Goal: Task Accomplishment & Management: Manage account settings

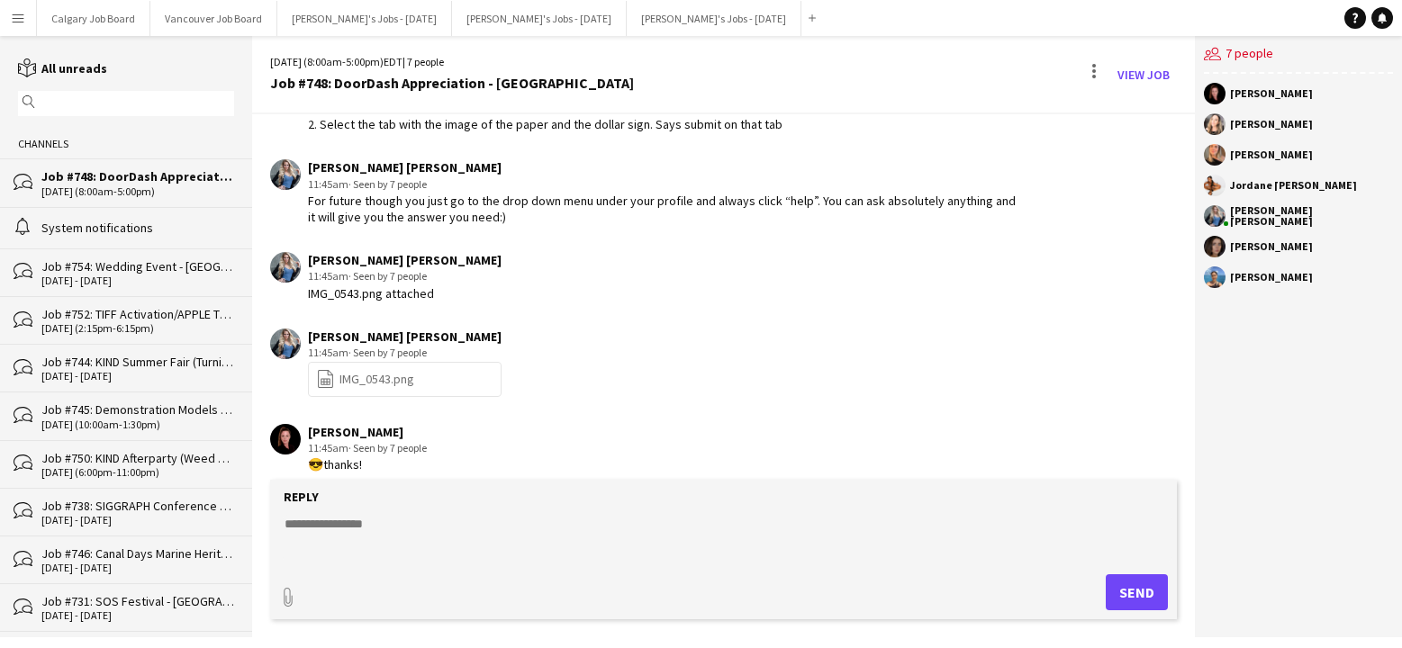
scroll to position [2568, 0]
click at [124, 265] on div "Job #754: Wedding Event - [GEOGRAPHIC_DATA]" at bounding box center [137, 266] width 193 height 16
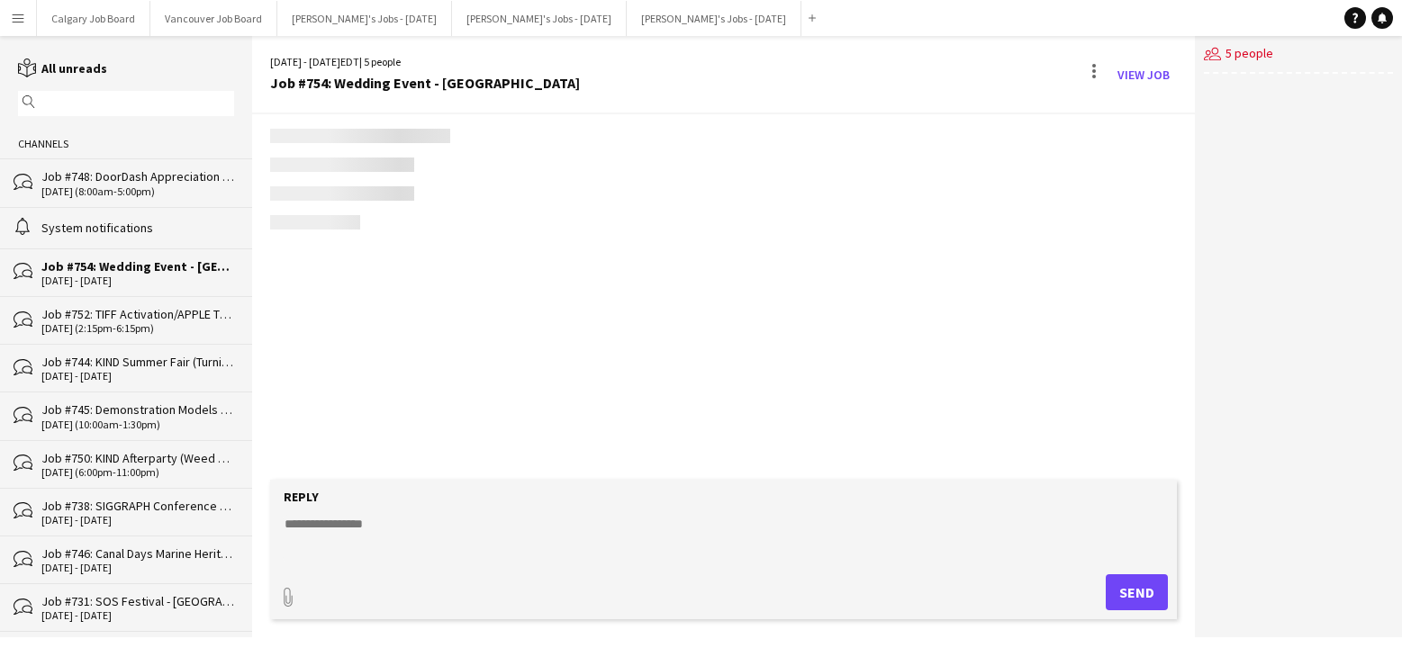
scroll to position [2469, 0]
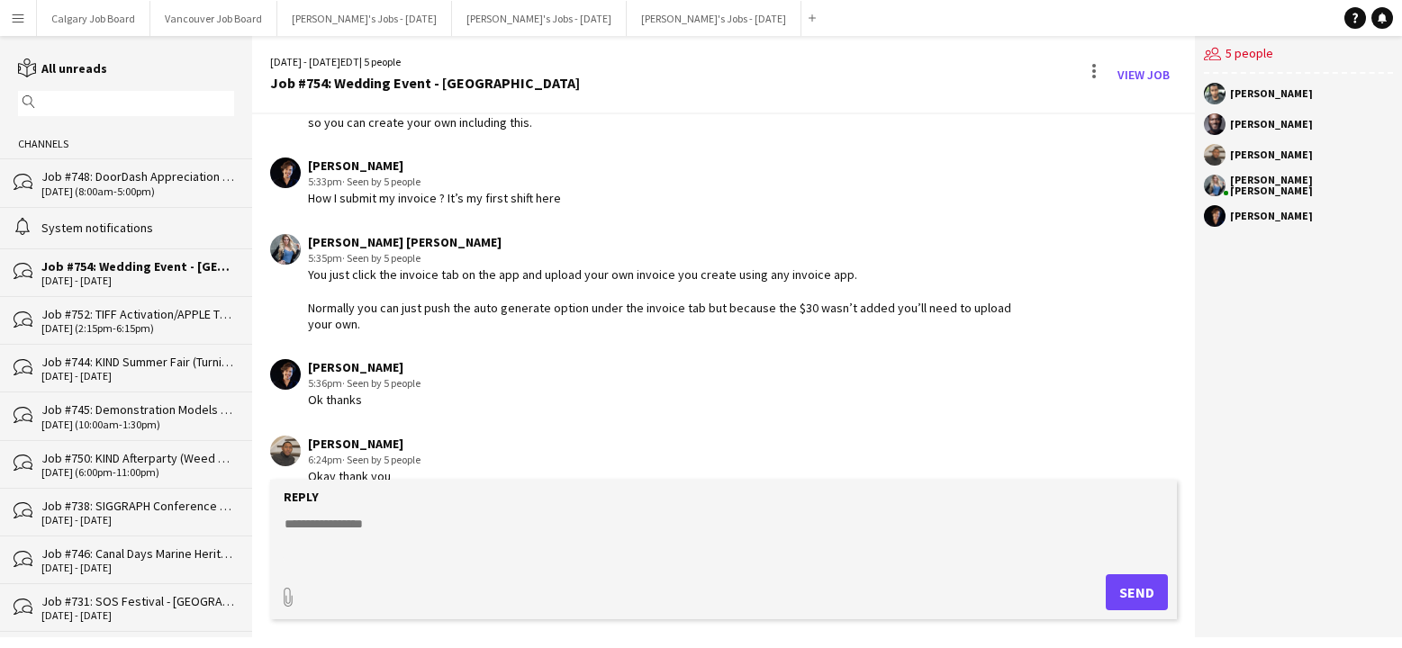
click at [28, 23] on button "Menu" at bounding box center [18, 18] width 36 height 36
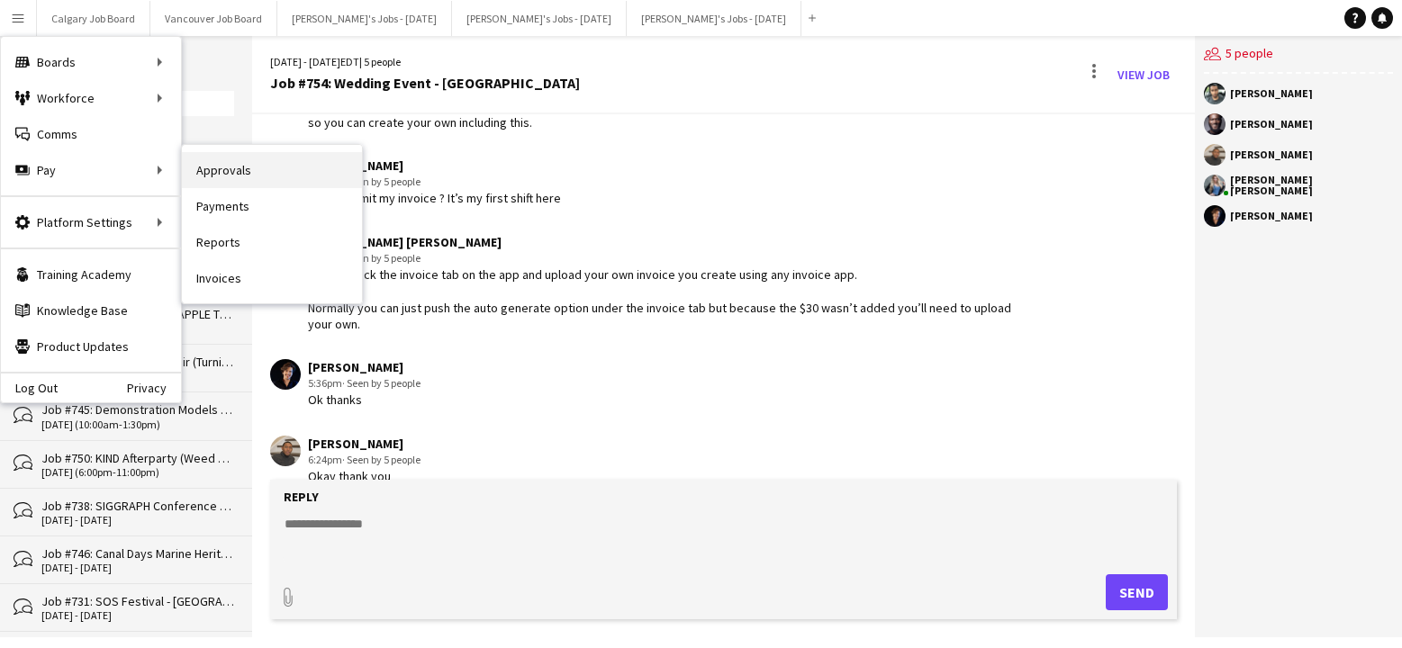
click at [247, 172] on link "Approvals" at bounding box center [272, 170] width 180 height 36
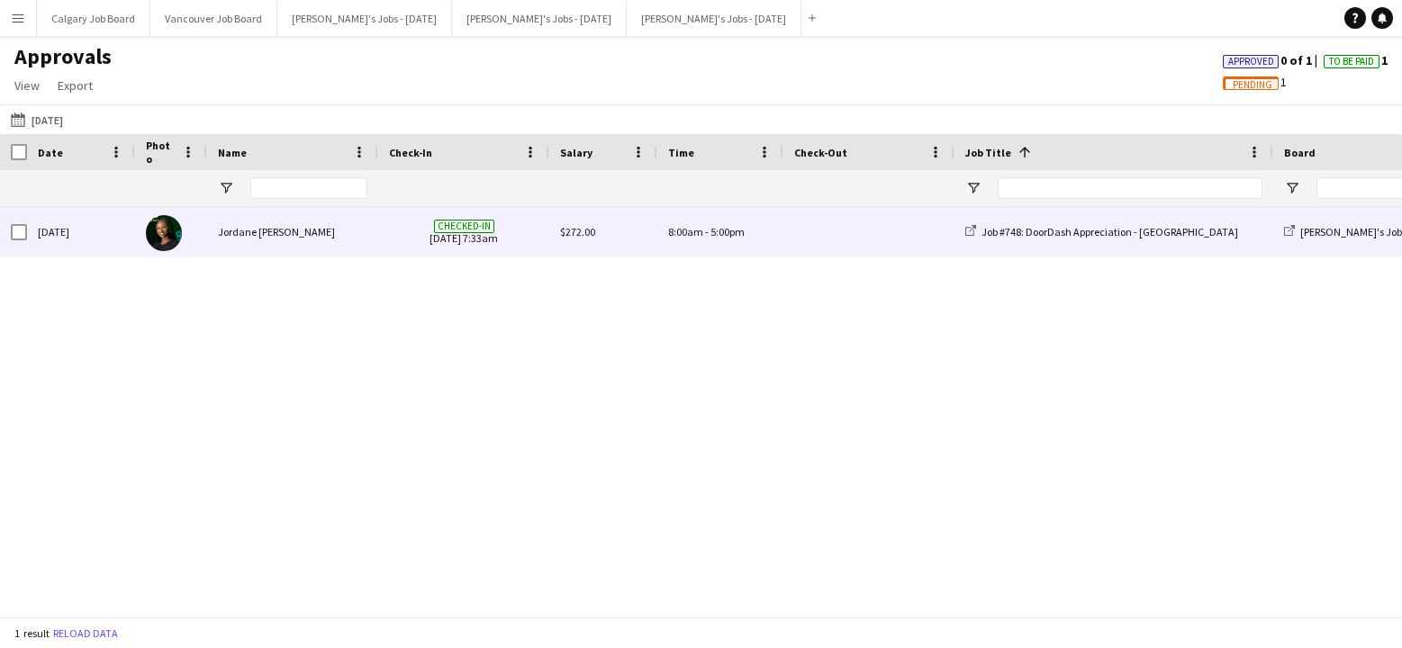
click at [362, 243] on div "Jordane [PERSON_NAME]" at bounding box center [292, 232] width 171 height 50
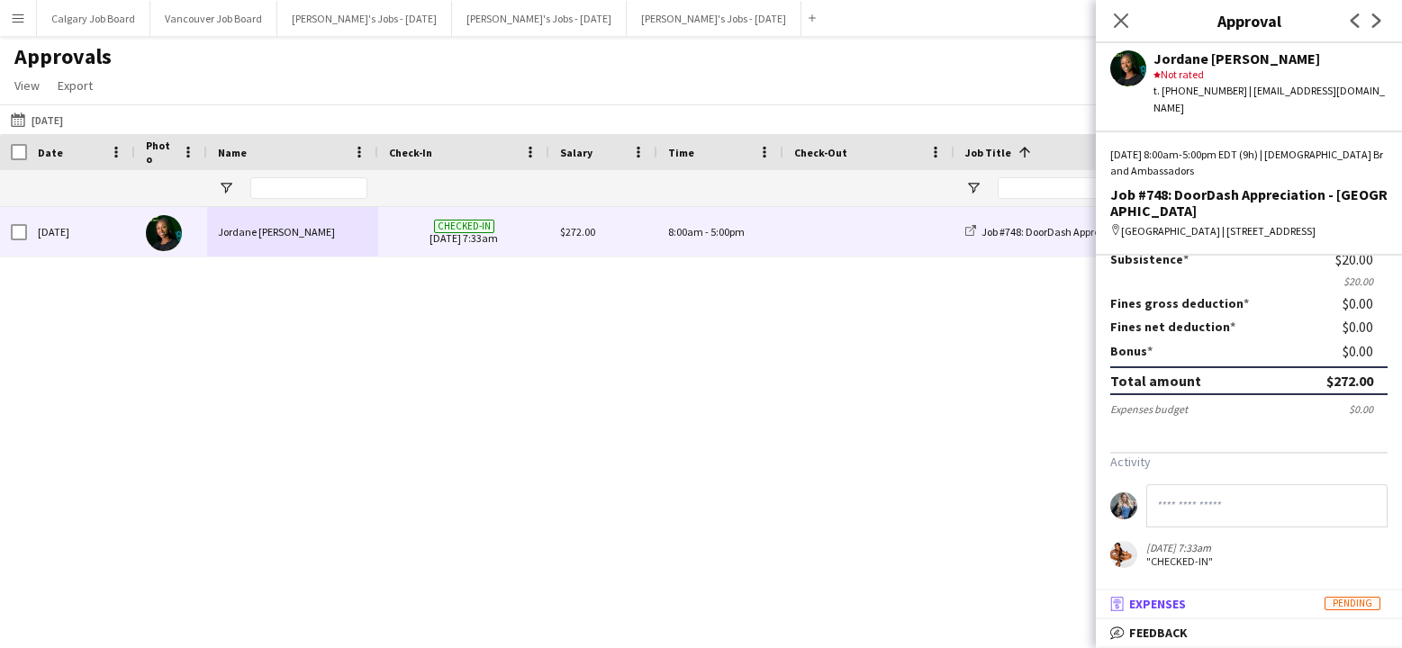
click at [1258, 605] on mat-panel-title "receipt Expenses Pending" at bounding box center [1245, 604] width 299 height 16
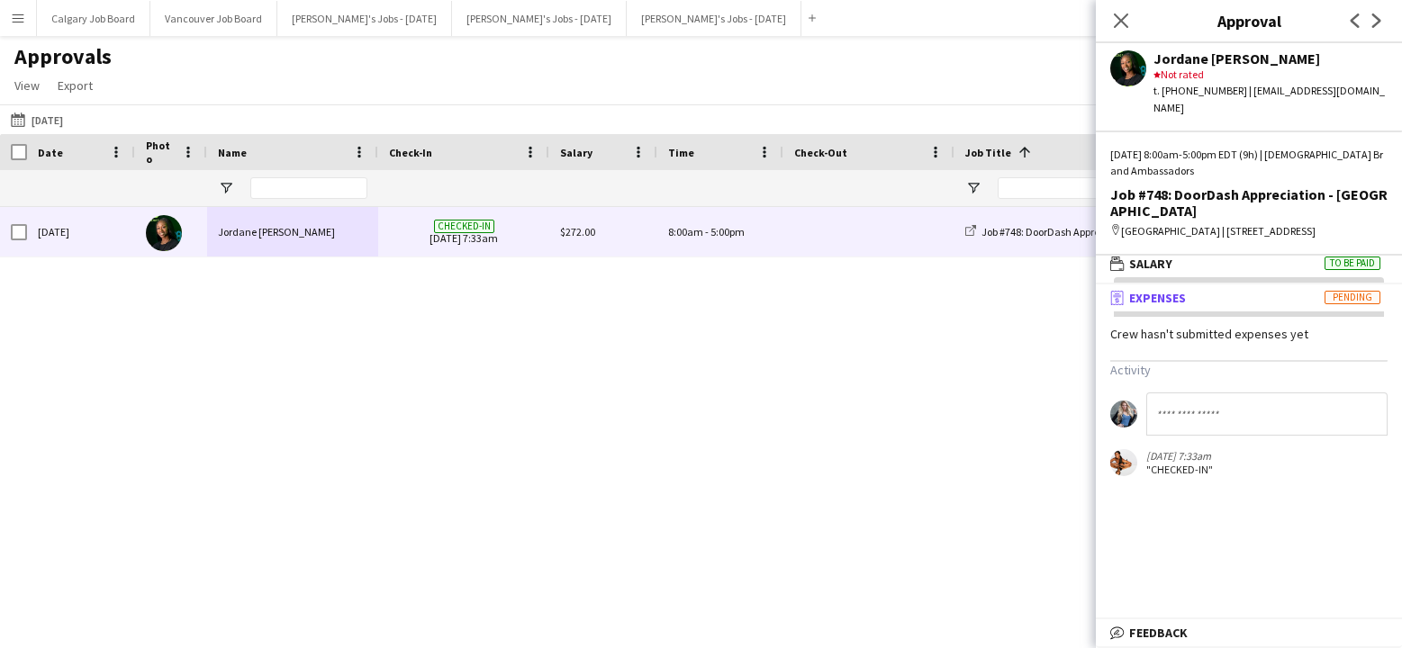
click at [853, 458] on div "[DATE] [PERSON_NAME] Checked-in [DATE] 7:33am $272.00 8:00am - 5:00pm Job #748:…" at bounding box center [701, 412] width 1402 height 410
click at [1117, 25] on icon at bounding box center [1120, 20] width 17 height 17
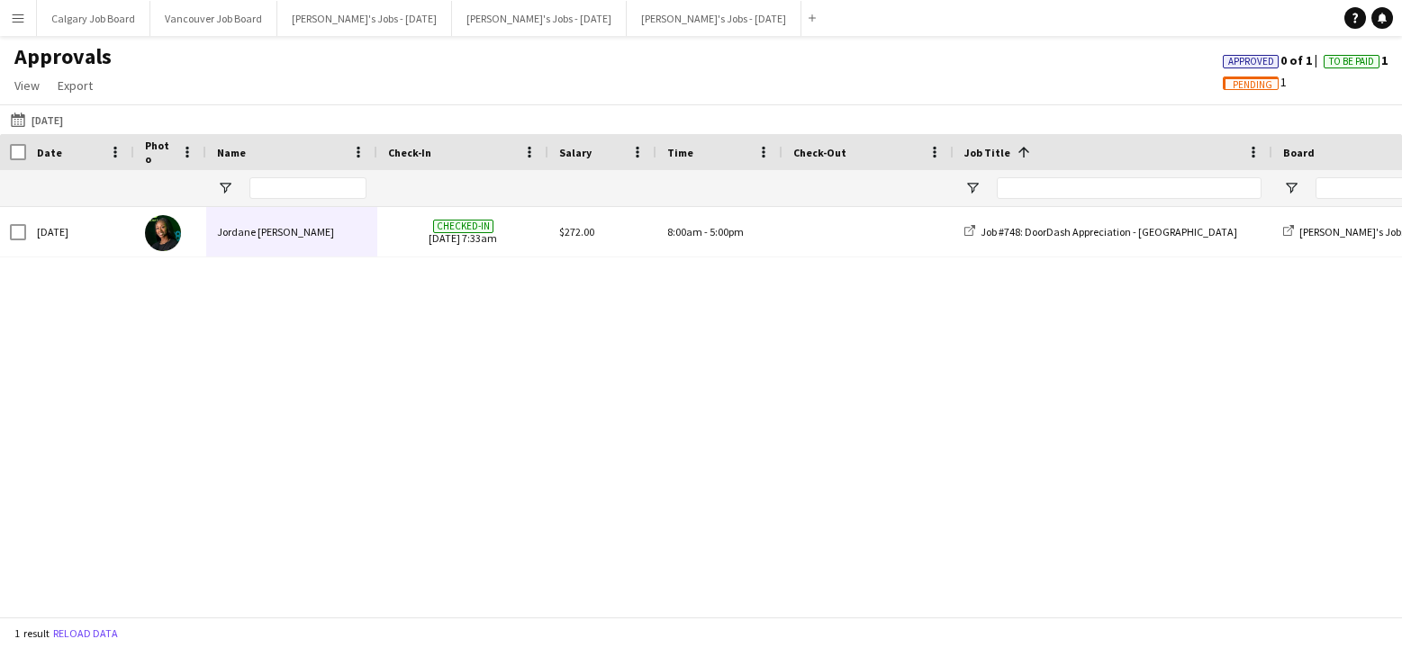
scroll to position [0, 0]
click at [1256, 86] on span "Pending" at bounding box center [1253, 85] width 40 height 12
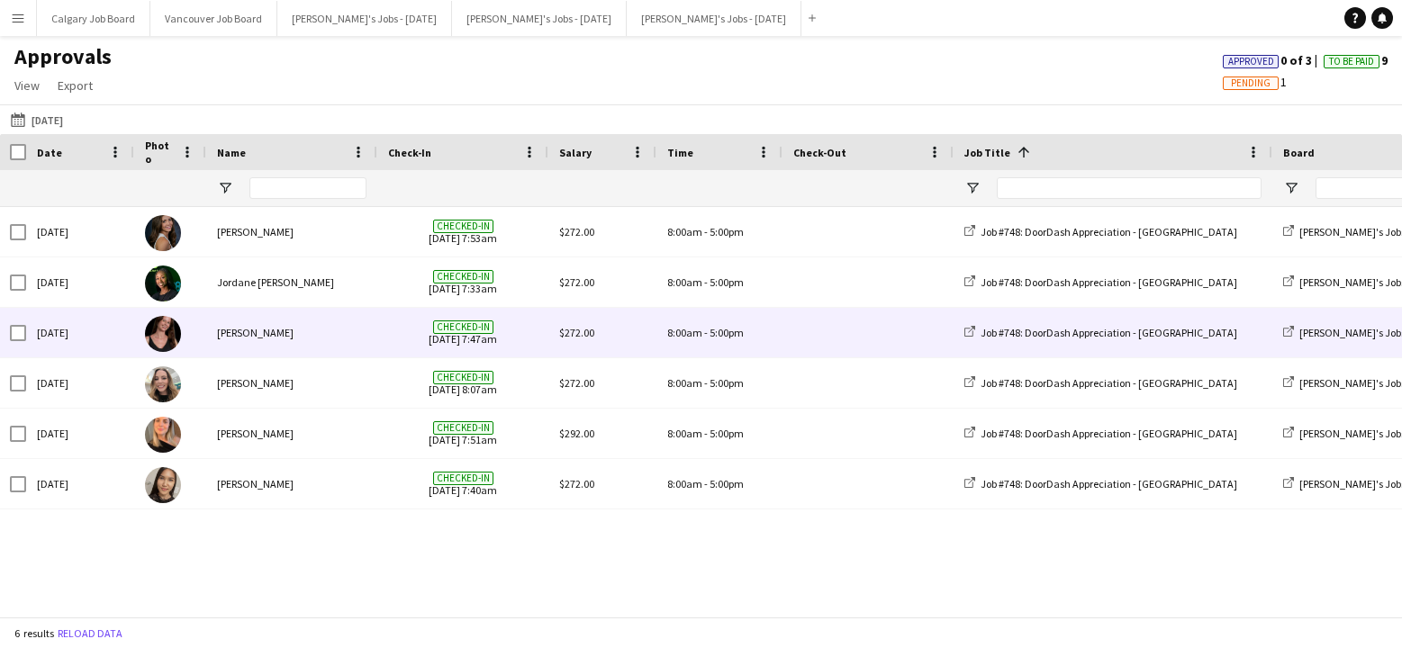
click at [230, 348] on div "[PERSON_NAME]" at bounding box center [291, 333] width 171 height 50
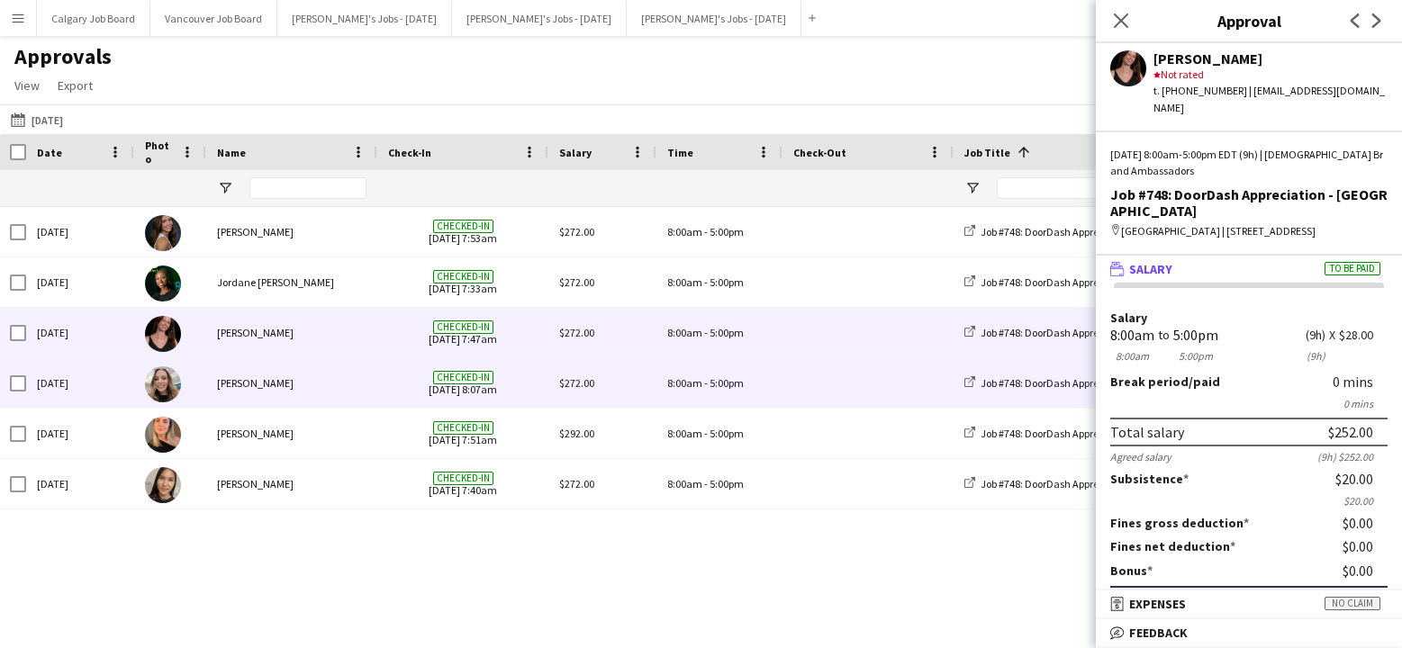
click at [305, 368] on div "[PERSON_NAME]" at bounding box center [291, 383] width 171 height 50
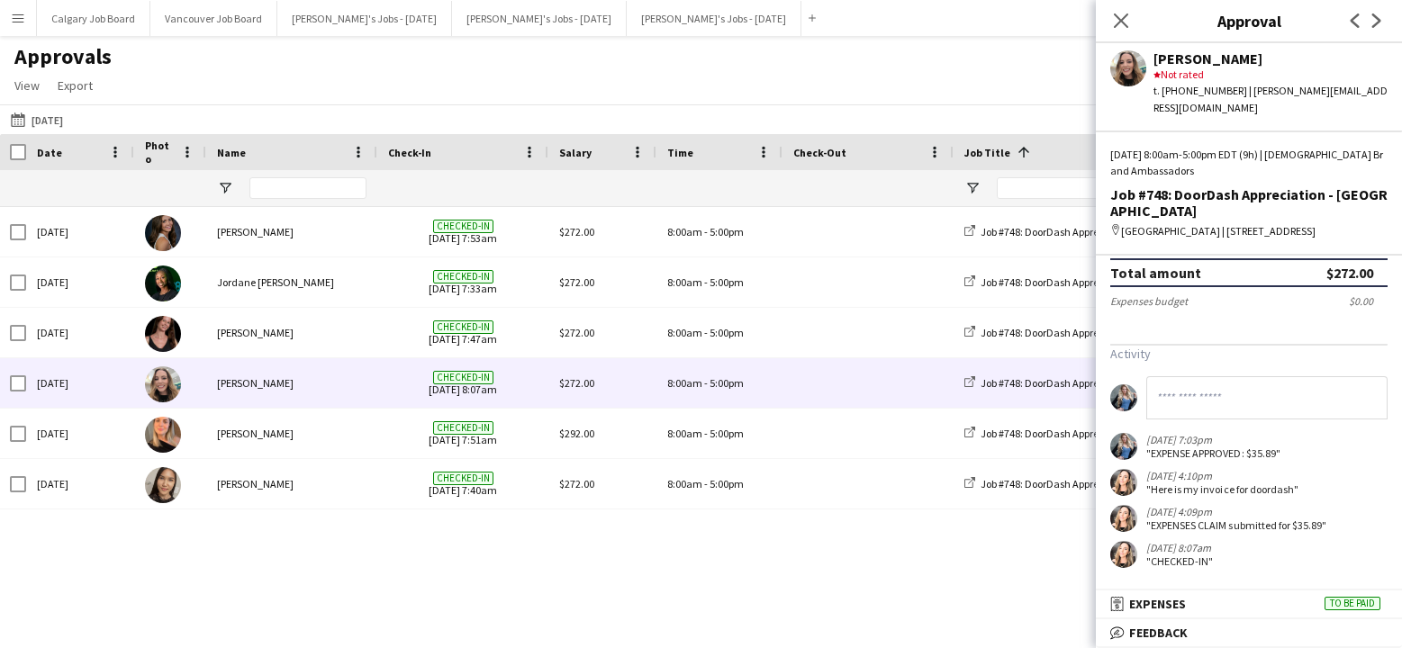
scroll to position [317, 0]
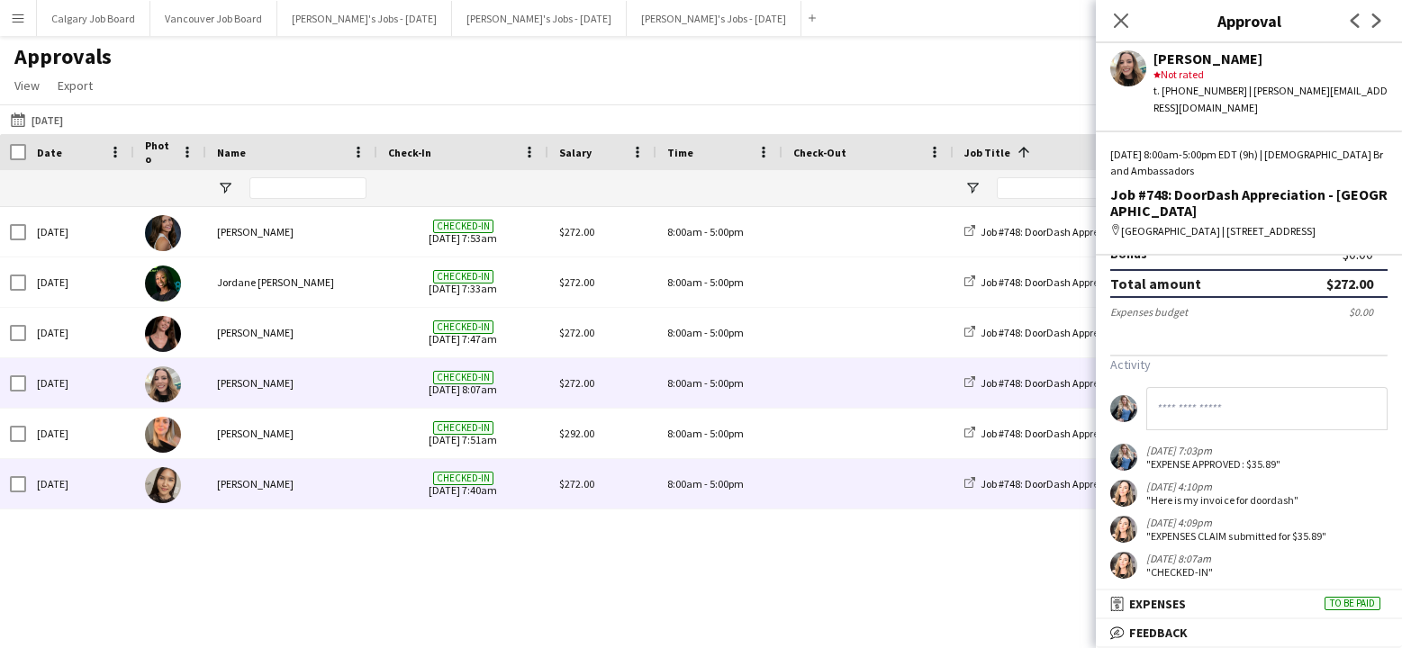
click at [249, 476] on div "[PERSON_NAME]" at bounding box center [291, 484] width 171 height 50
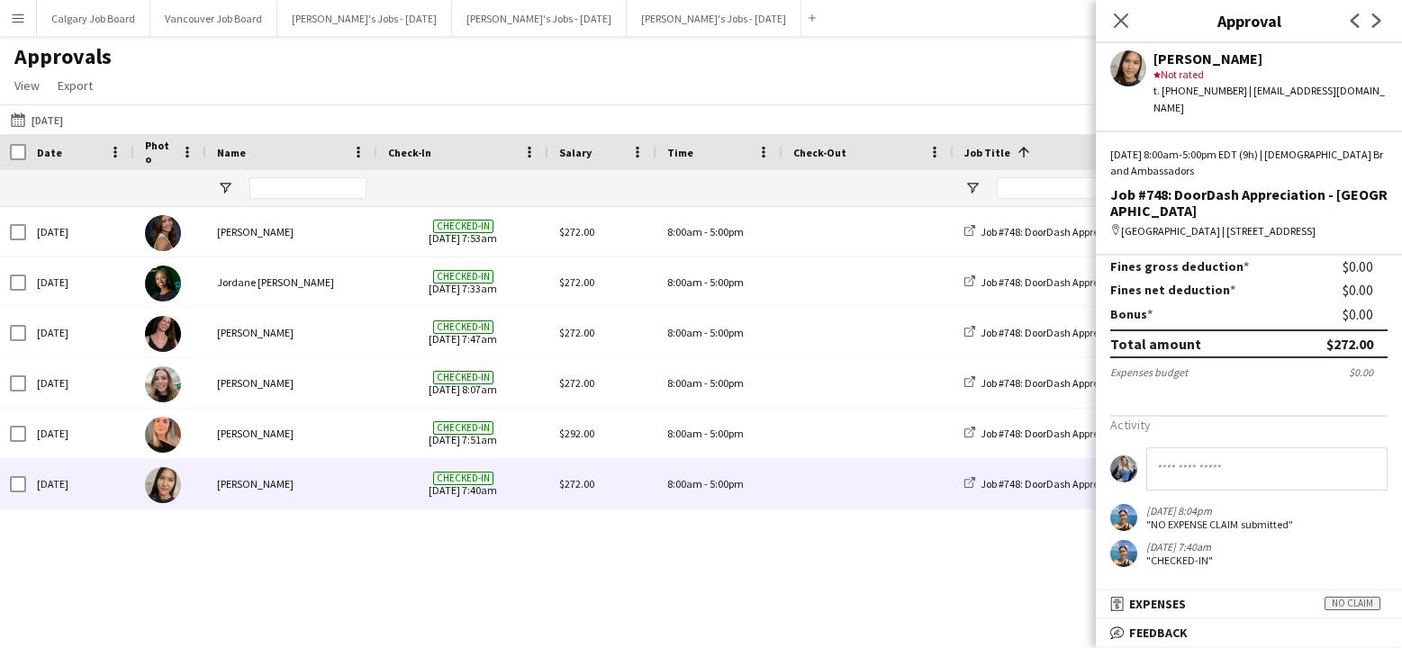
scroll to position [256, 0]
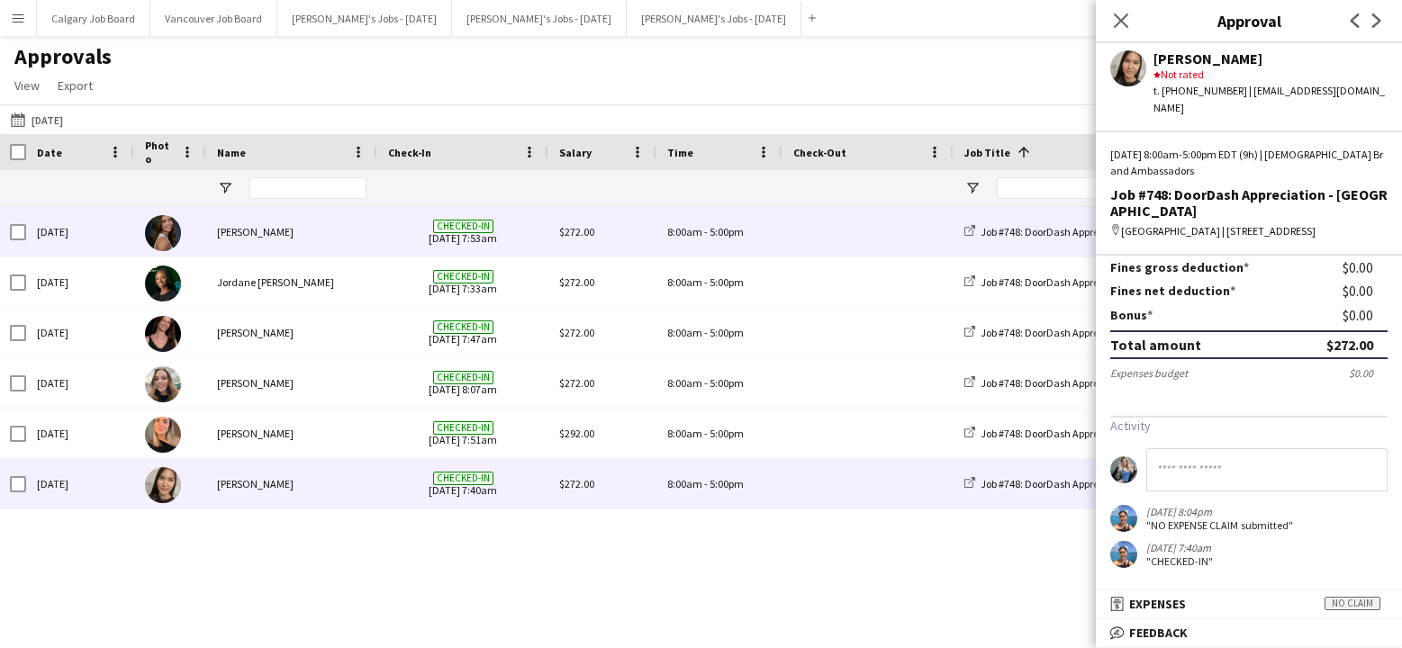
click at [303, 226] on div "[PERSON_NAME]" at bounding box center [291, 232] width 171 height 50
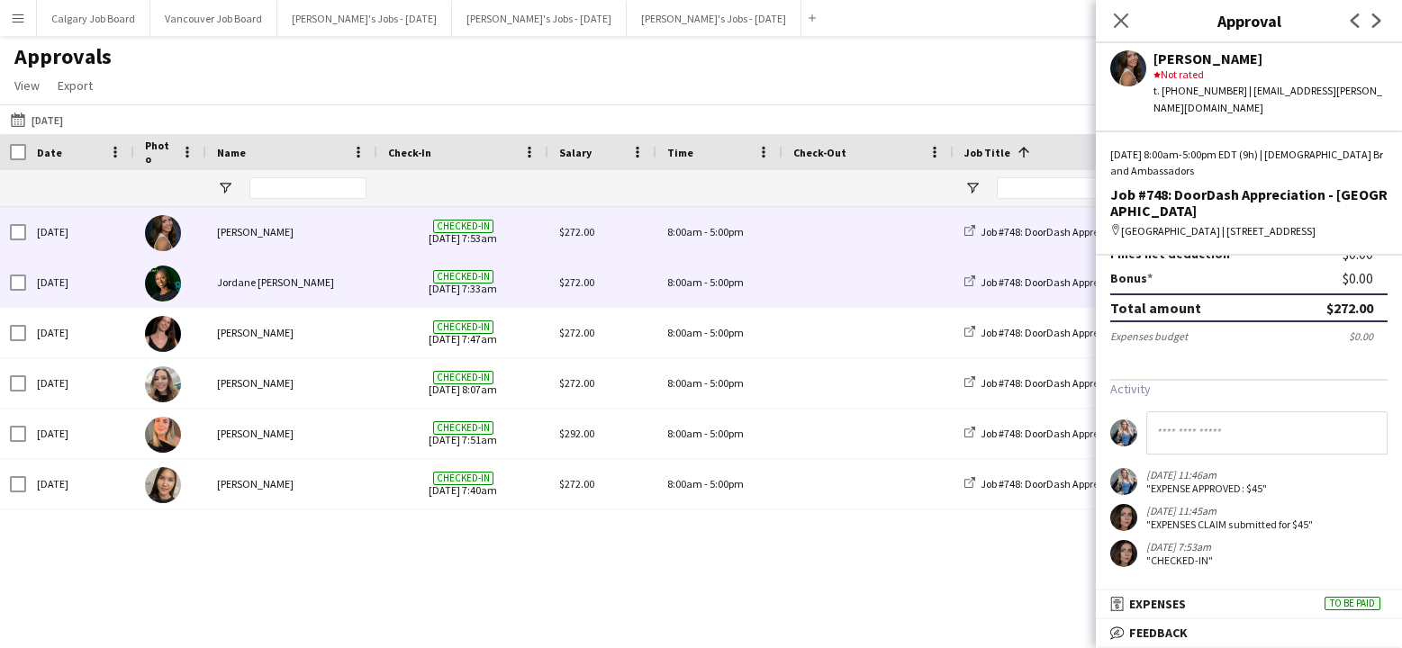
scroll to position [292, 0]
click at [291, 297] on div "Jordane [PERSON_NAME]" at bounding box center [291, 283] width 171 height 50
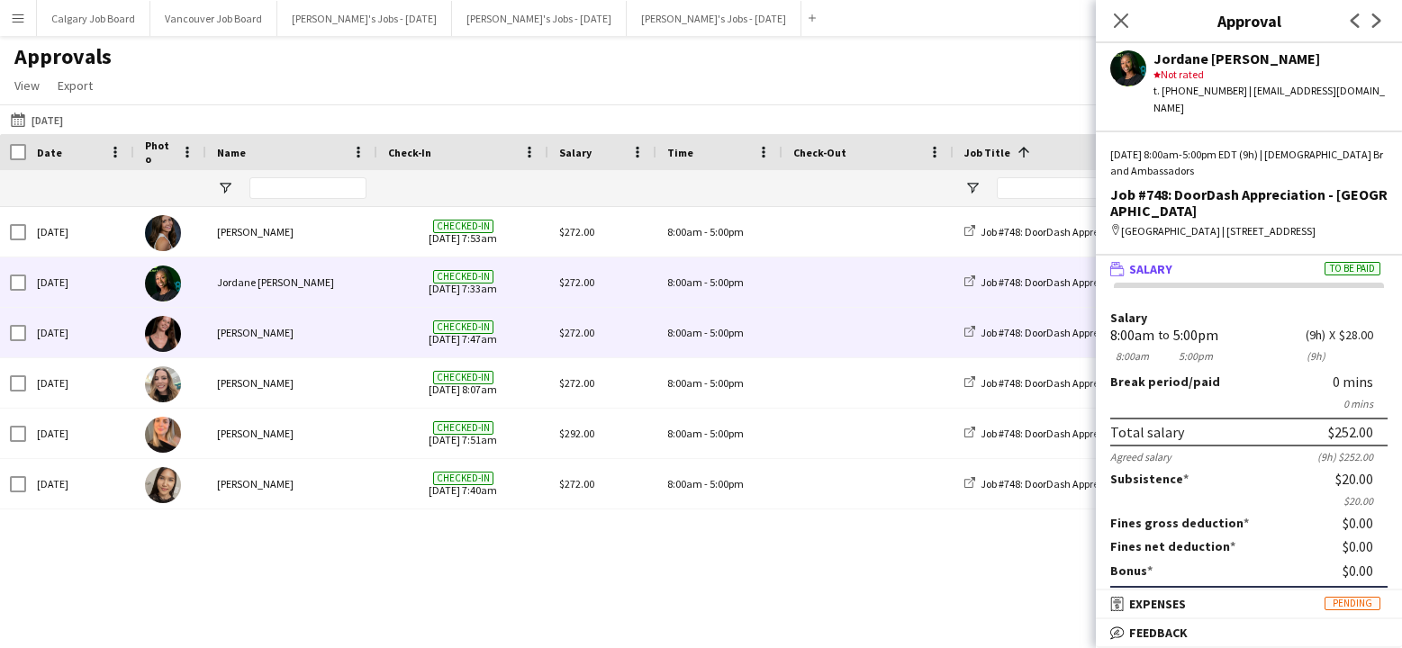
scroll to position [0, 0]
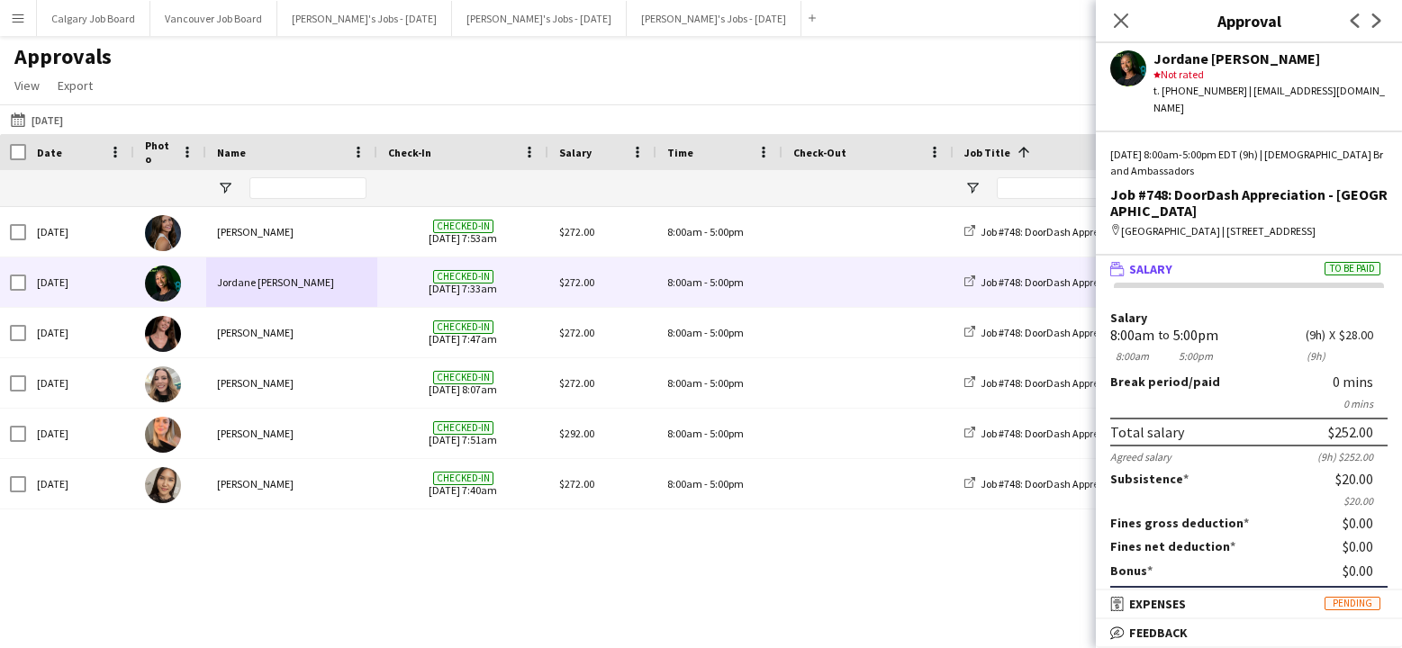
click at [784, 125] on div "[DATE] [DATE] [DATE] This Week This Month [DATE] Last Week Last Month [DATE] [D…" at bounding box center [701, 119] width 1402 height 30
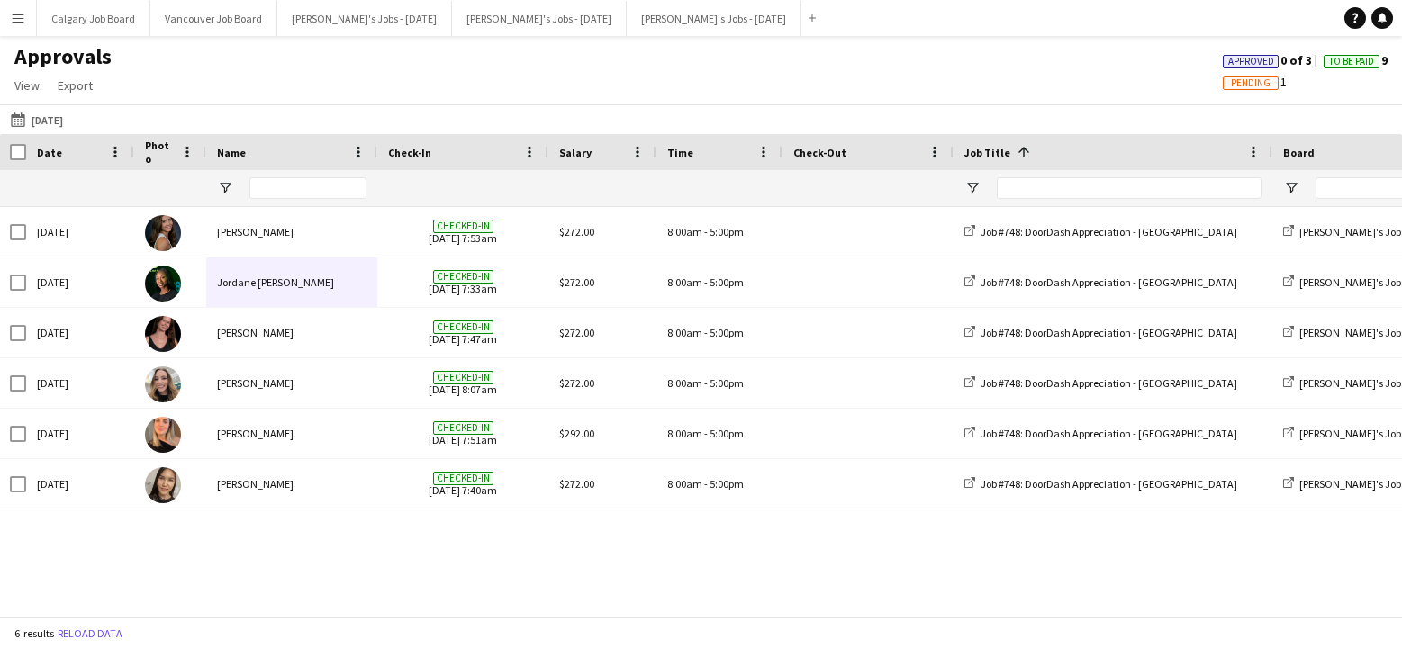
click at [1234, 82] on span "Pending" at bounding box center [1251, 83] width 40 height 12
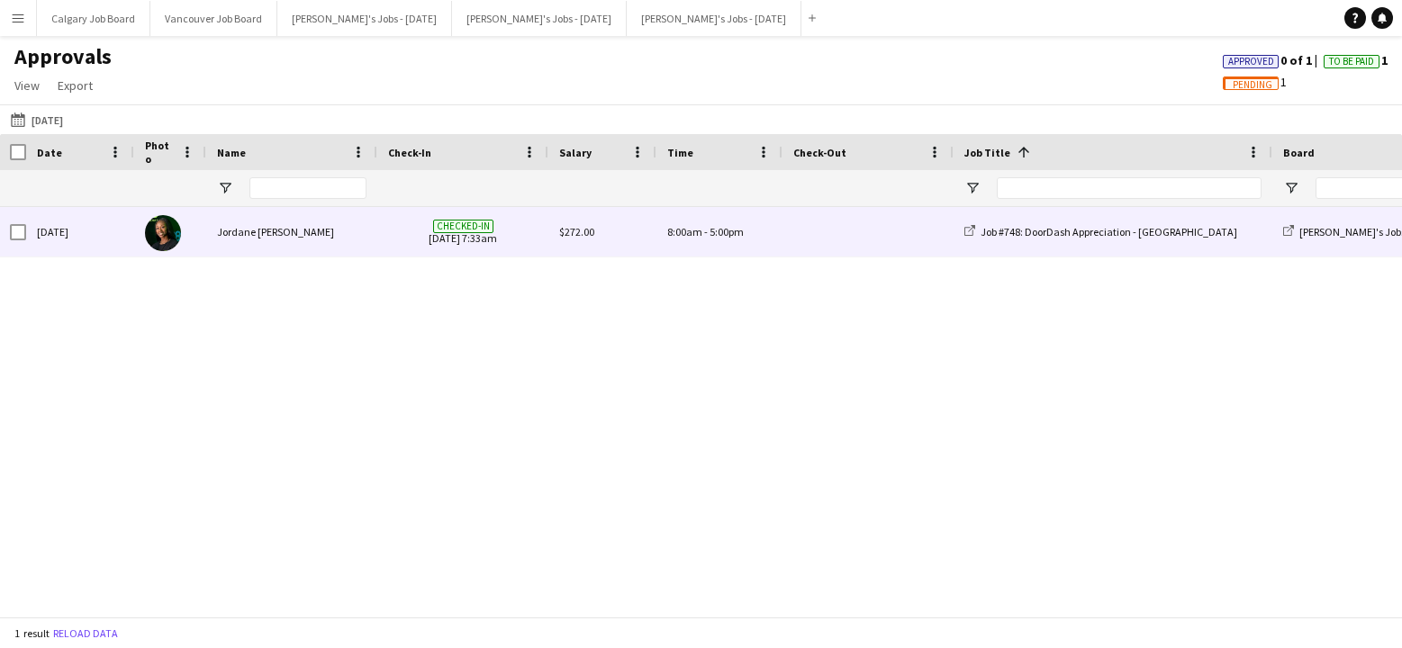
click at [235, 234] on div "Jordane [PERSON_NAME]" at bounding box center [291, 232] width 171 height 50
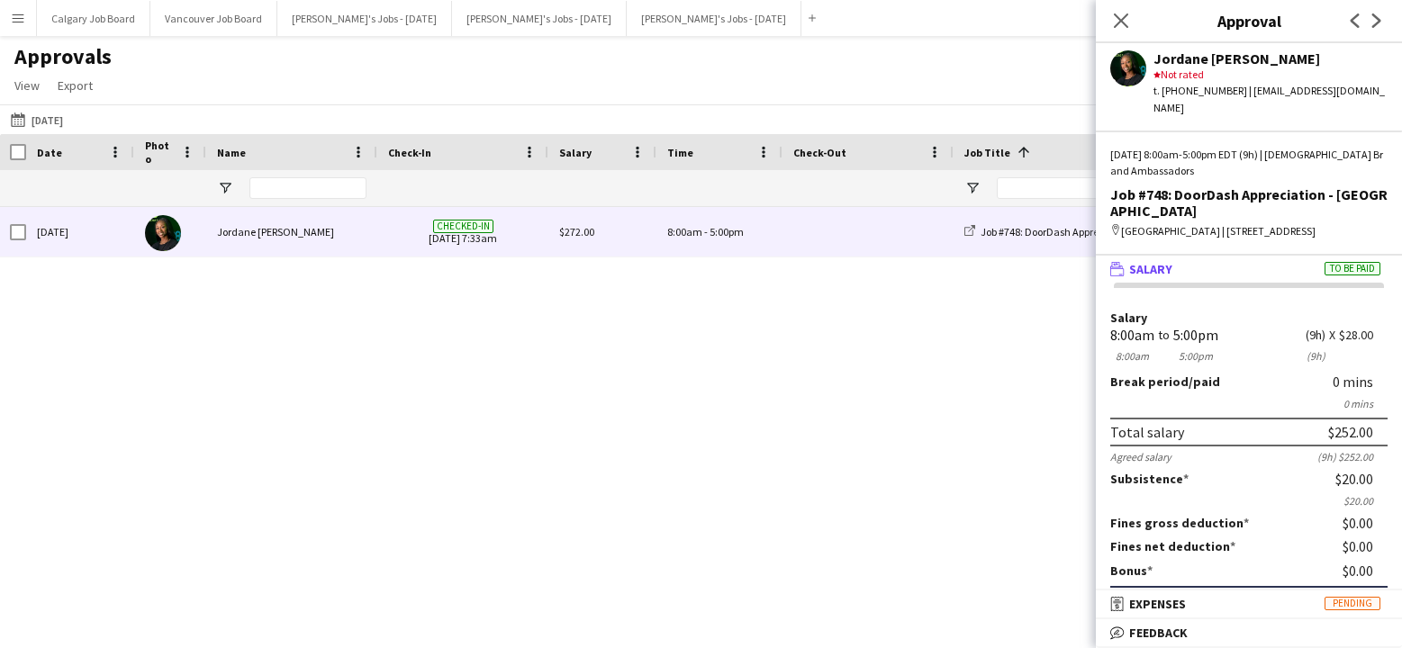
scroll to position [-1, 0]
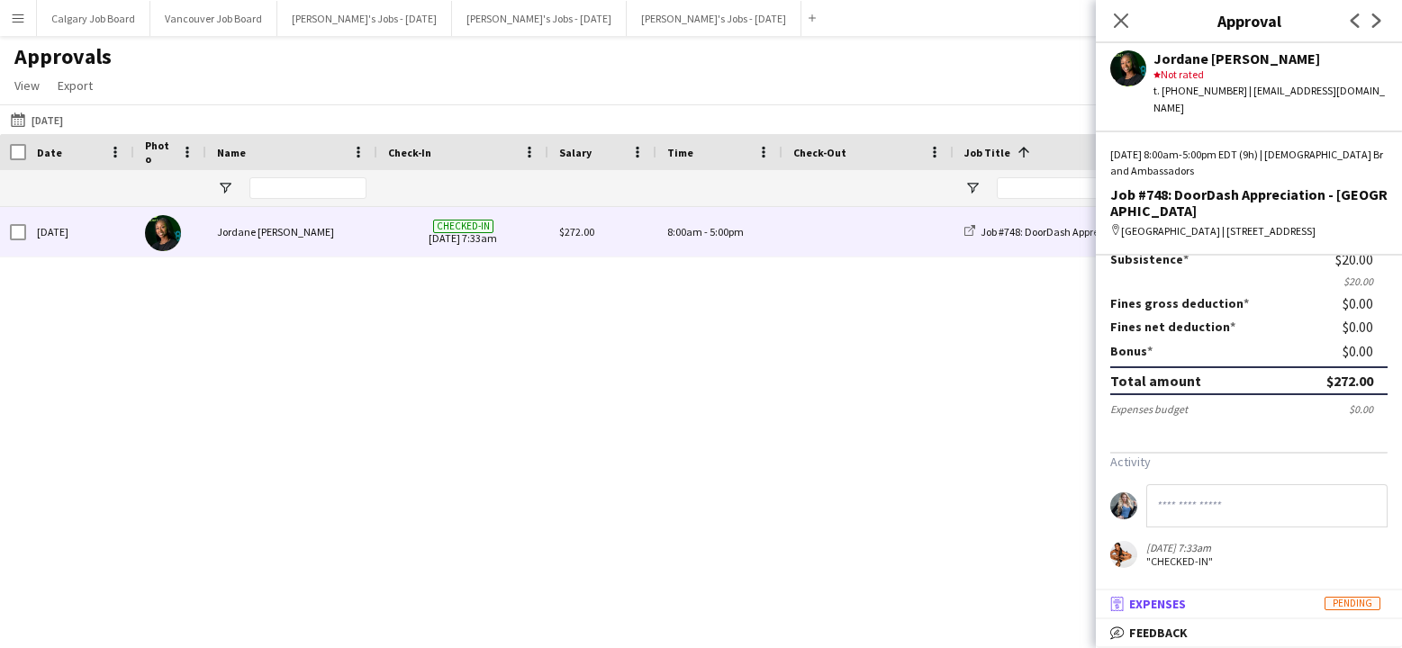
click at [1200, 594] on mat-expansion-panel-header "receipt Expenses Pending" at bounding box center [1249, 604] width 306 height 27
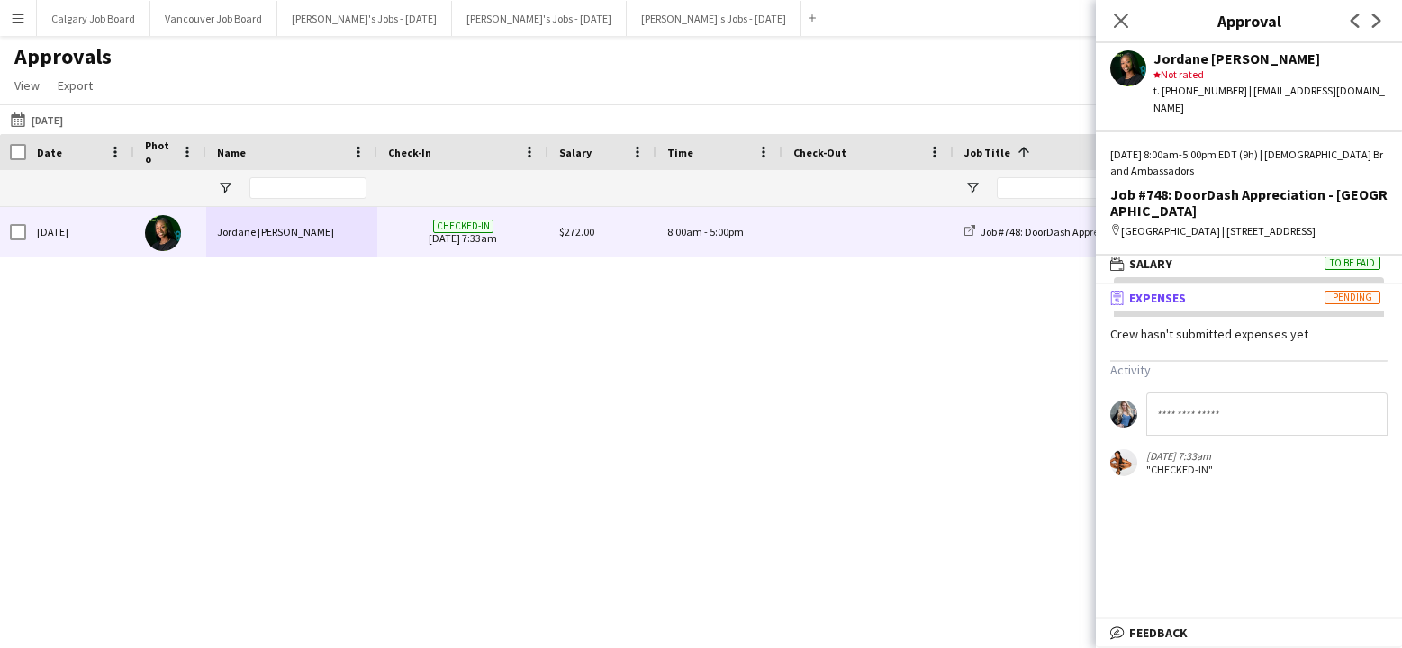
click at [872, 318] on div "[DATE] [PERSON_NAME] Checked-in [DATE] 7:33am $272.00 8:00am - 5:00pm Job #748:…" at bounding box center [701, 412] width 1402 height 410
click at [1124, 22] on icon "Close pop-in" at bounding box center [1120, 20] width 17 height 17
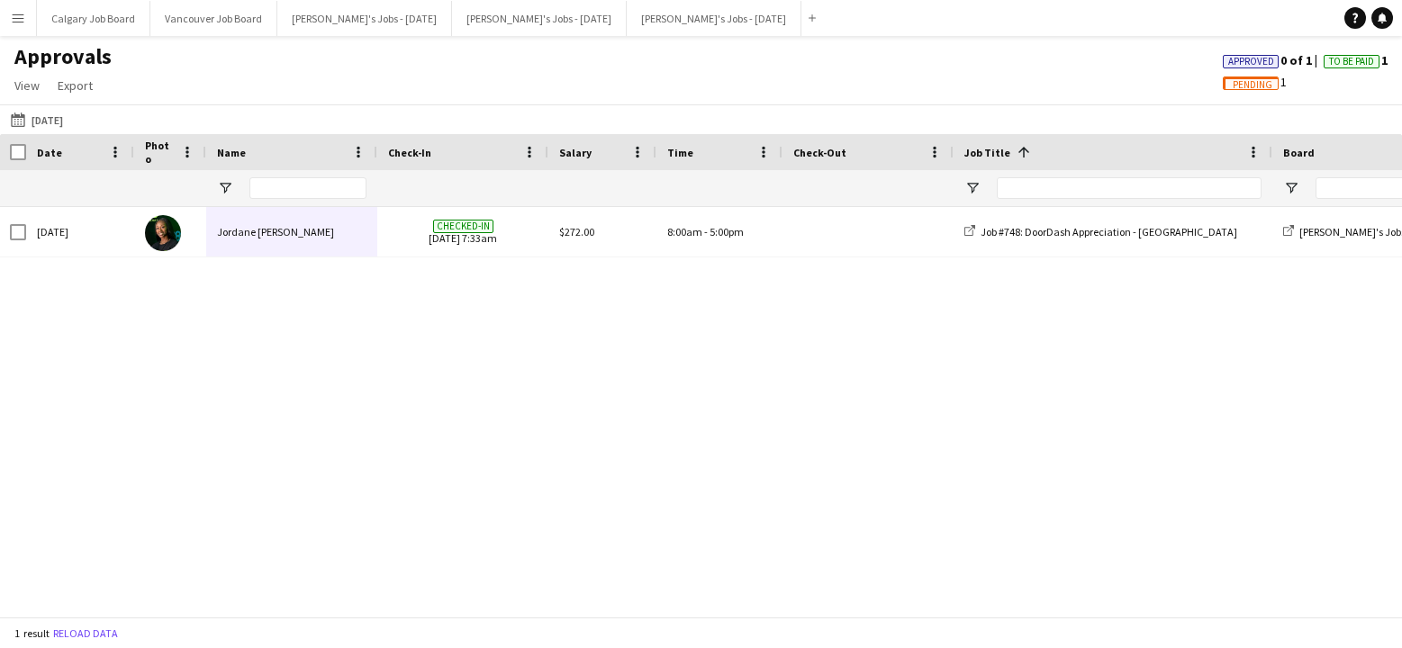
click at [20, 22] on app-icon "Menu" at bounding box center [18, 18] width 14 height 14
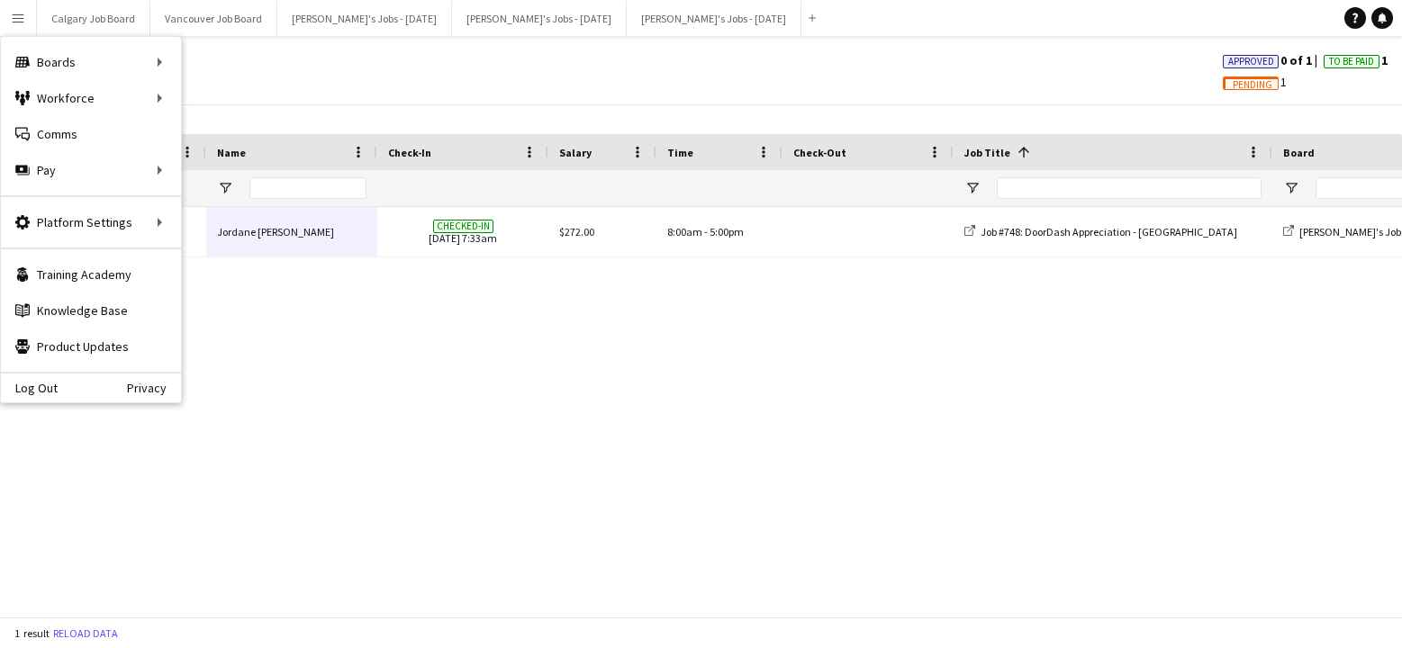
click at [563, 57] on div "Approvals View Customise view Customise filters Reset Filters Reset View Reset …" at bounding box center [701, 73] width 1402 height 61
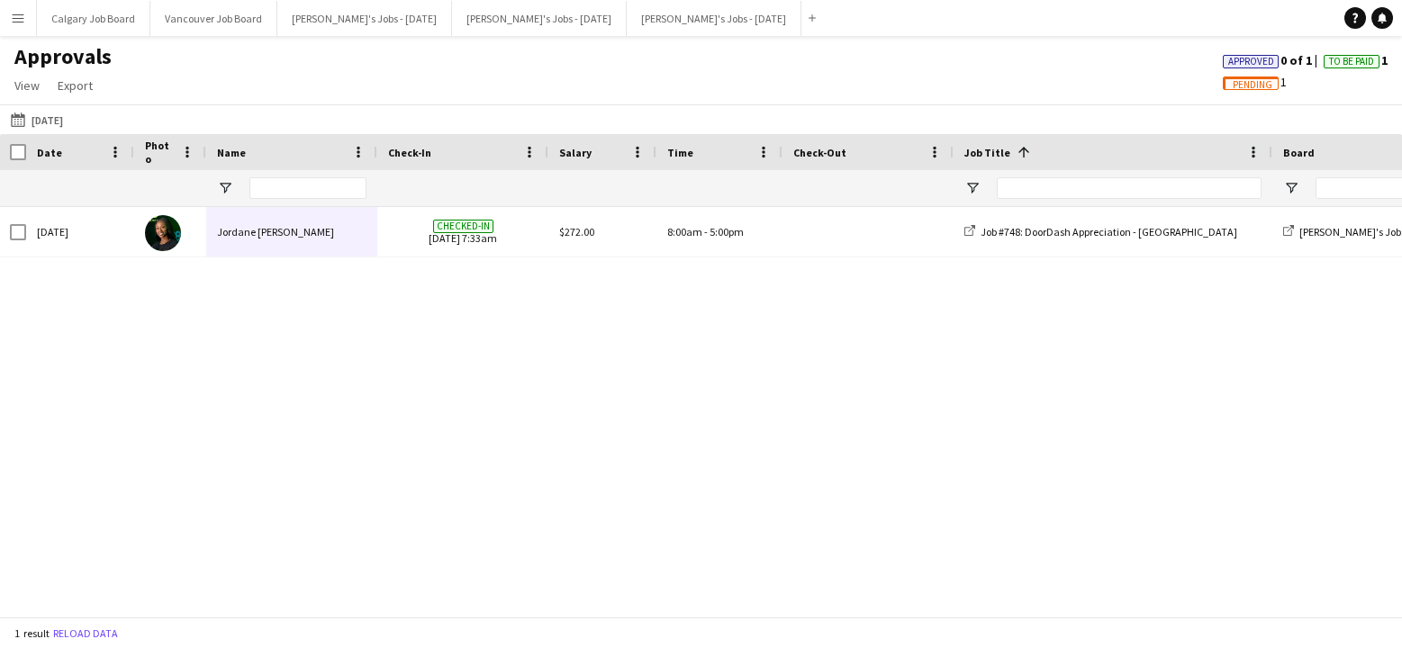
click at [9, 15] on button "Menu" at bounding box center [18, 18] width 36 height 36
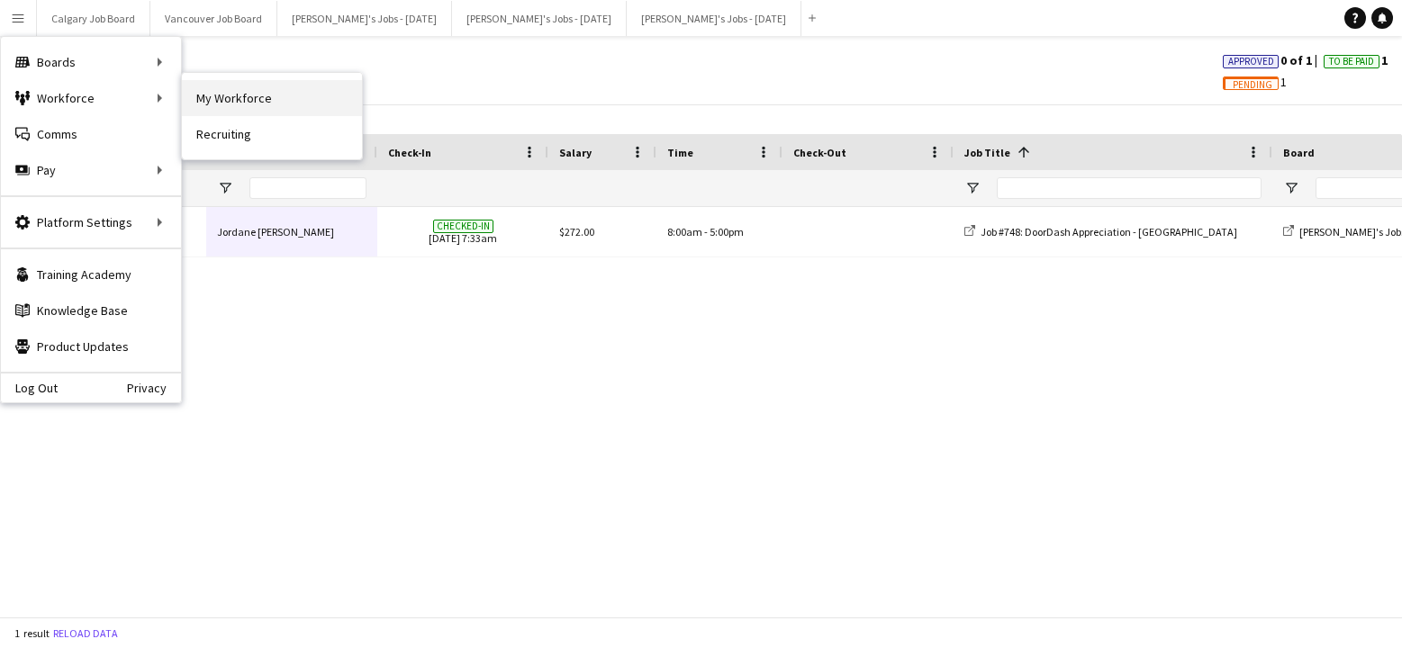
click at [204, 109] on link "My Workforce" at bounding box center [272, 98] width 180 height 36
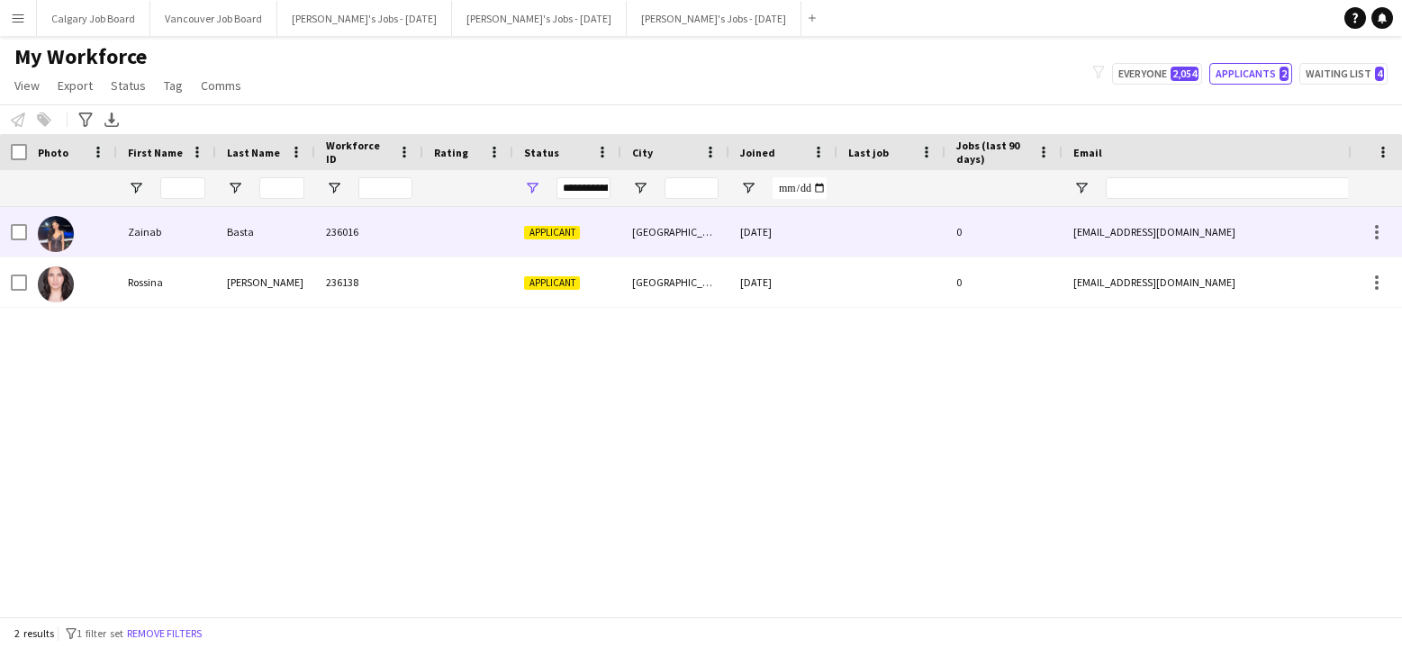
click at [295, 236] on div "Basta" at bounding box center [265, 232] width 99 height 50
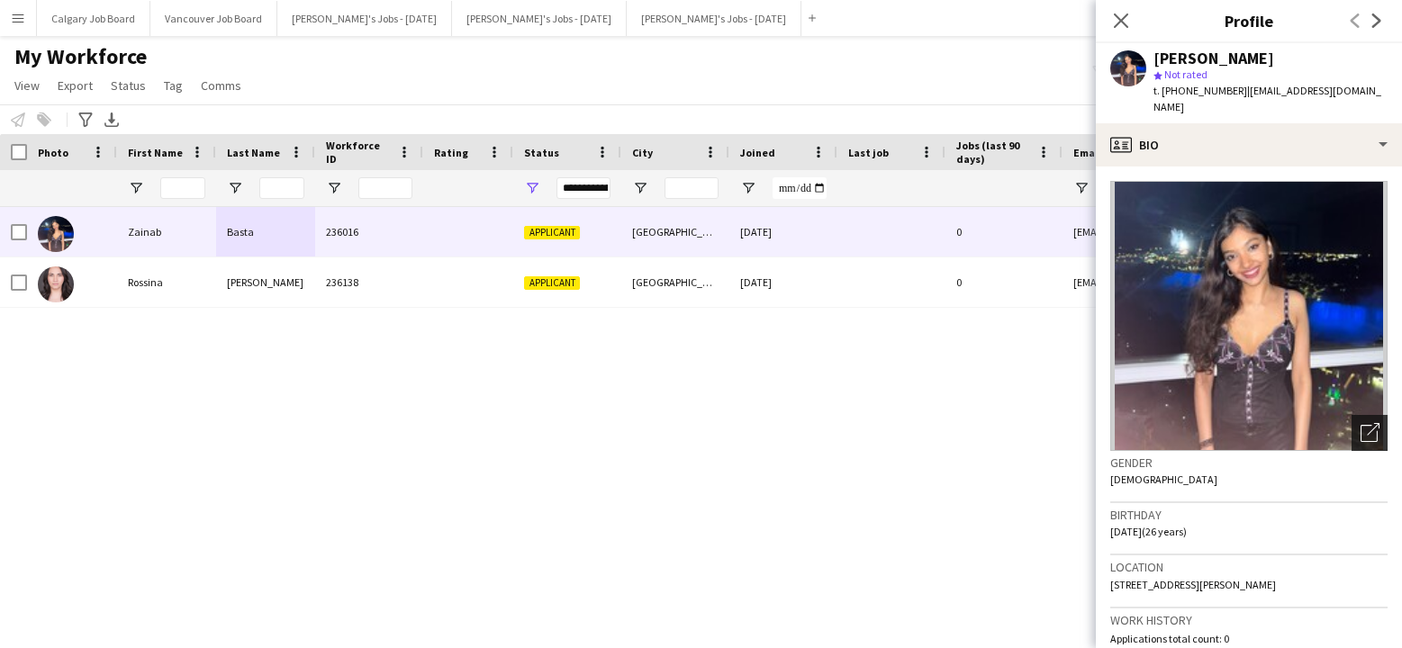
click at [1365, 423] on icon "Open photos pop-in" at bounding box center [1370, 432] width 19 height 19
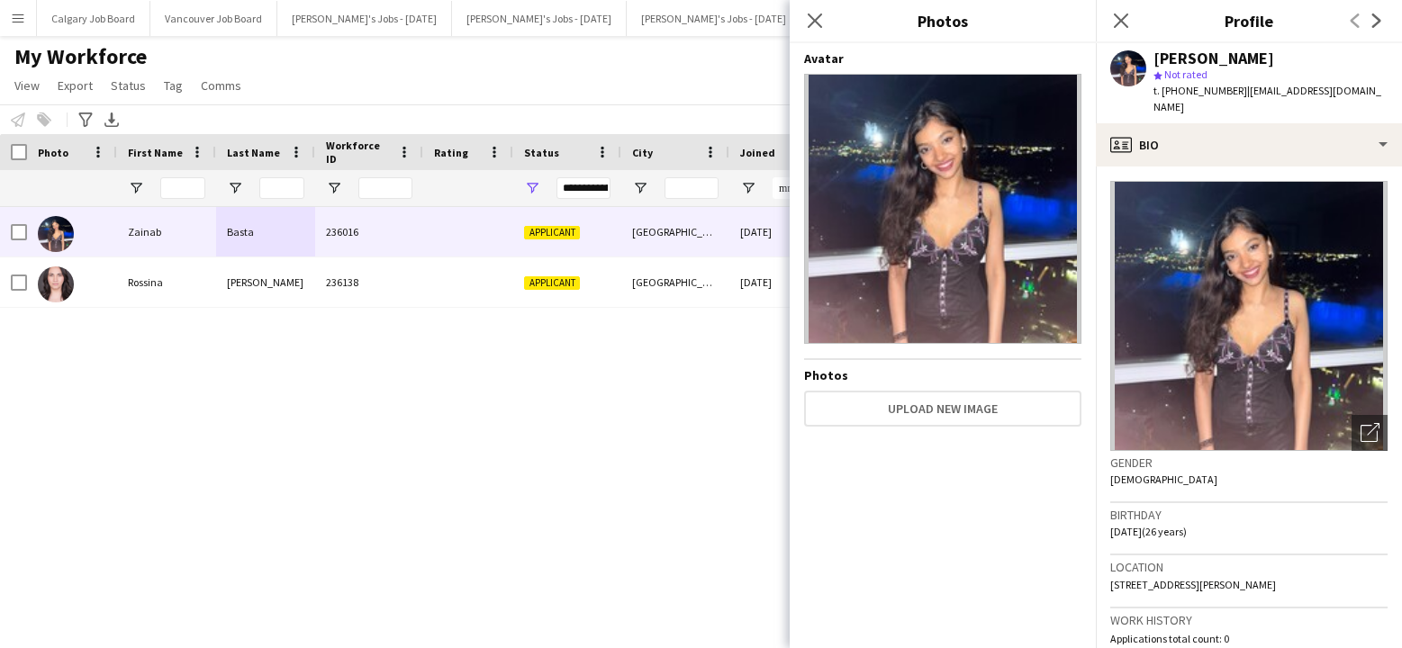
click at [615, 384] on div "[PERSON_NAME] 236016 Applicant [GEOGRAPHIC_DATA] [DATE] 0 [EMAIL_ADDRESS][DOMAI…" at bounding box center [674, 412] width 1348 height 410
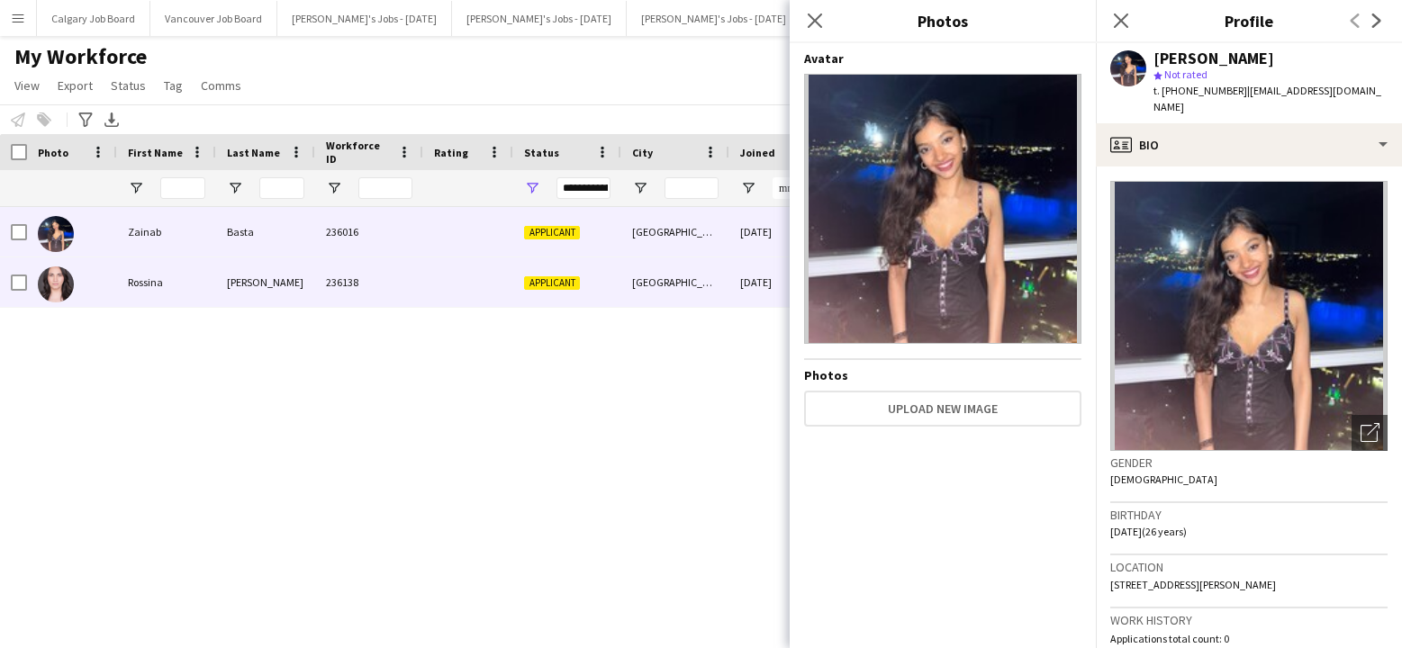
click at [399, 292] on div "236138" at bounding box center [369, 283] width 108 height 50
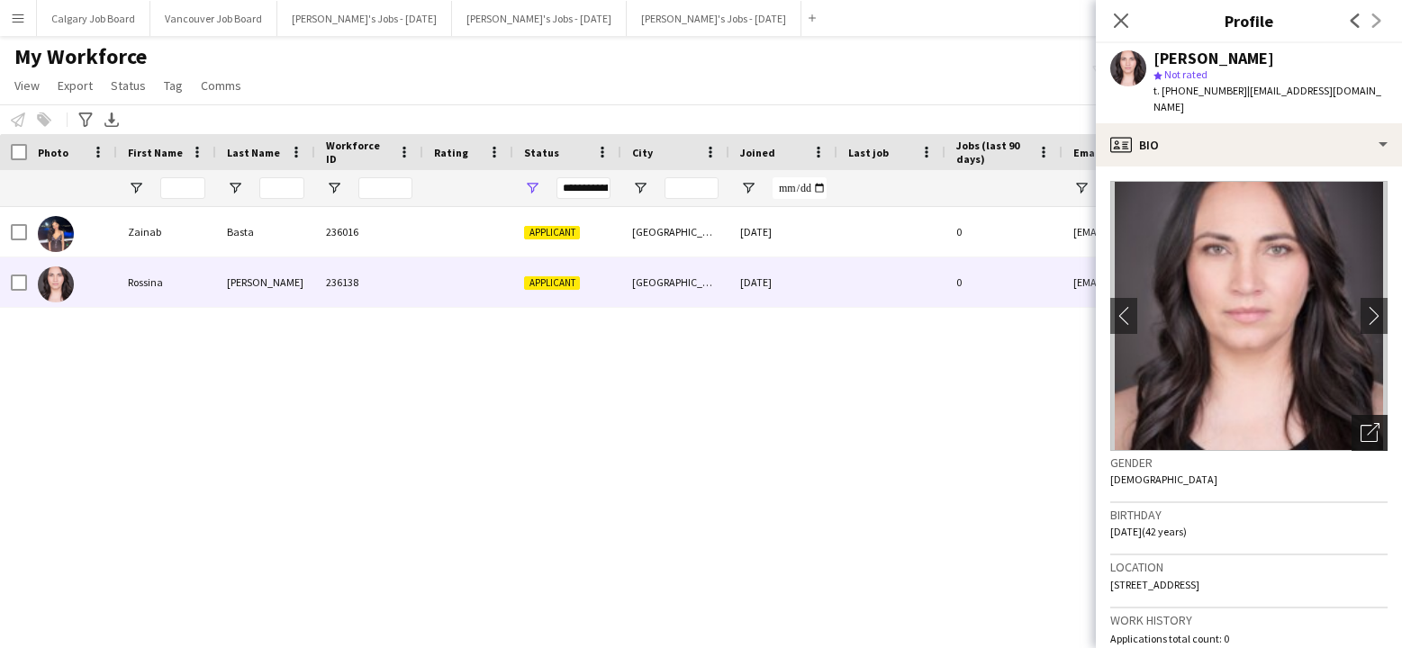
click at [1373, 423] on icon "Open photos pop-in" at bounding box center [1370, 432] width 19 height 19
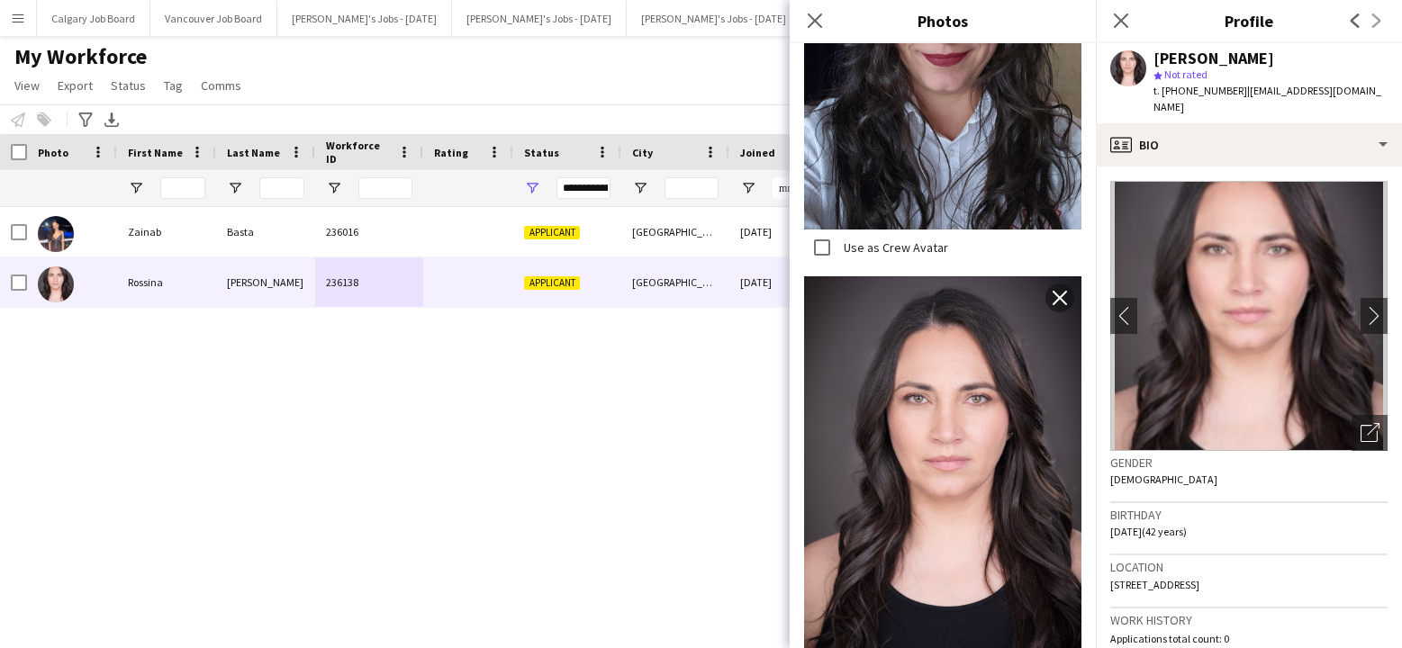
scroll to position [1062, 0]
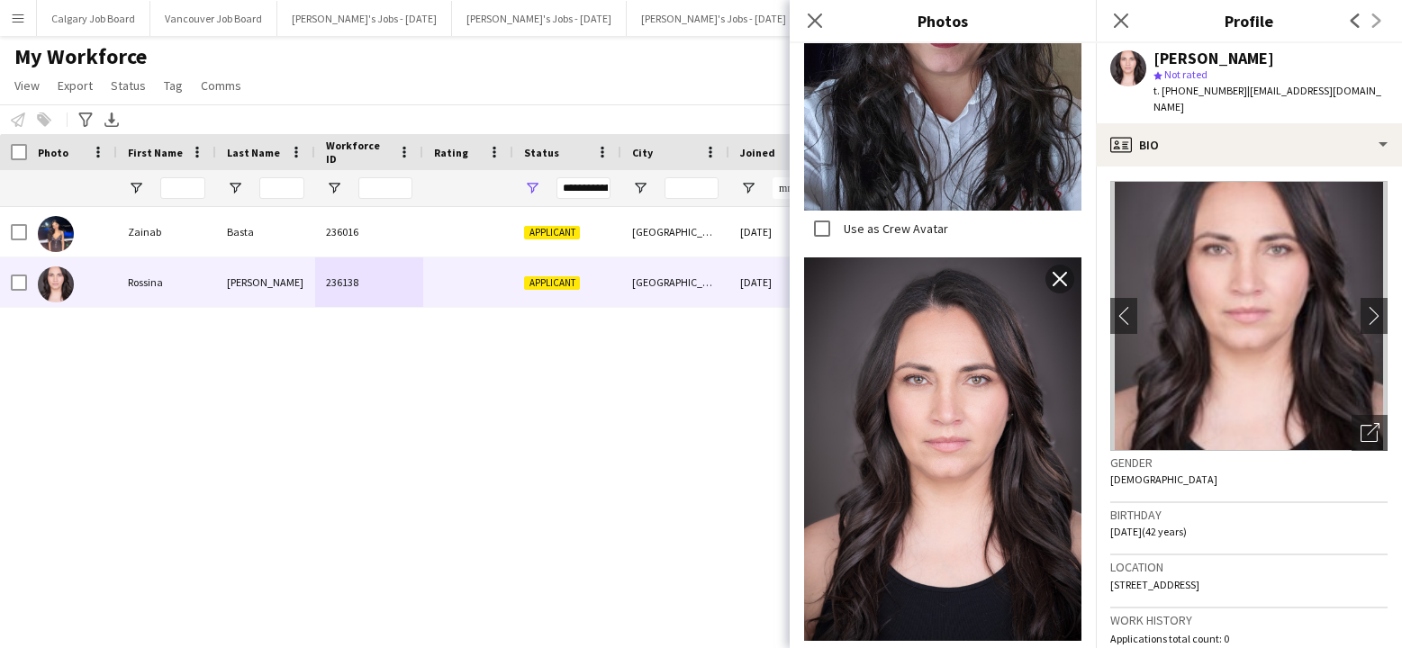
click at [633, 391] on div "[PERSON_NAME] 236016 Applicant [GEOGRAPHIC_DATA] [DATE] 0 [EMAIL_ADDRESS][DOMAI…" at bounding box center [674, 412] width 1348 height 410
click at [809, 14] on icon at bounding box center [814, 20] width 17 height 17
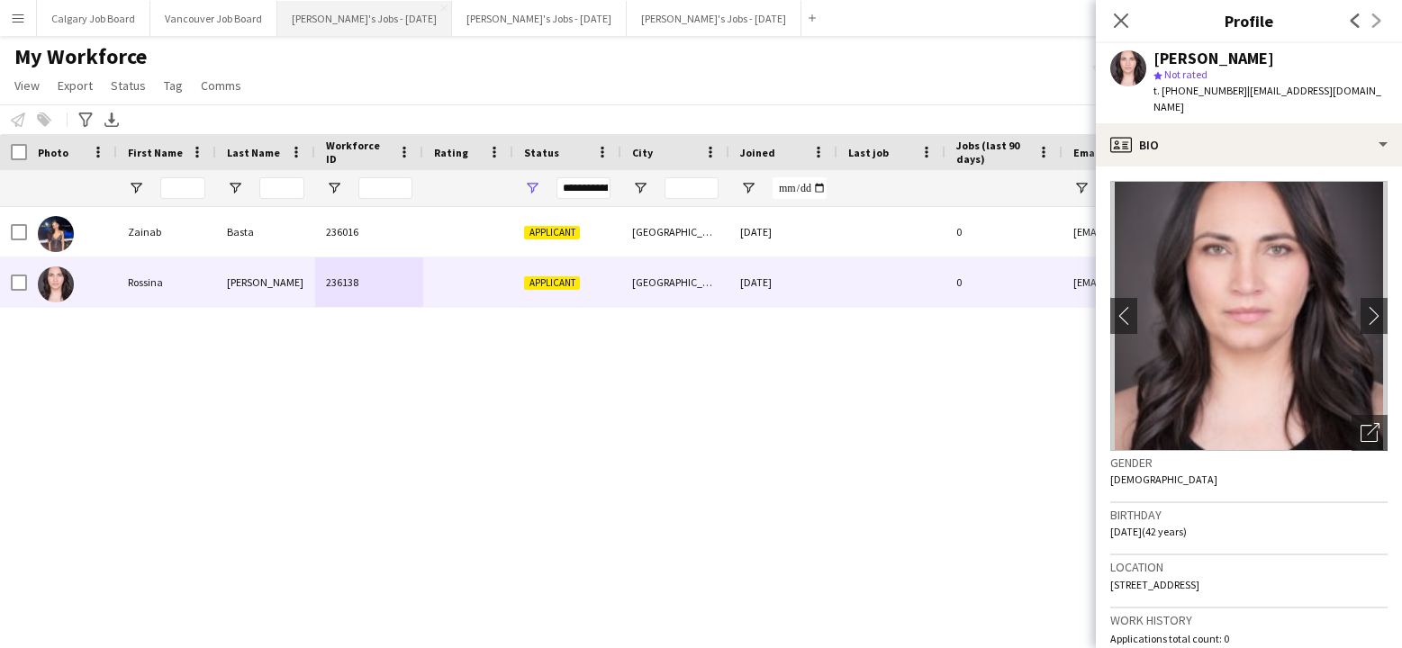
click at [376, 20] on button "[PERSON_NAME]'s Jobs - [DATE] Close" at bounding box center [364, 18] width 175 height 35
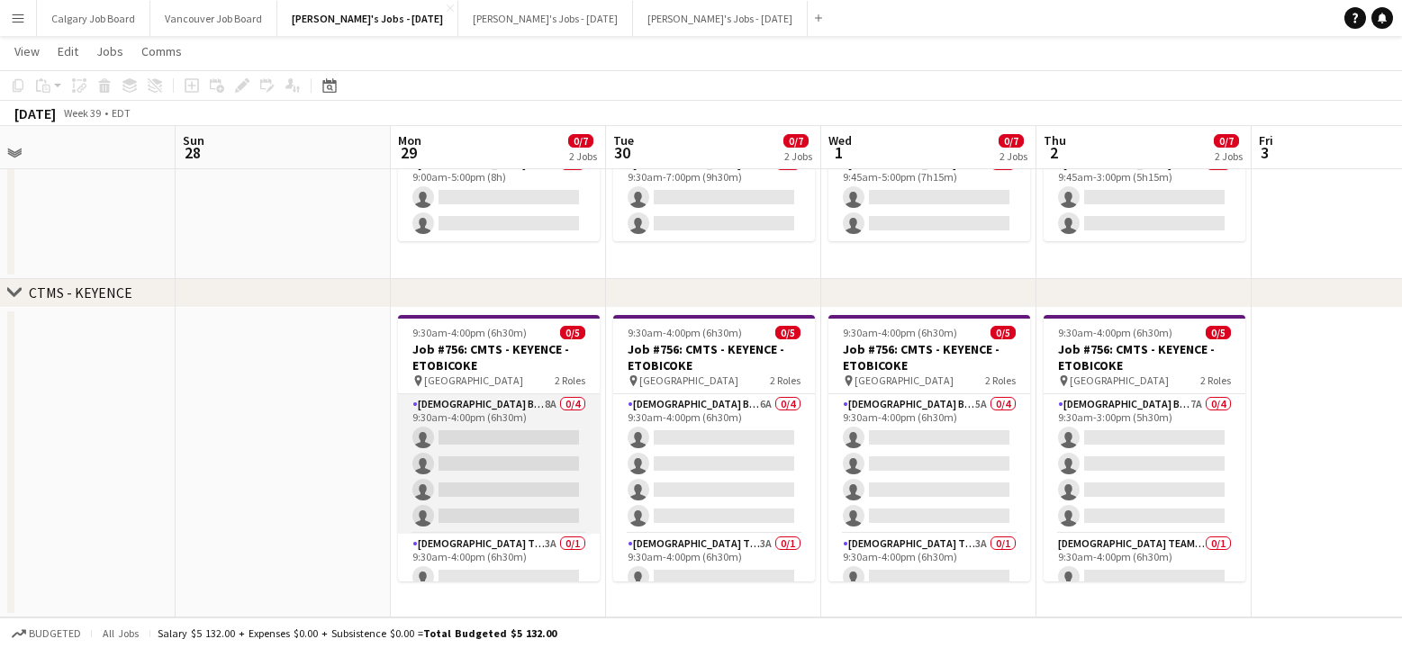
scroll to position [217, 0]
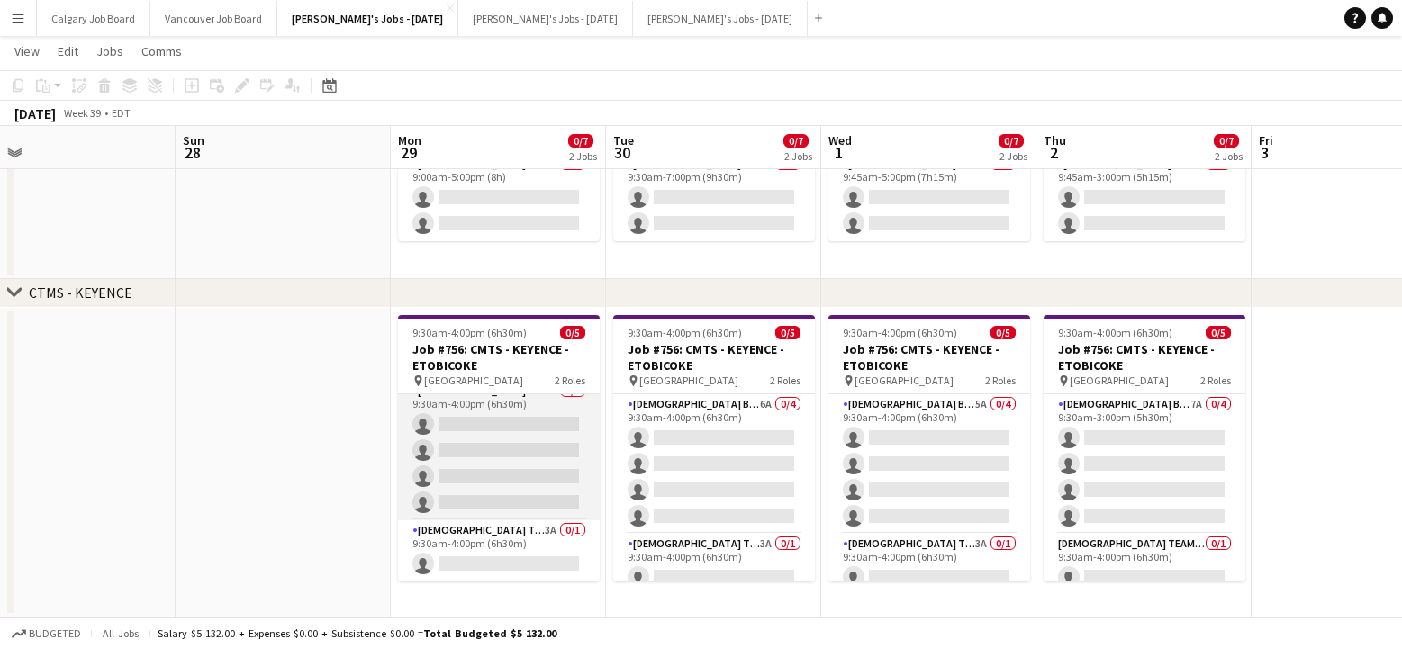
drag, startPoint x: 507, startPoint y: 412, endPoint x: 516, endPoint y: 411, distance: 9.2
click at [508, 413] on app-card-role "[DEMOGRAPHIC_DATA] Brand Ambassador 8A 0/4 9:30am-4:00pm (6h30m) single-neutral…" at bounding box center [499, 451] width 202 height 140
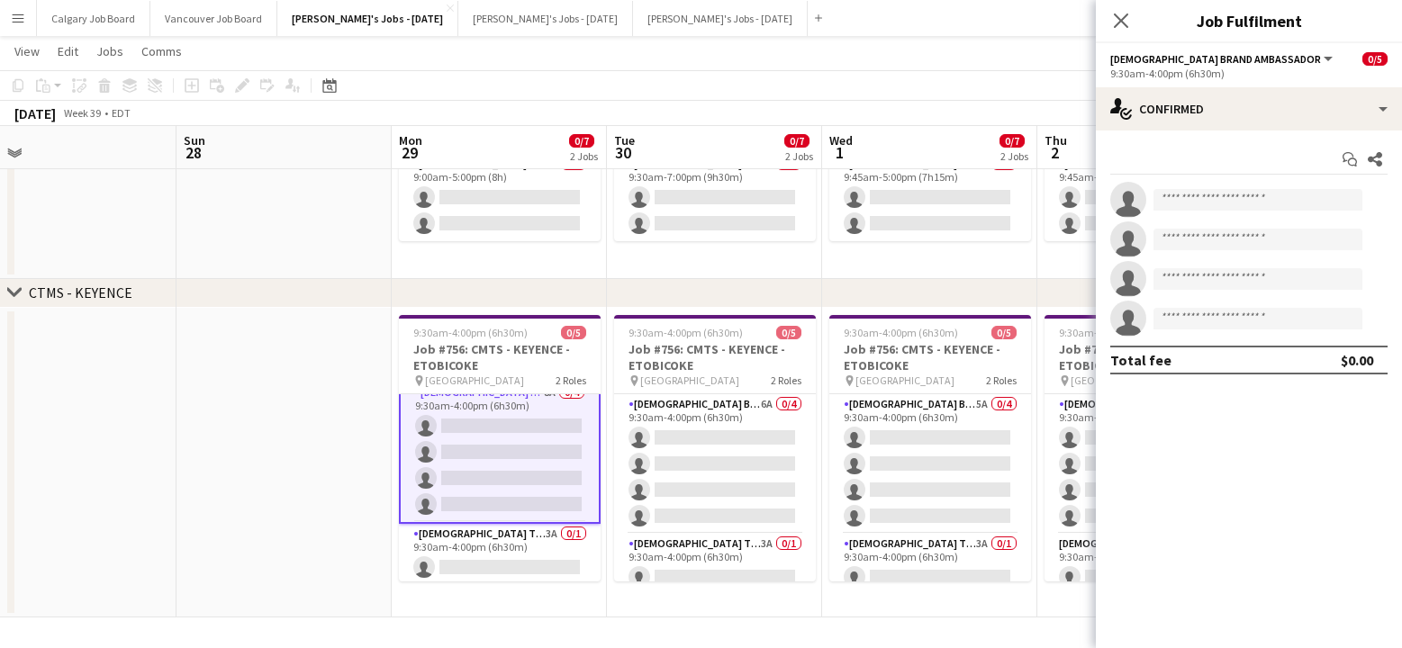
scroll to position [69, 0]
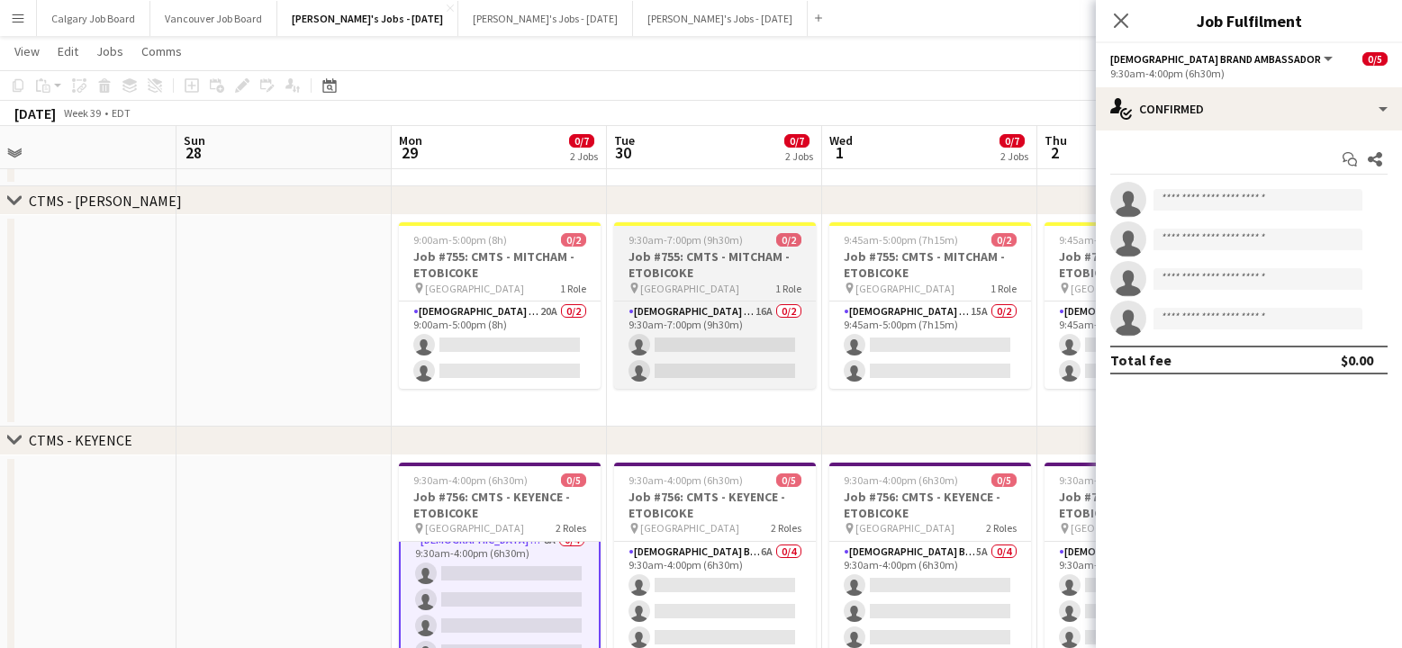
drag, startPoint x: 565, startPoint y: 302, endPoint x: 748, endPoint y: 262, distance: 188.0
click at [567, 302] on app-card-role "[DEMOGRAPHIC_DATA] Brand Ambassador 20A 0/2 9:00am-5:00pm (8h) single-neutral-a…" at bounding box center [500, 345] width 202 height 87
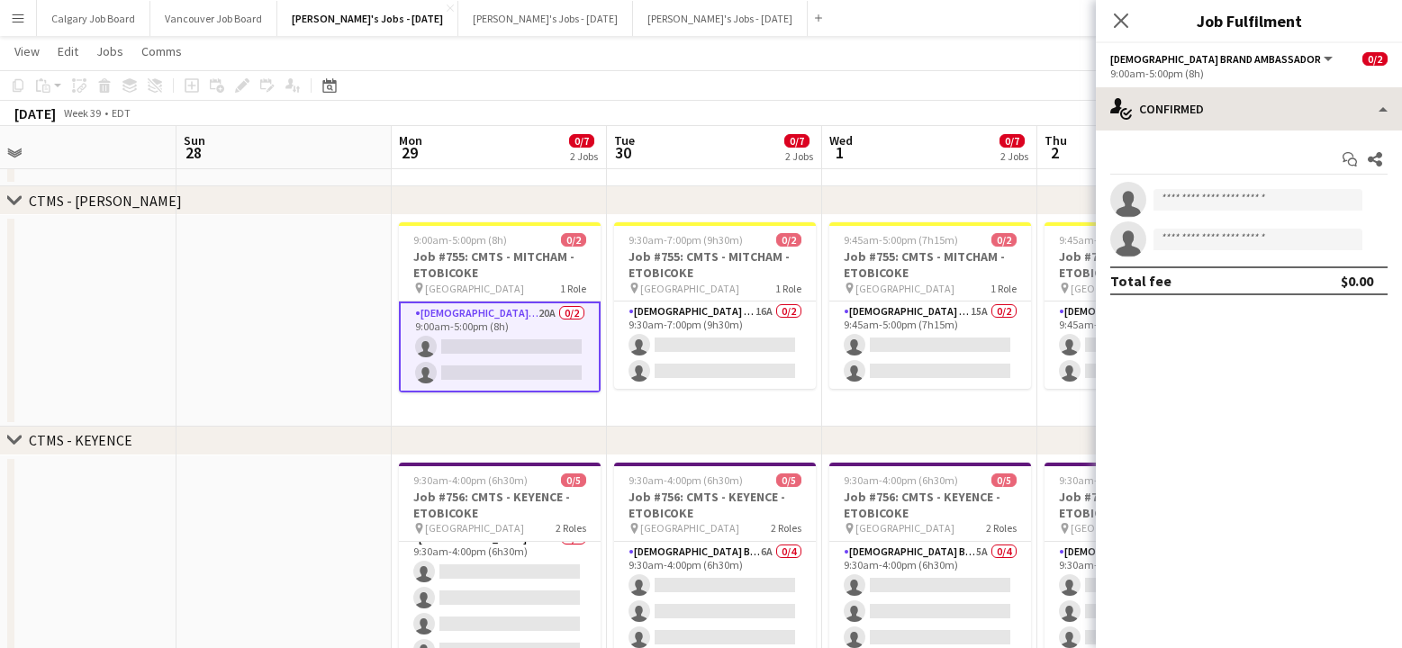
scroll to position [0, 467]
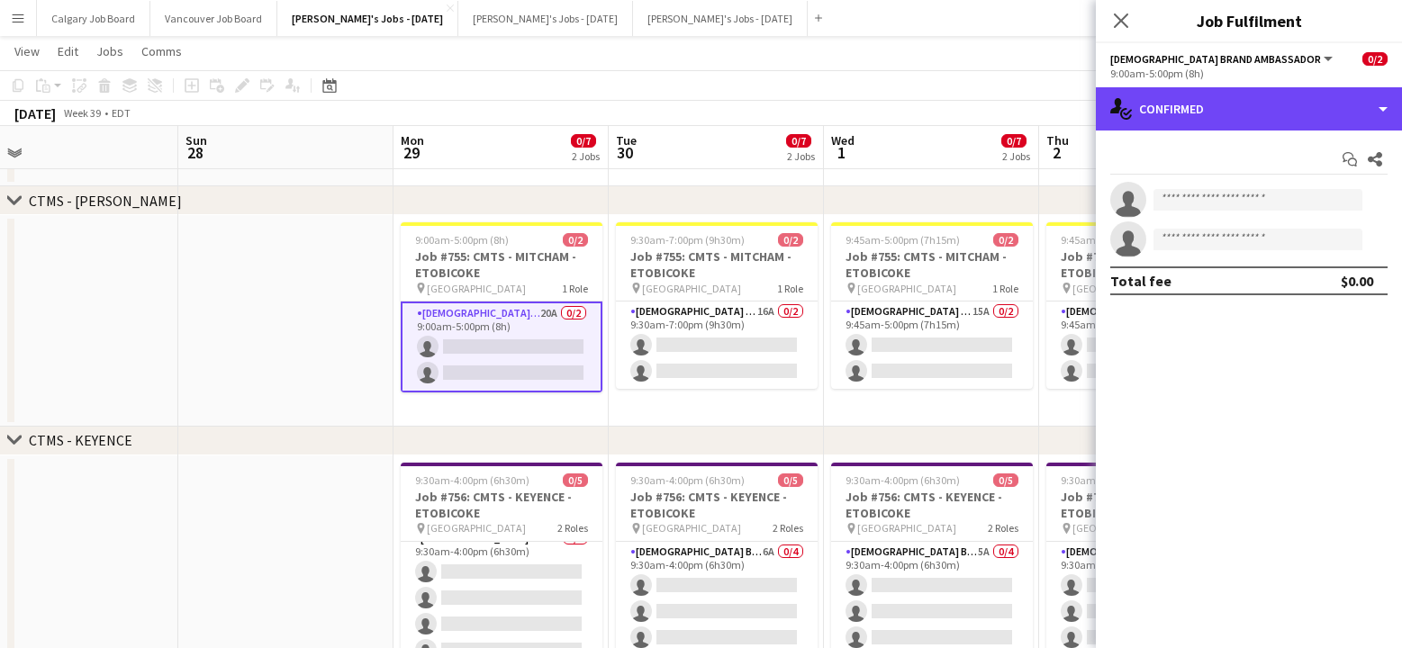
drag, startPoint x: 1265, startPoint y: 95, endPoint x: 1307, endPoint y: 253, distance: 163.2
click at [1268, 102] on div "single-neutral-actions-check-2 Confirmed" at bounding box center [1249, 108] width 306 height 43
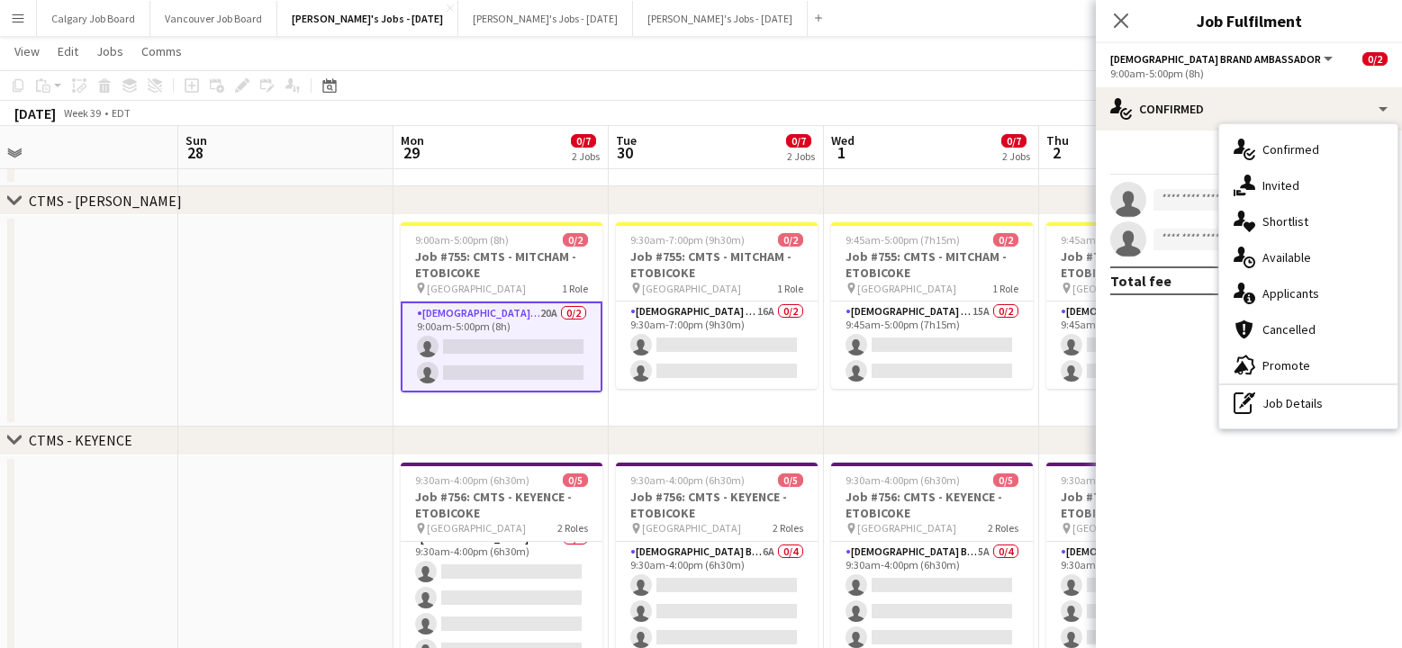
drag, startPoint x: 1290, startPoint y: 281, endPoint x: 1195, endPoint y: 28, distance: 270.2
click at [1290, 281] on div "single-neutral-actions-information Applicants" at bounding box center [1308, 294] width 178 height 36
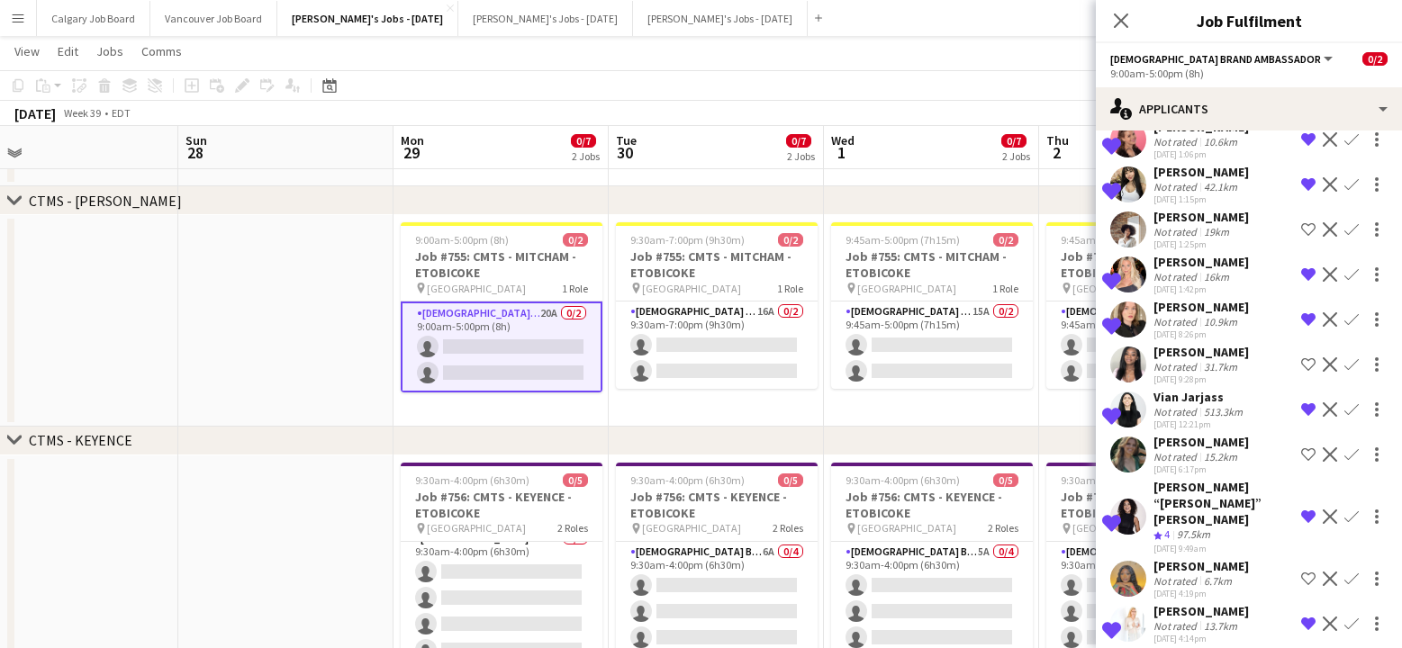
scroll to position [537, 0]
click at [1215, 621] on div "13.7km" at bounding box center [1221, 628] width 41 height 14
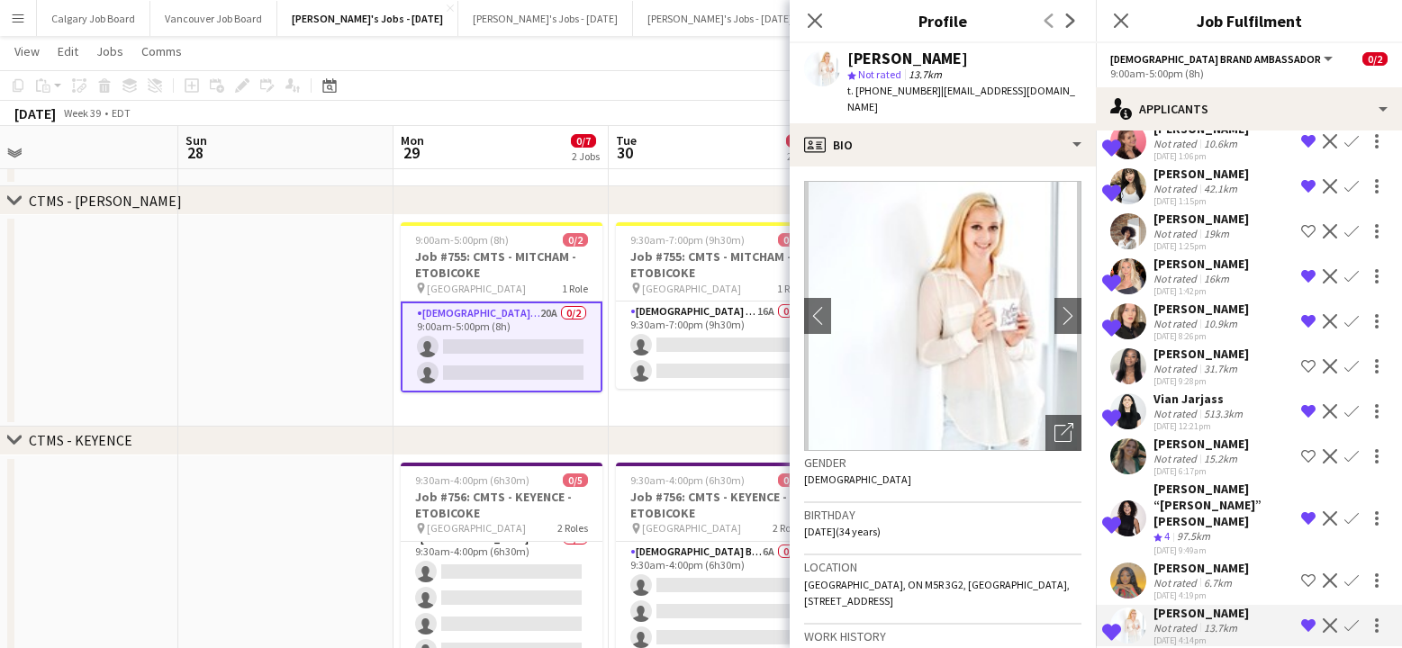
click at [1185, 530] on div "97.5km" at bounding box center [1194, 537] width 41 height 15
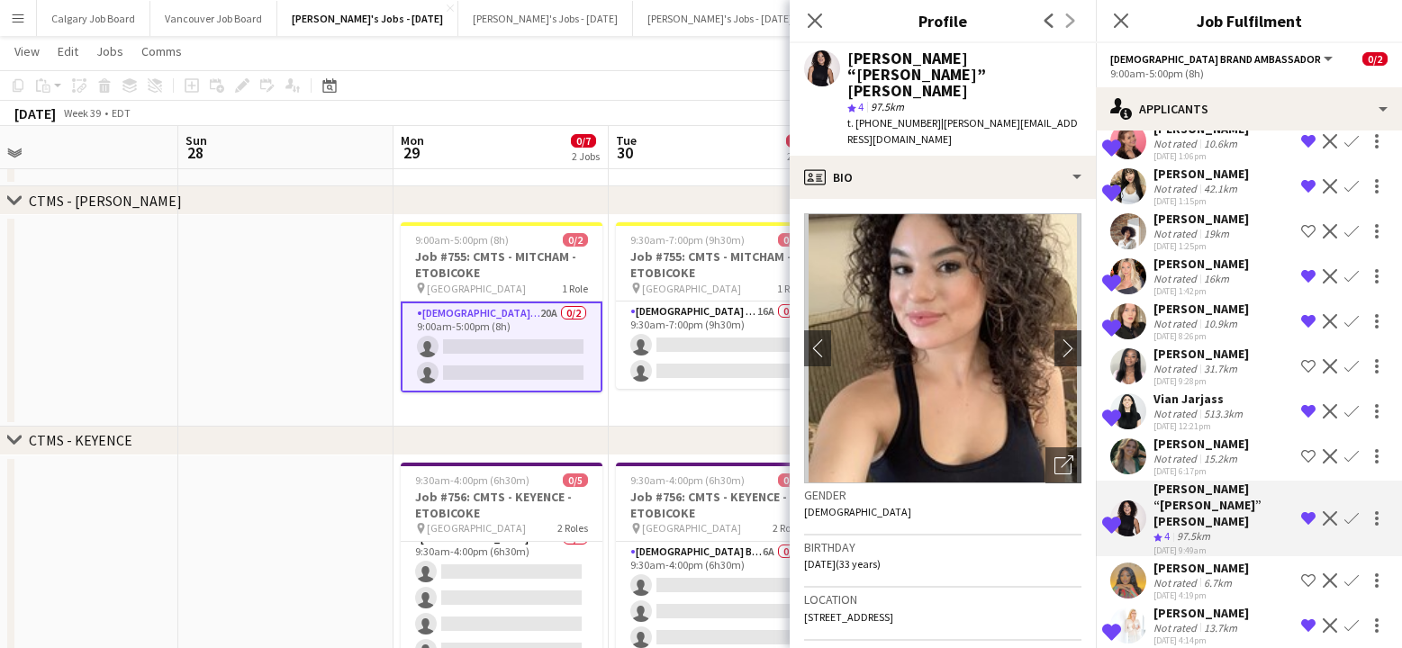
click at [1163, 424] on div "[DATE] 12:21pm" at bounding box center [1200, 427] width 93 height 12
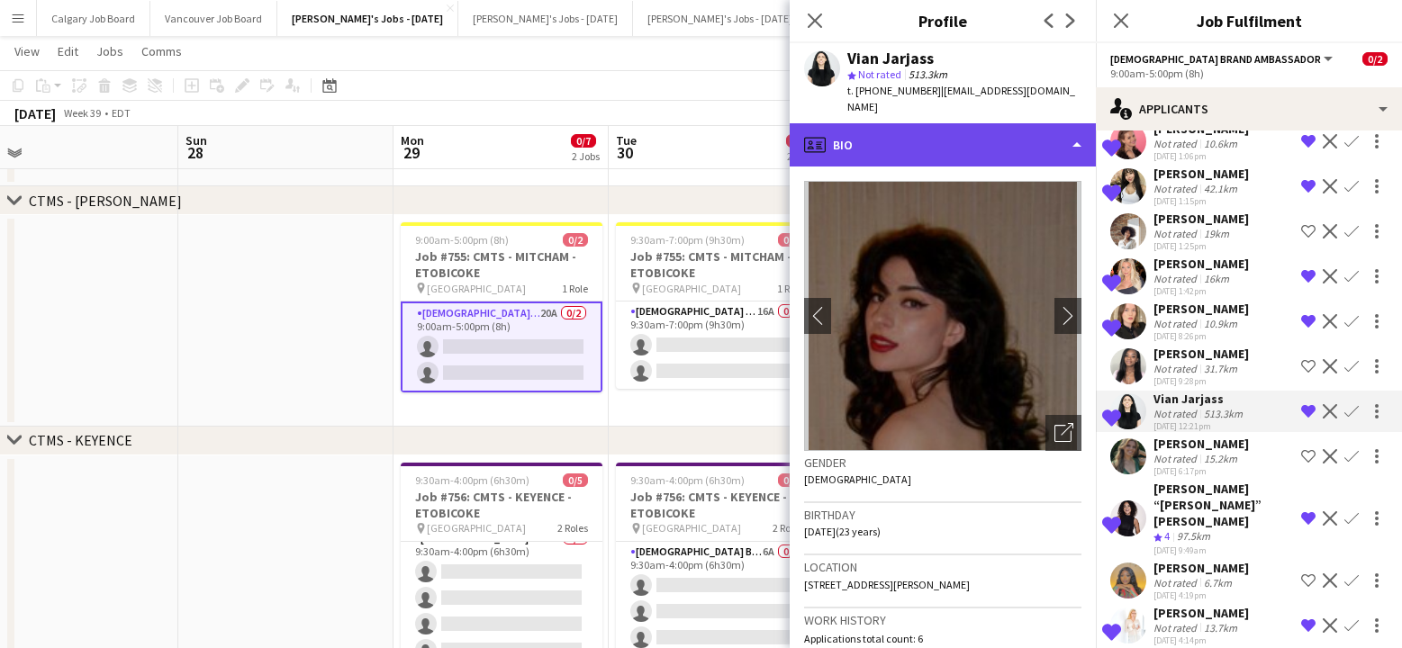
click at [1015, 125] on div "profile Bio" at bounding box center [943, 144] width 306 height 43
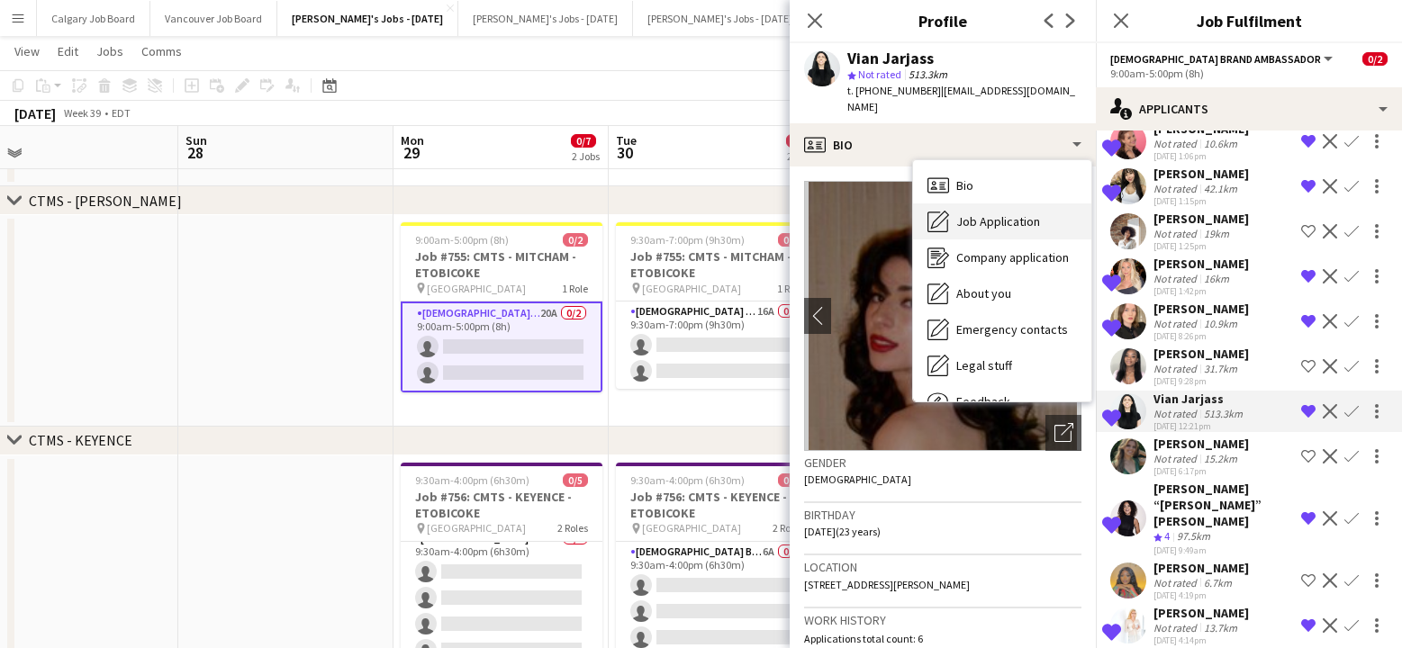
click at [1023, 213] on span "Job Application" at bounding box center [998, 221] width 84 height 16
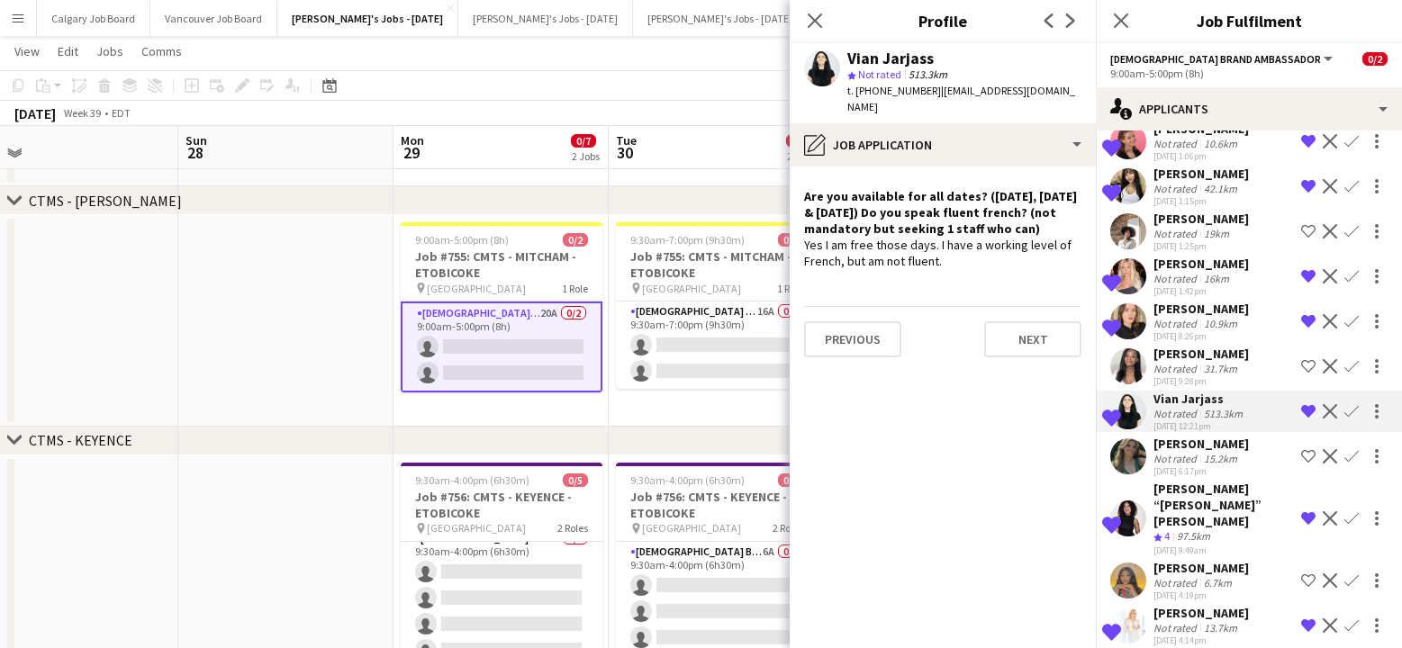
click at [1193, 320] on div "Not rated" at bounding box center [1177, 324] width 47 height 14
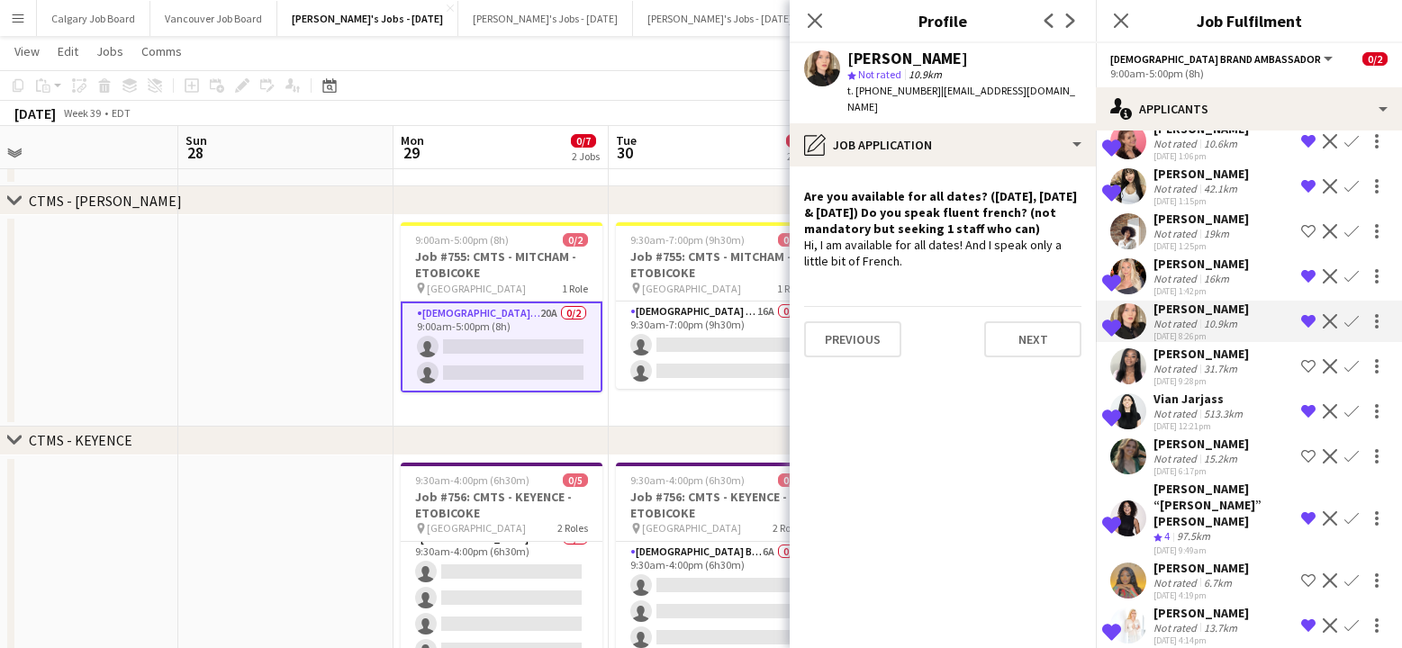
click at [1174, 284] on div "Not rated" at bounding box center [1177, 279] width 47 height 14
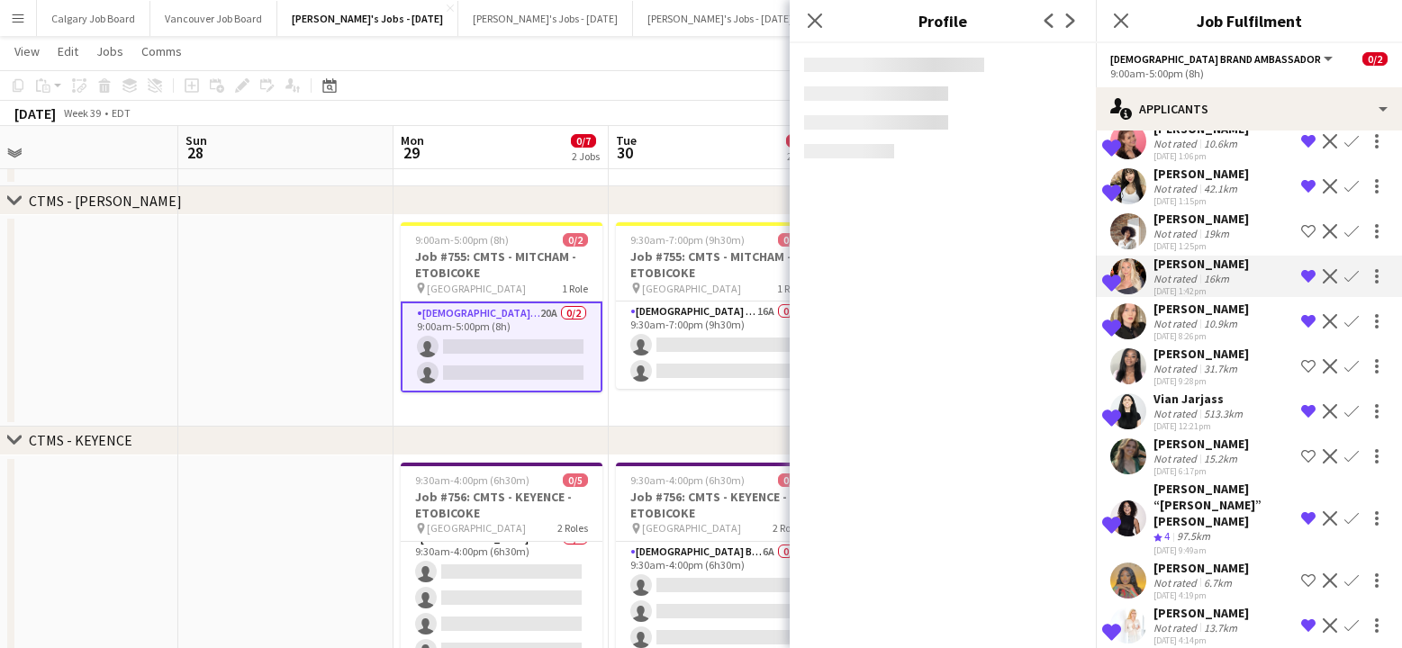
scroll to position [72, 0]
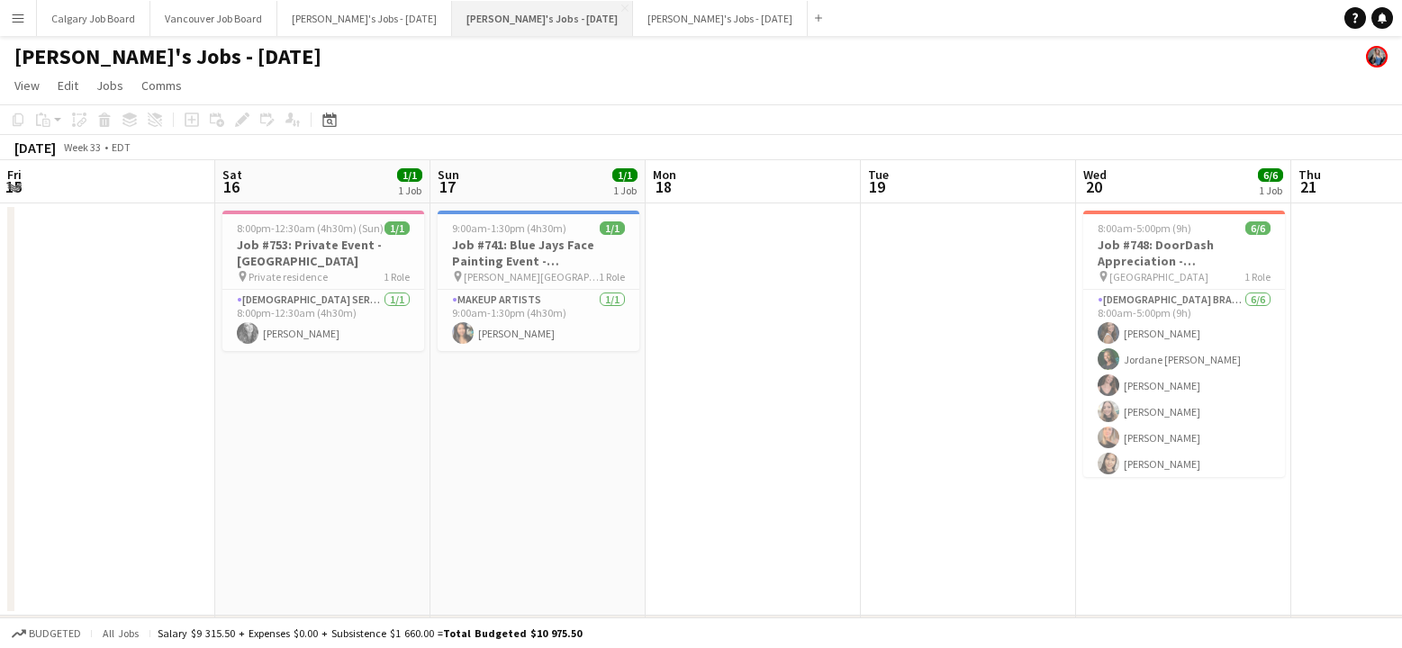
scroll to position [0, 560]
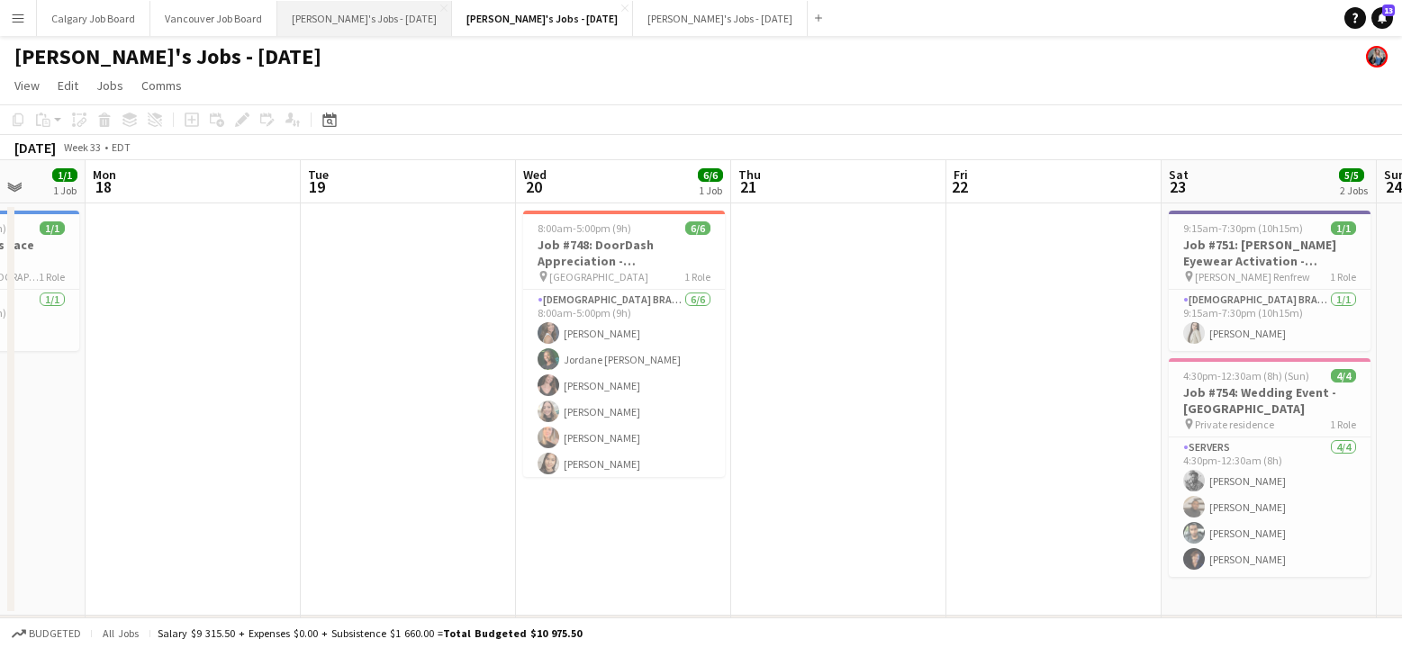
click at [416, 23] on button "[PERSON_NAME]'s Jobs - [DATE] Close" at bounding box center [364, 18] width 175 height 35
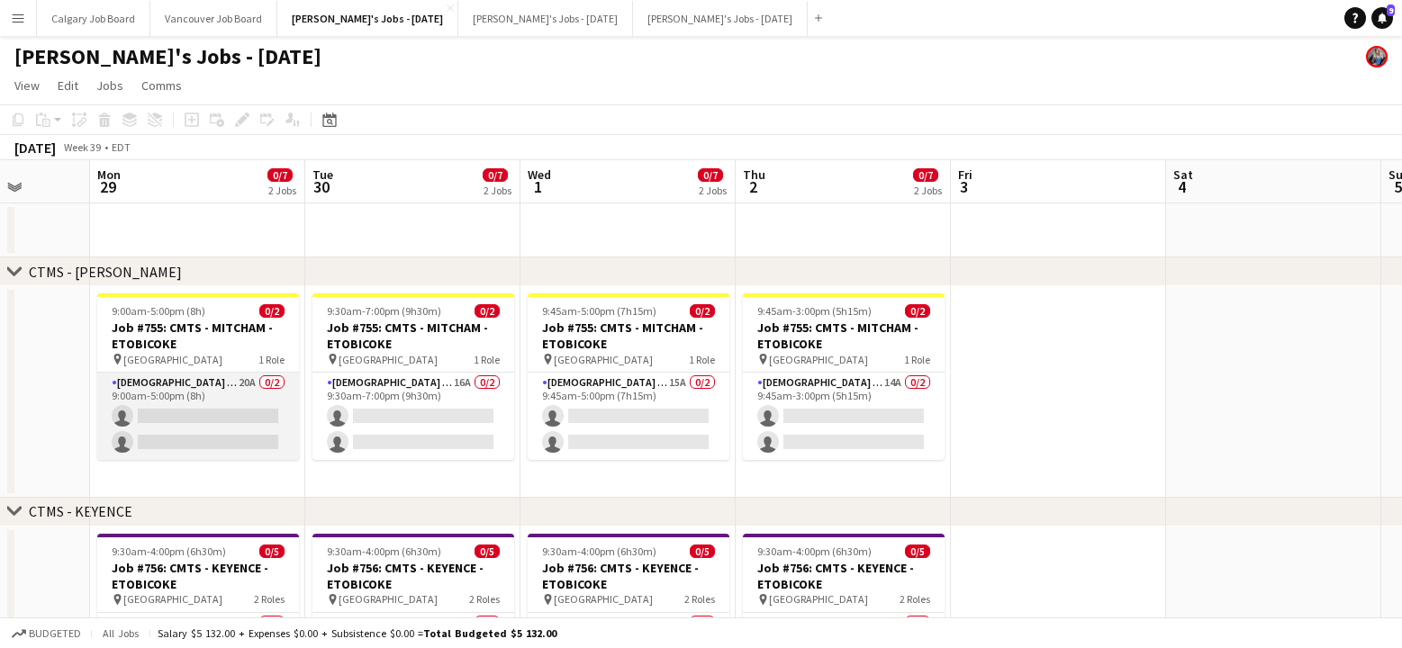
scroll to position [-1, 0]
drag, startPoint x: 159, startPoint y: 421, endPoint x: 227, endPoint y: 412, distance: 68.9
click at [158, 423] on app-card-role "[DEMOGRAPHIC_DATA] Brand Ambassador 20A 0/2 9:00am-5:00pm (8h) single-neutral-a…" at bounding box center [198, 416] width 202 height 87
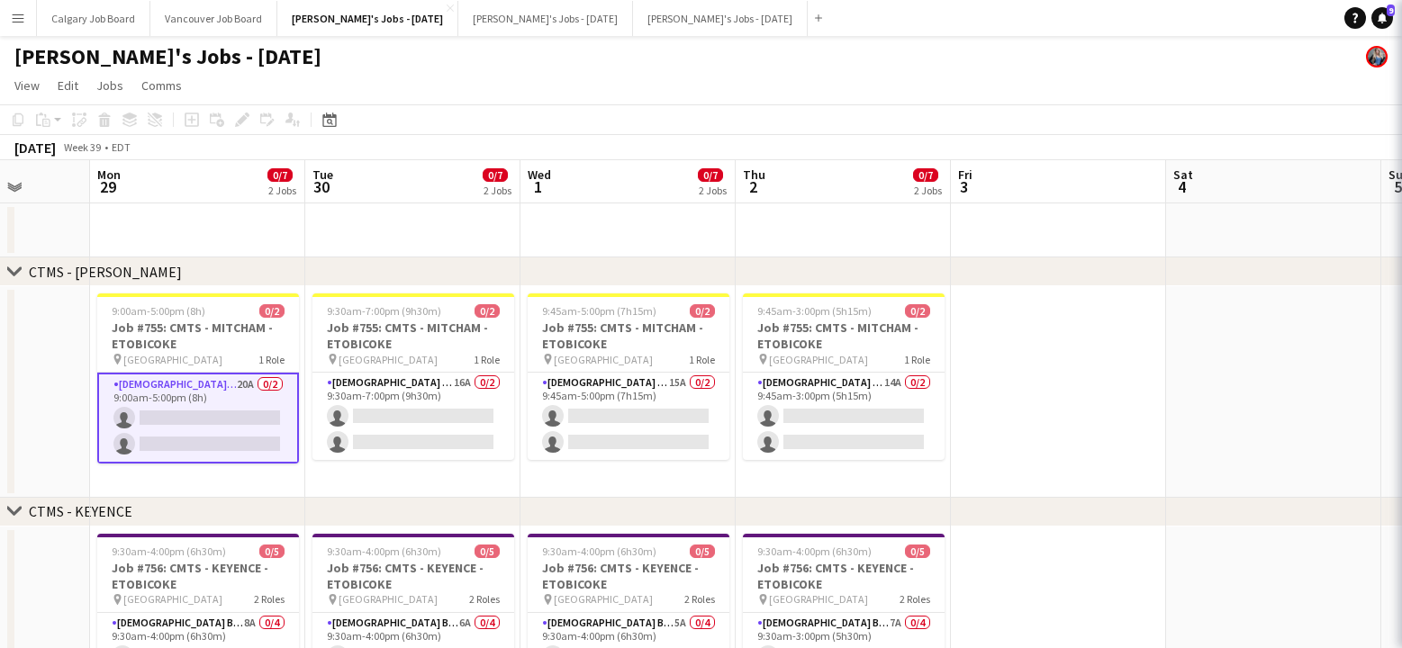
scroll to position [0, 0]
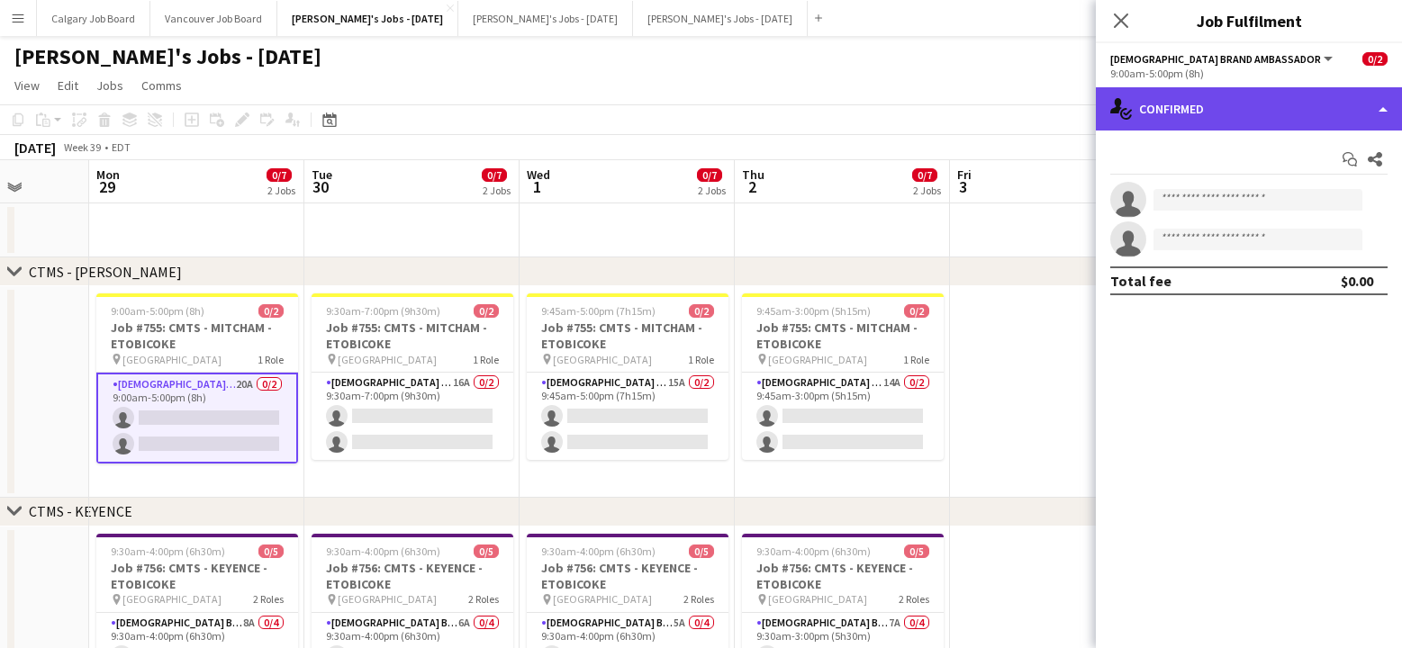
click at [1148, 103] on div "single-neutral-actions-check-2 Confirmed" at bounding box center [1249, 108] width 306 height 43
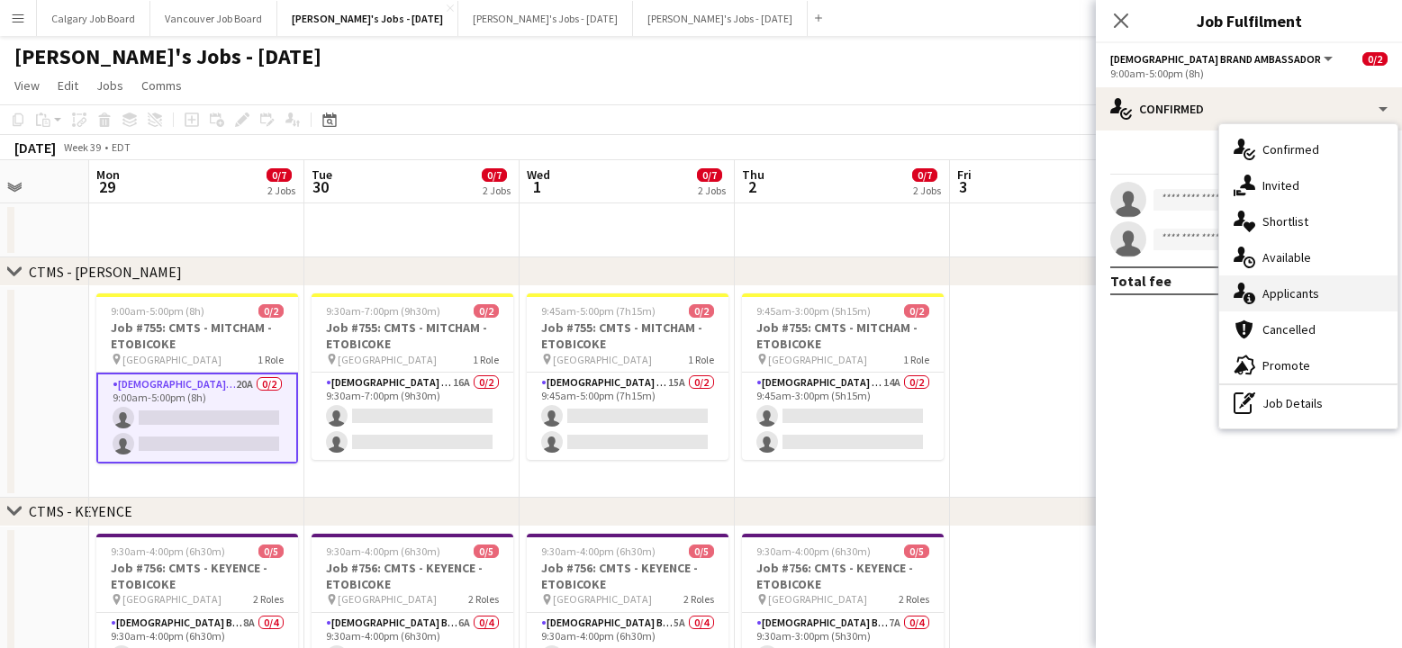
click at [1262, 287] on div "single-neutral-actions-information Applicants" at bounding box center [1308, 294] width 178 height 36
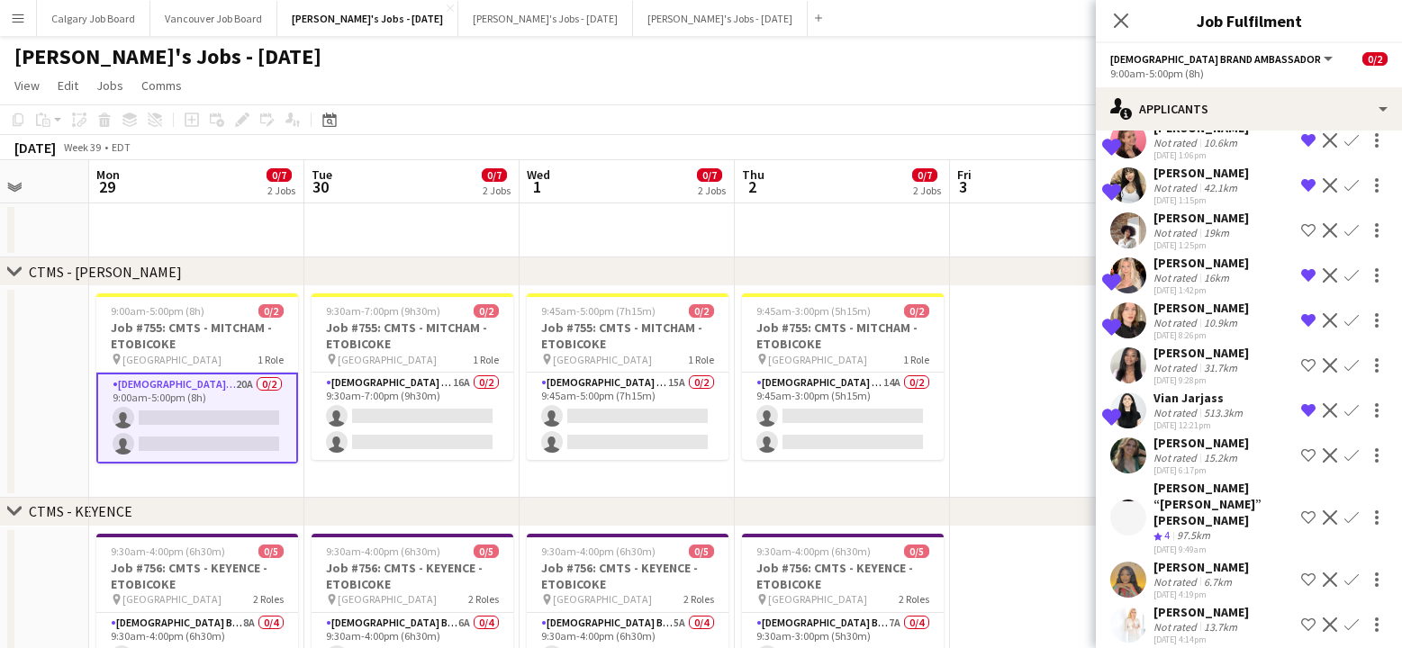
scroll to position [537, 0]
click at [1279, 605] on div "Jennifer Binnington Not rated 13.7km 26-08-2025 4:14pm Shortlist crew Decline C…" at bounding box center [1249, 625] width 306 height 41
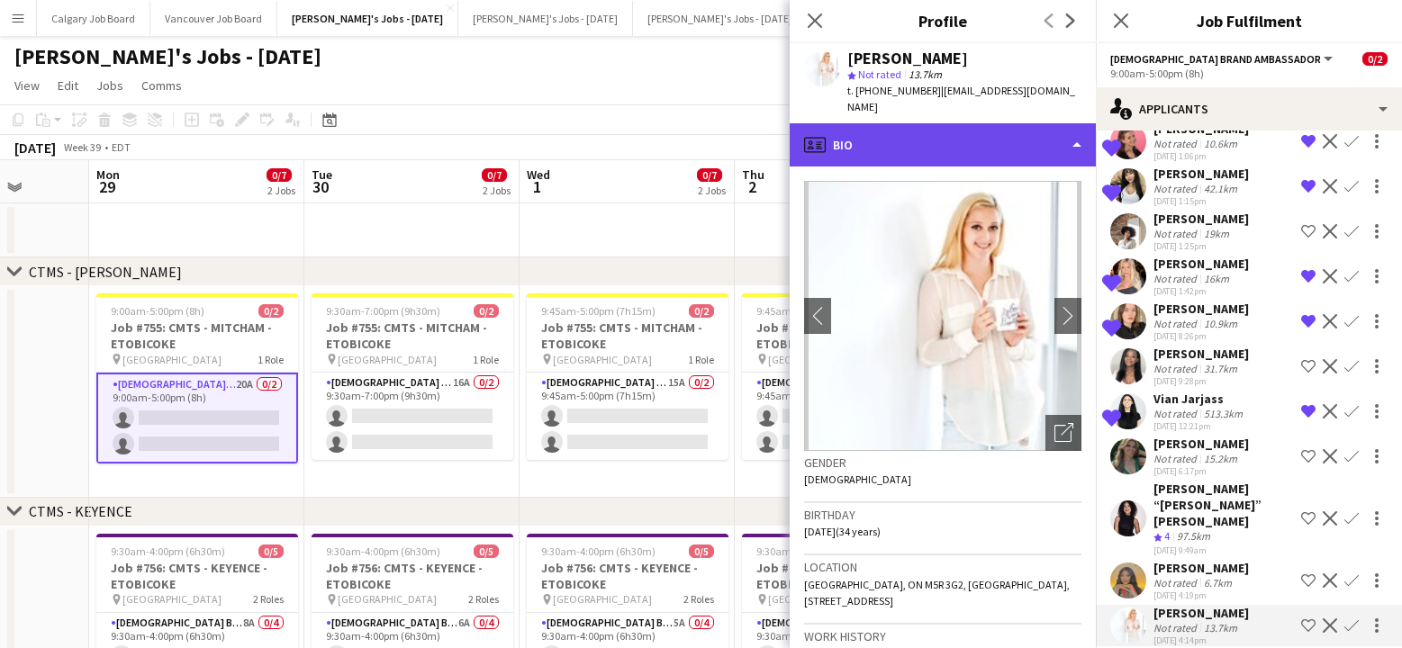
click at [920, 129] on div "profile Bio" at bounding box center [943, 144] width 306 height 43
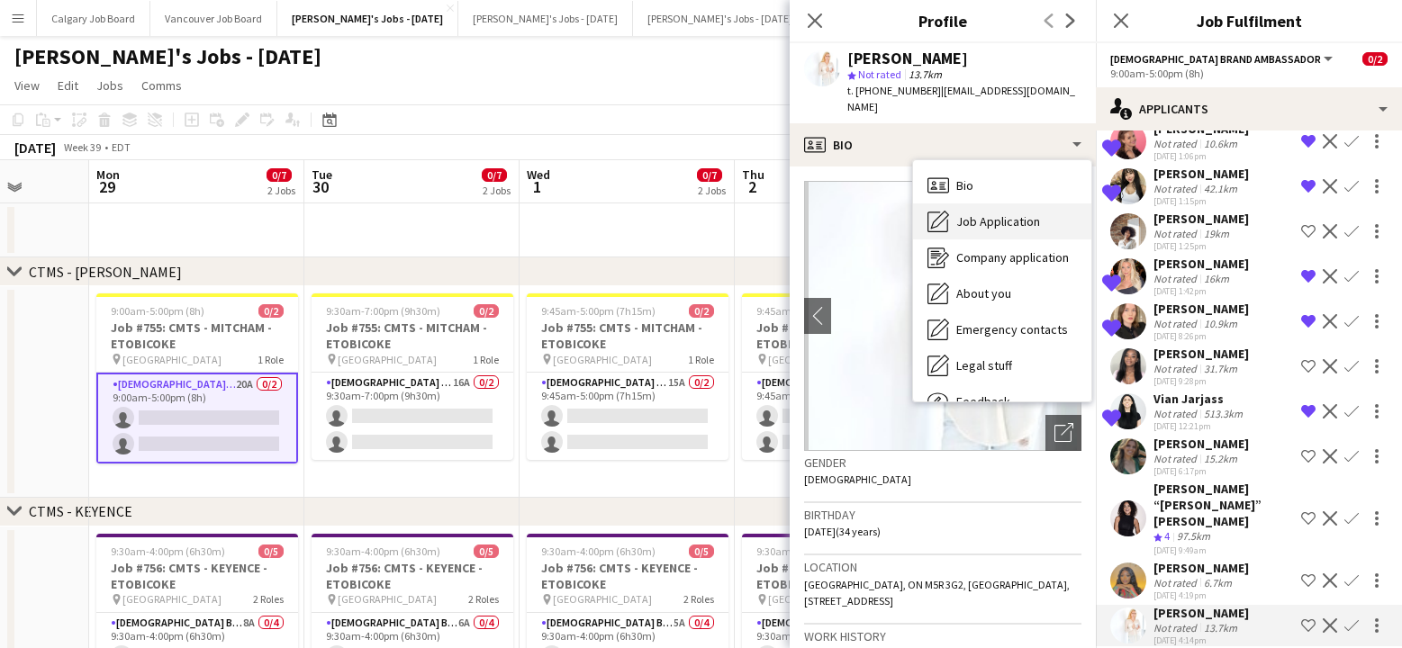
click at [958, 213] on span "Job Application" at bounding box center [998, 221] width 84 height 16
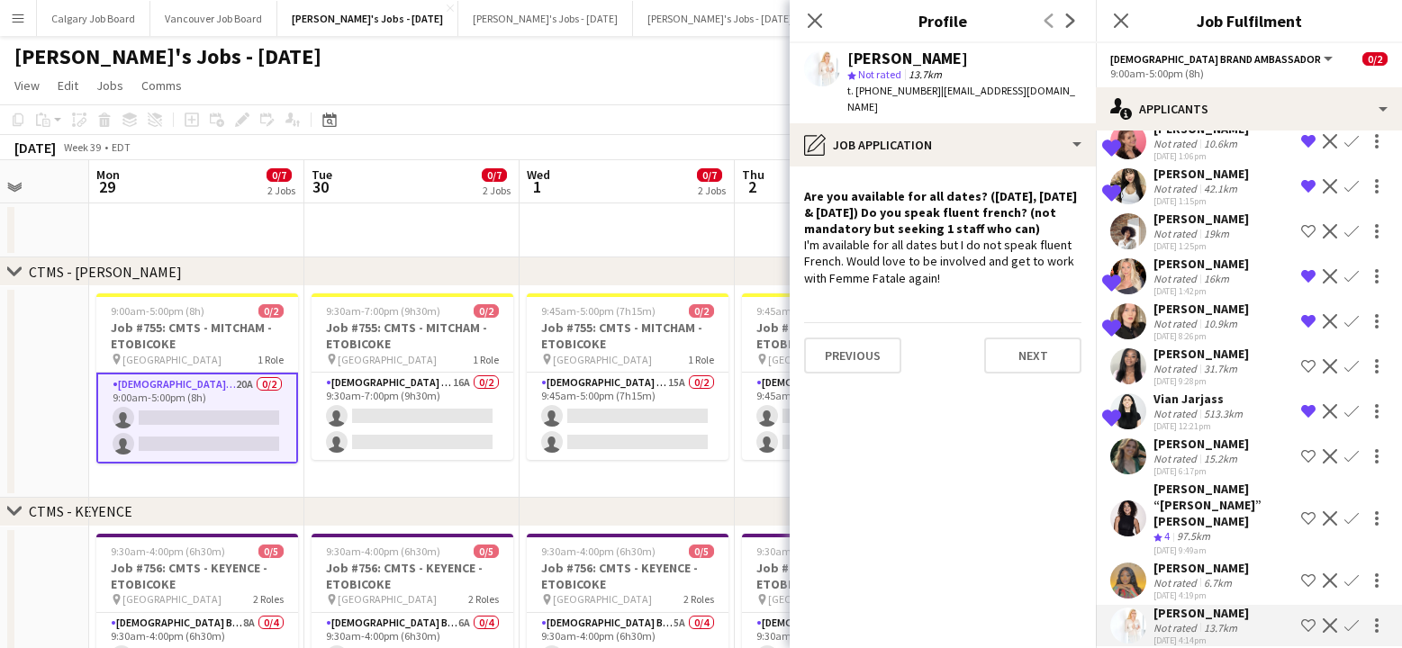
click at [1305, 619] on app-icon "Shortlist crew" at bounding box center [1308, 626] width 14 height 14
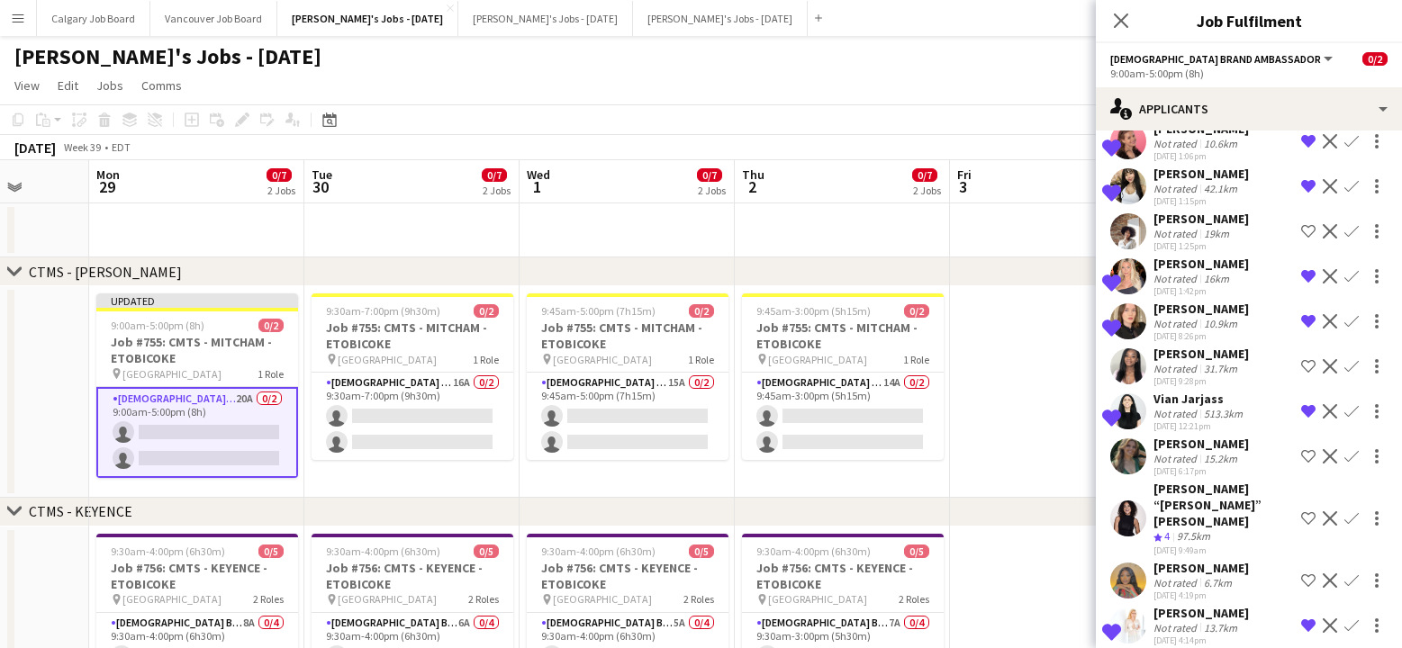
click at [1310, 512] on app-icon "Shortlist crew" at bounding box center [1308, 519] width 14 height 14
click at [1222, 460] on div "15.2km" at bounding box center [1221, 459] width 41 height 14
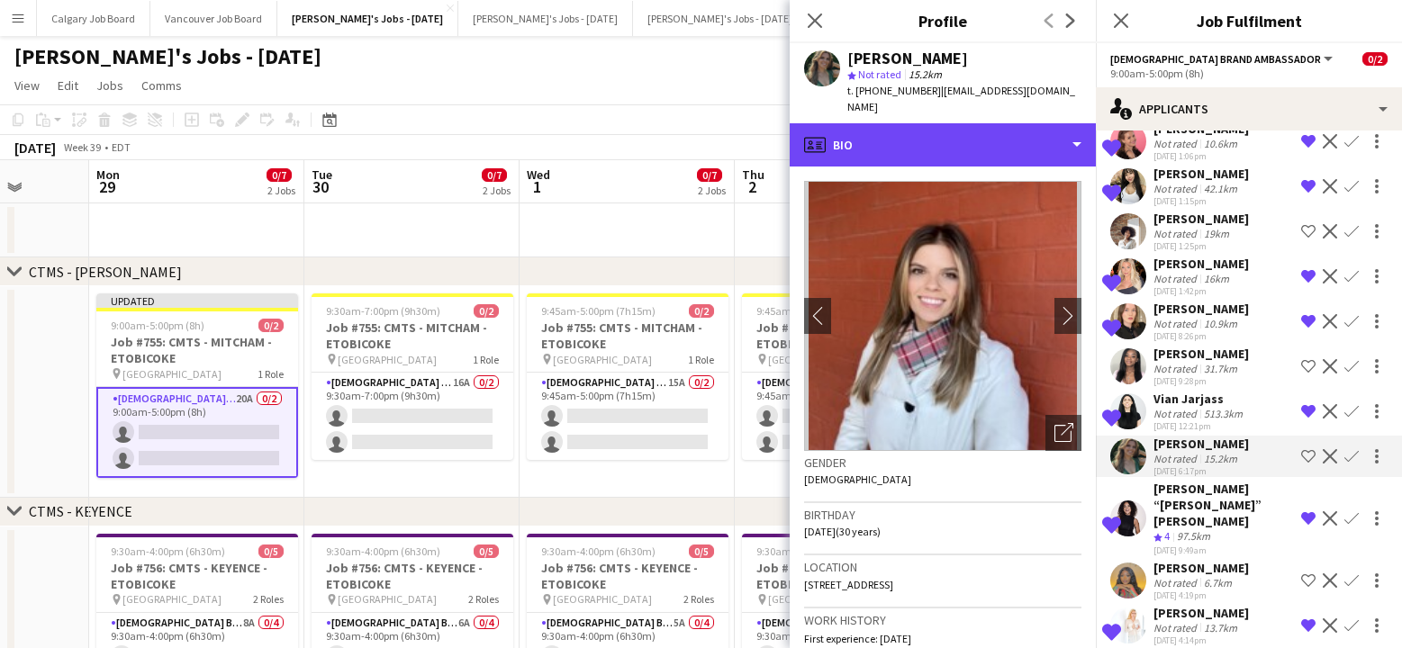
drag, startPoint x: 885, startPoint y: 117, endPoint x: 908, endPoint y: 156, distance: 44.8
click at [885, 123] on div "profile Bio" at bounding box center [943, 144] width 306 height 43
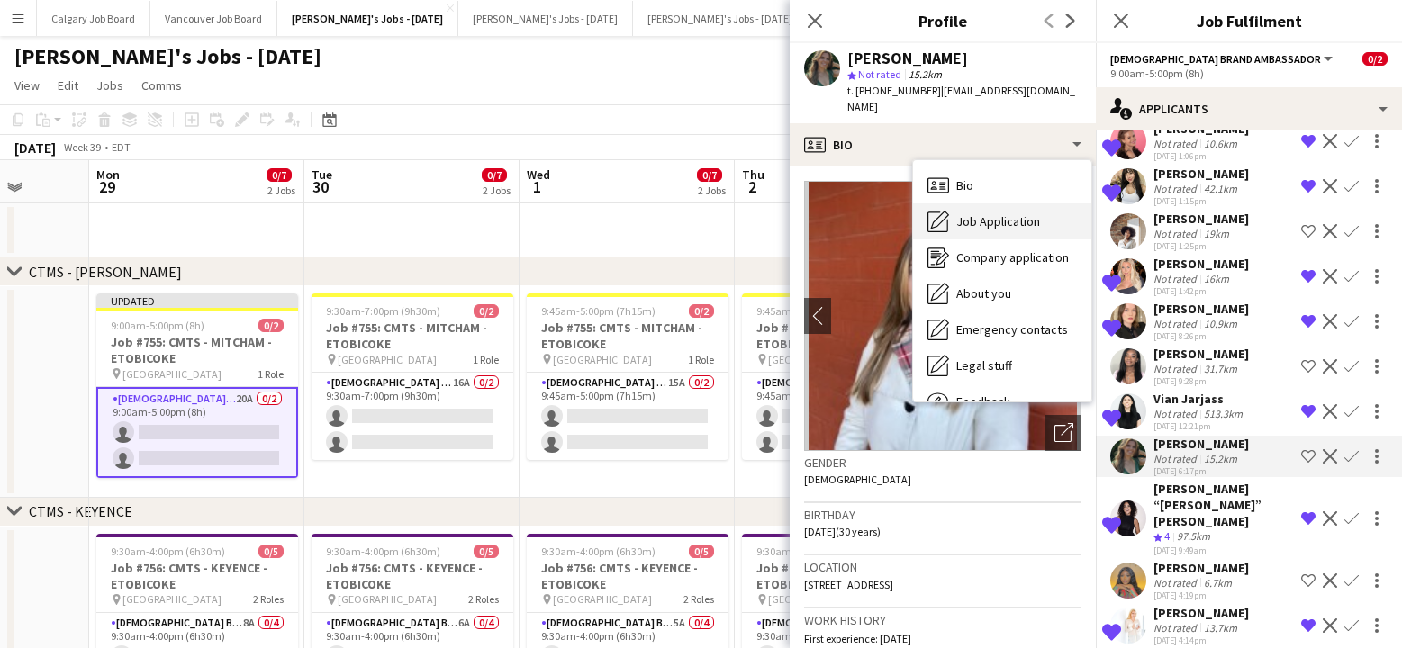
click at [945, 215] on div "Job Application Job Application" at bounding box center [1002, 222] width 178 height 36
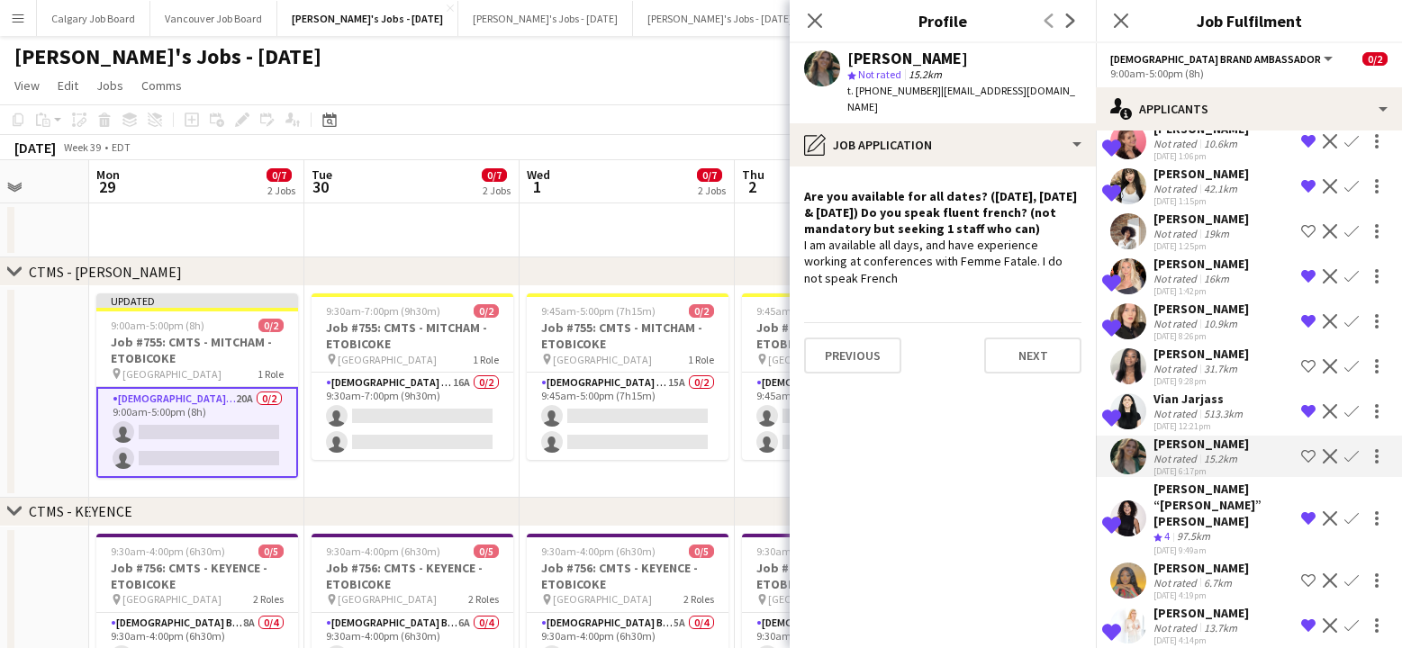
drag, startPoint x: 677, startPoint y: 129, endPoint x: 712, endPoint y: 130, distance: 35.1
click at [684, 128] on app-toolbar "Copy Paste Paste Command V Paste with crew Command Shift V Paste linked Job Del…" at bounding box center [701, 119] width 1402 height 31
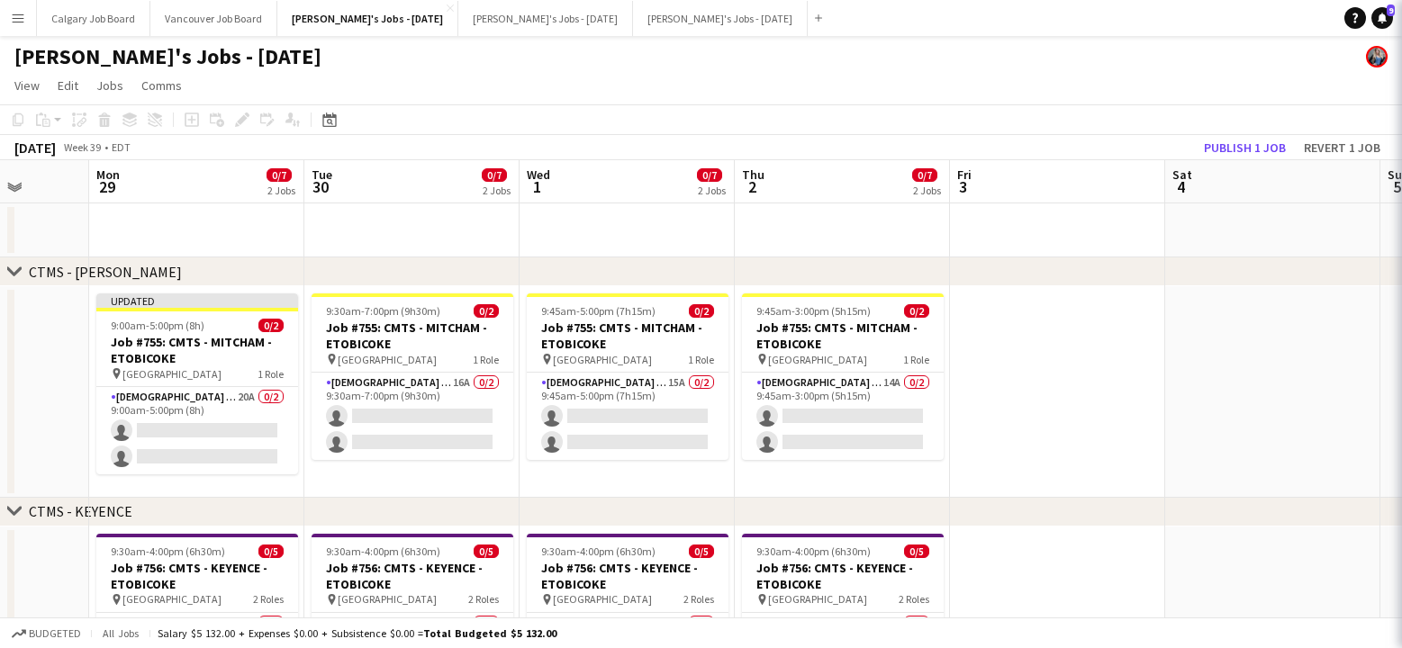
scroll to position [0, 0]
drag, startPoint x: 1216, startPoint y: 143, endPoint x: 1093, endPoint y: 211, distance: 139.9
click at [1215, 143] on button "Publish 1 job" at bounding box center [1245, 147] width 96 height 23
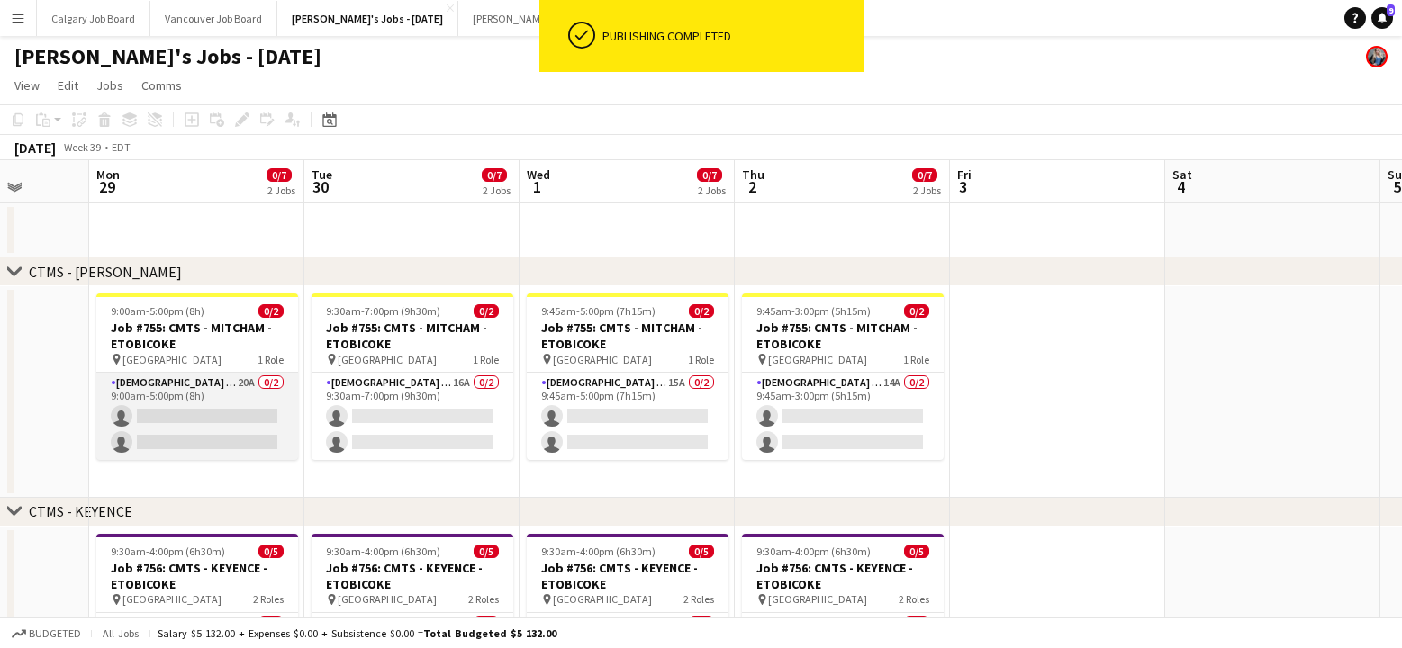
click at [227, 429] on app-card-role "[DEMOGRAPHIC_DATA] Brand Ambassador 20A 0/2 9:00am-5:00pm (8h) single-neutral-a…" at bounding box center [197, 416] width 202 height 87
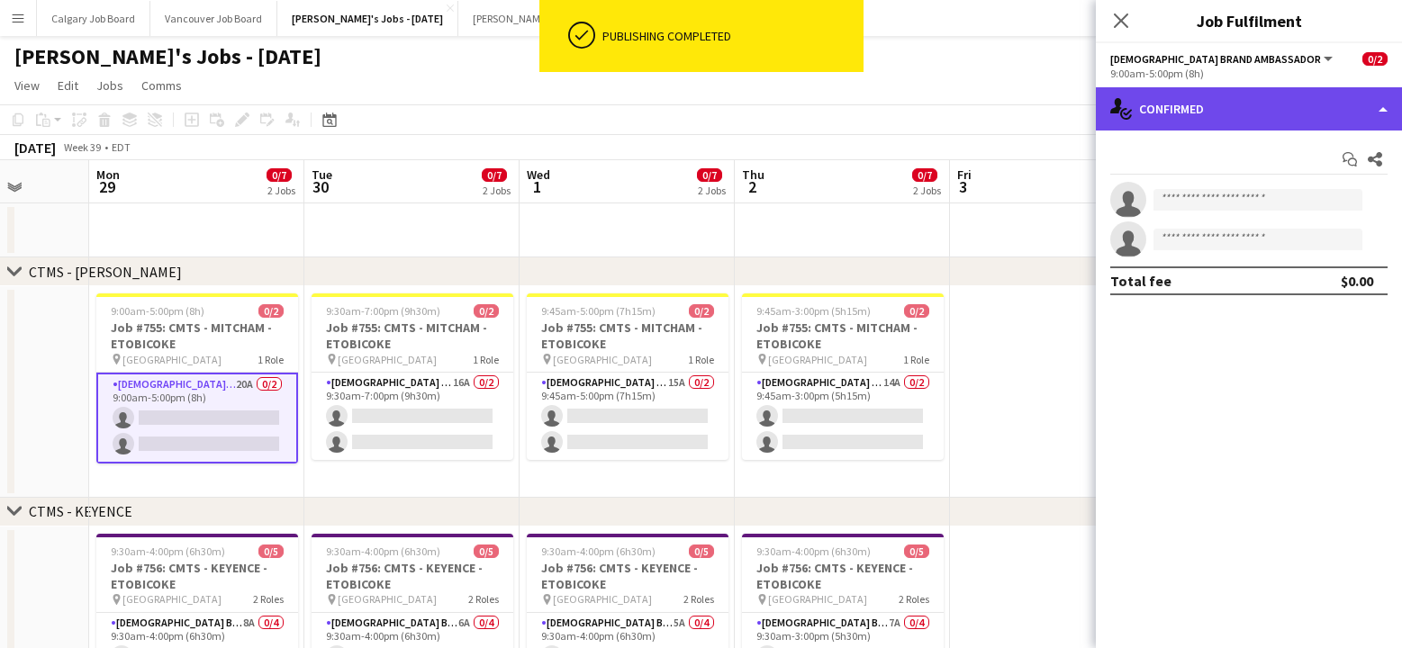
click at [1245, 108] on div "single-neutral-actions-check-2 Confirmed" at bounding box center [1249, 108] width 306 height 43
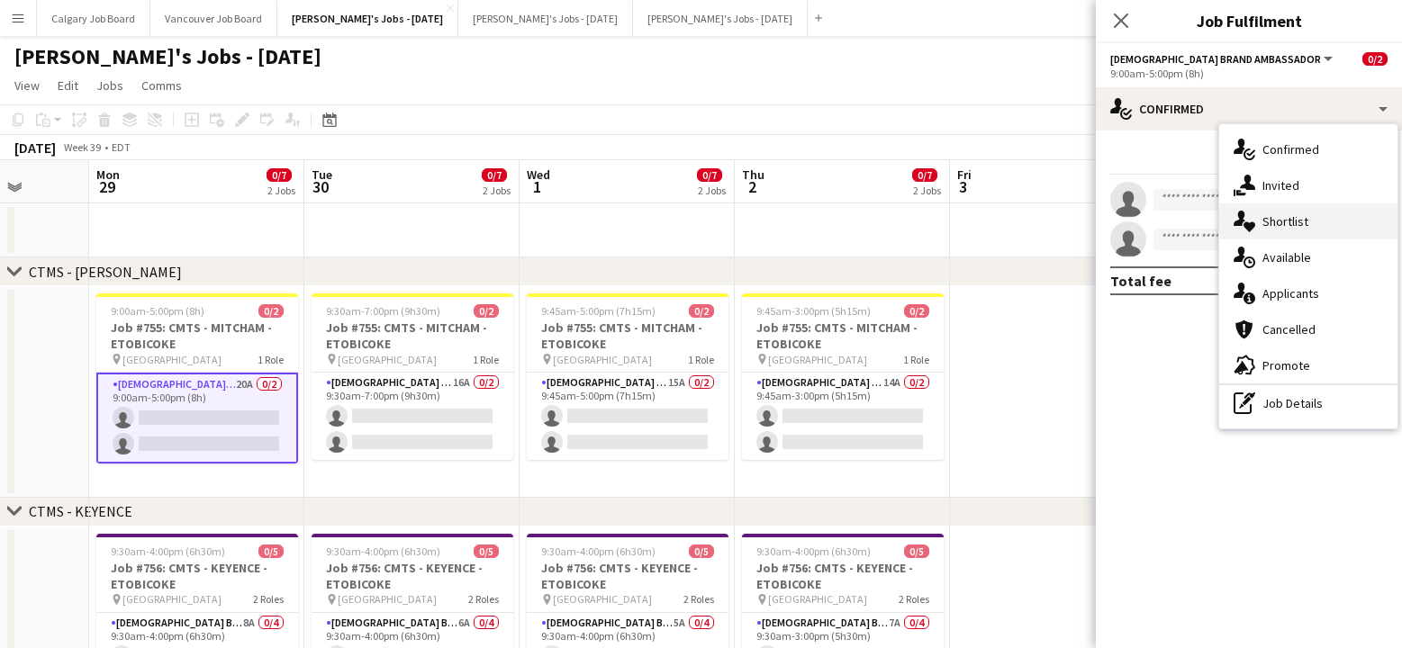
click at [1310, 223] on div "single-neutral-actions-heart Shortlist" at bounding box center [1308, 222] width 178 height 36
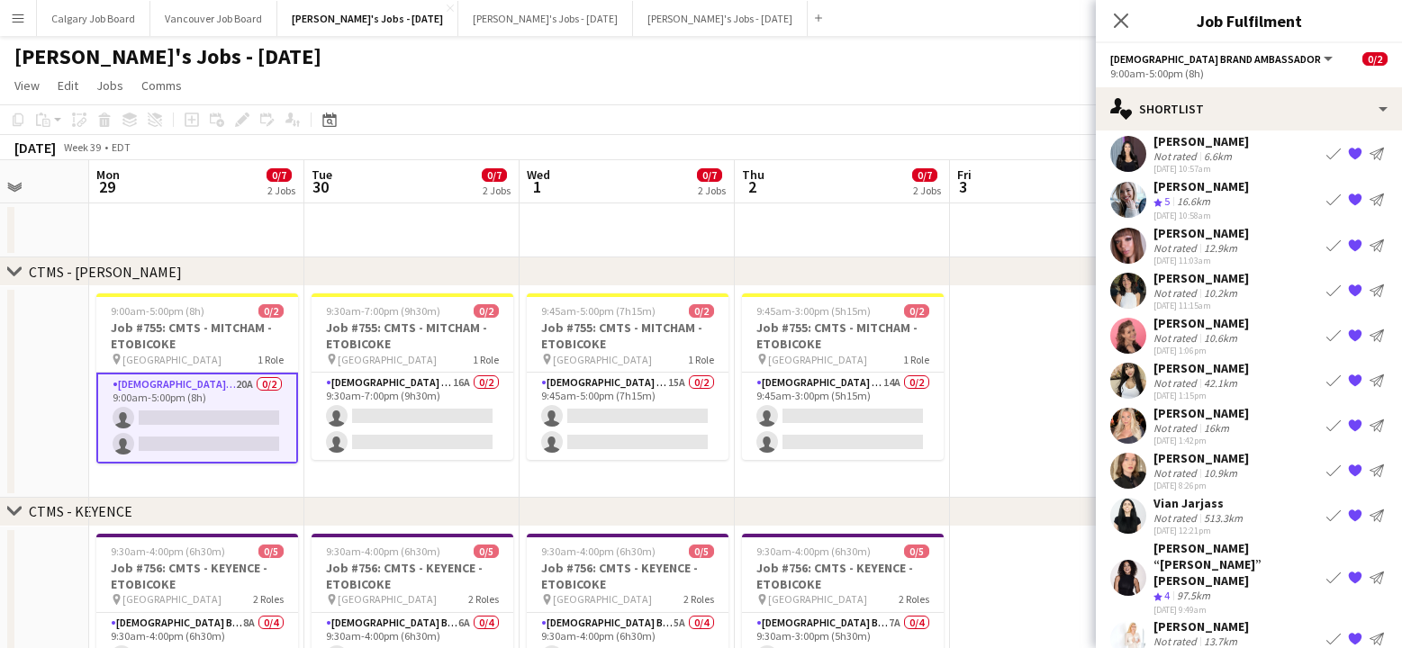
scroll to position [46, 0]
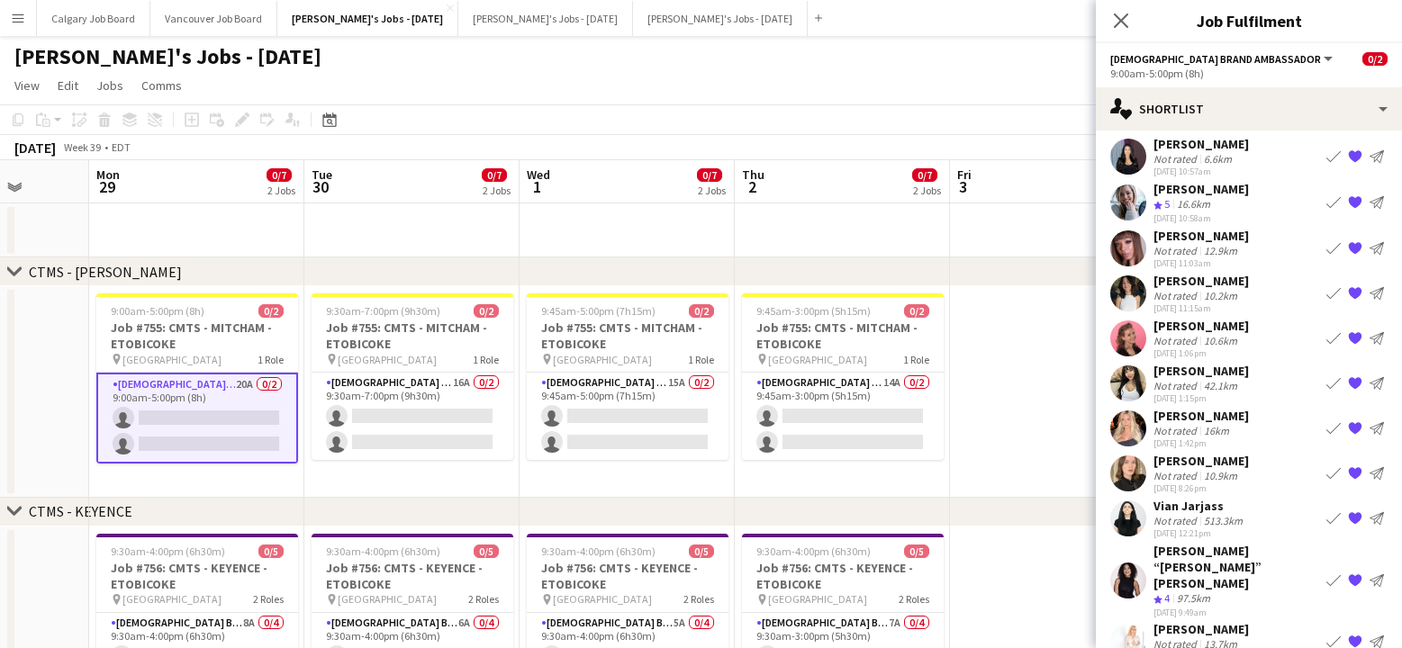
click at [1200, 572] on div "Nicole “NIKKI” Schirrmacher Crew rating 4 97.5km 25-08-2025 9:49am" at bounding box center [1237, 581] width 166 height 76
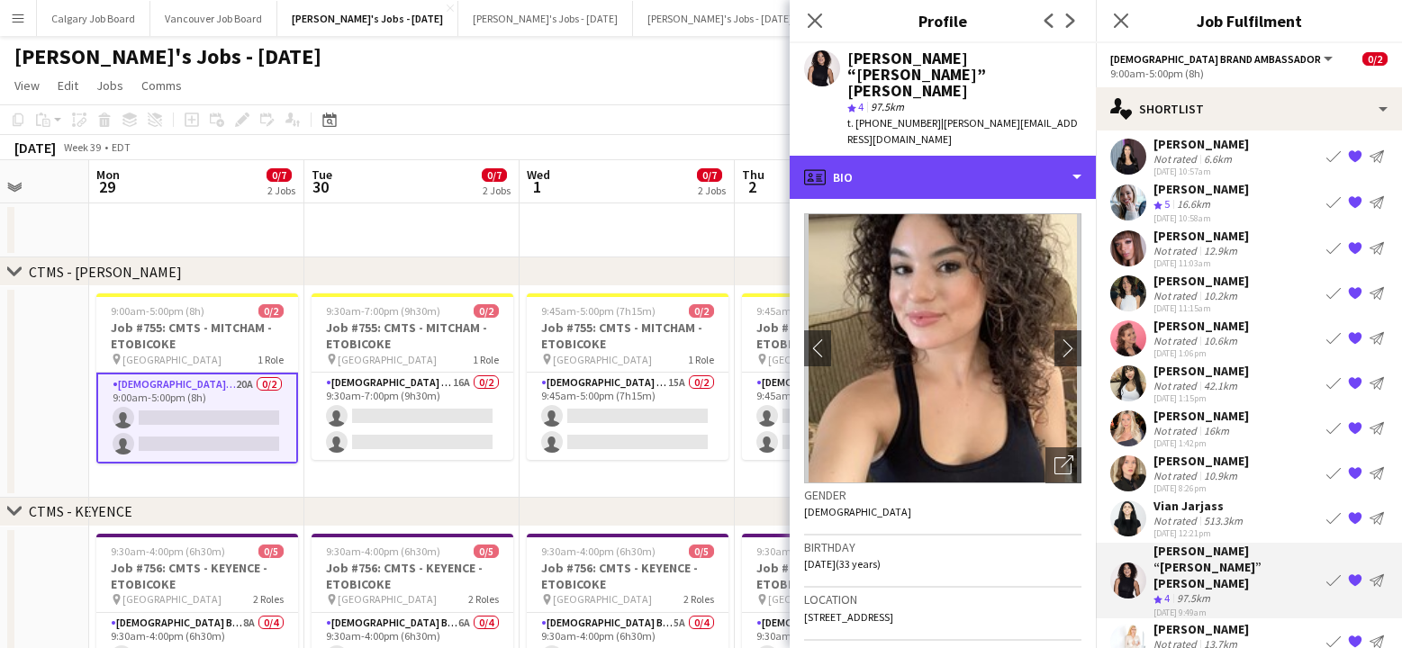
drag, startPoint x: 927, startPoint y: 138, endPoint x: 952, endPoint y: 172, distance: 42.5
click at [927, 156] on div "profile Bio" at bounding box center [943, 177] width 306 height 43
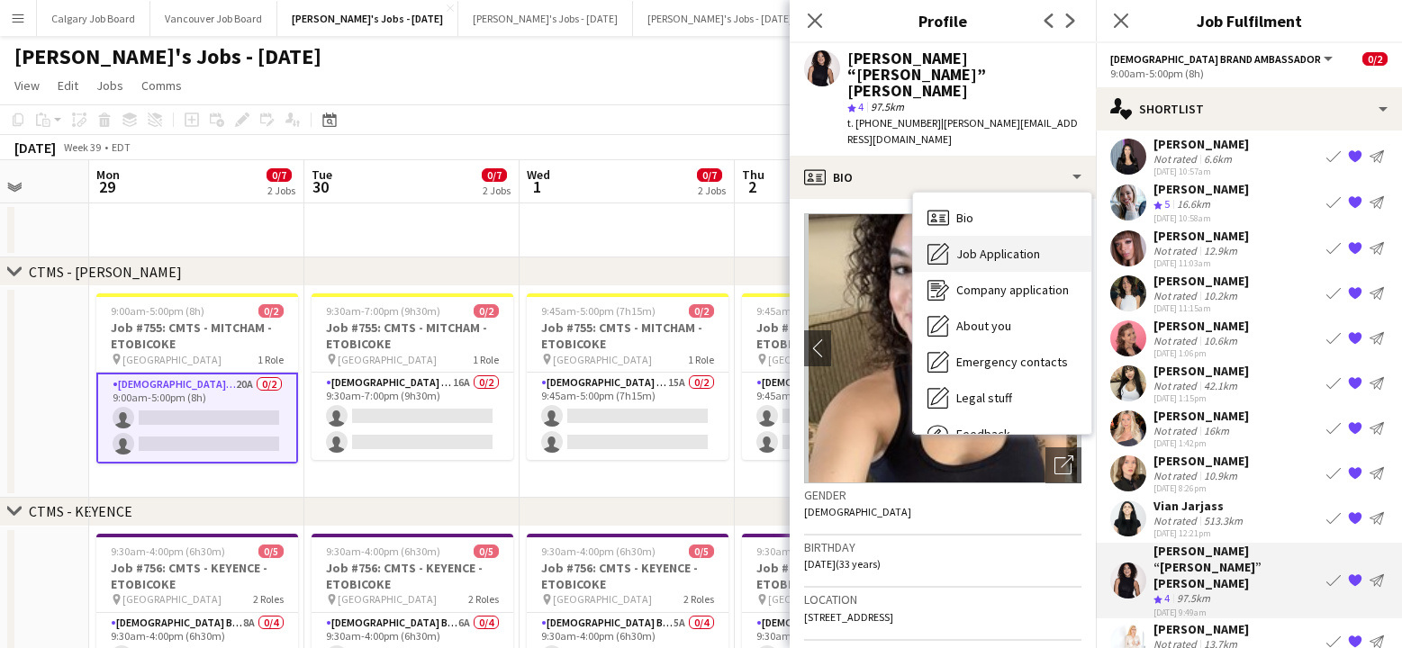
click at [977, 246] on span "Job Application" at bounding box center [998, 254] width 84 height 16
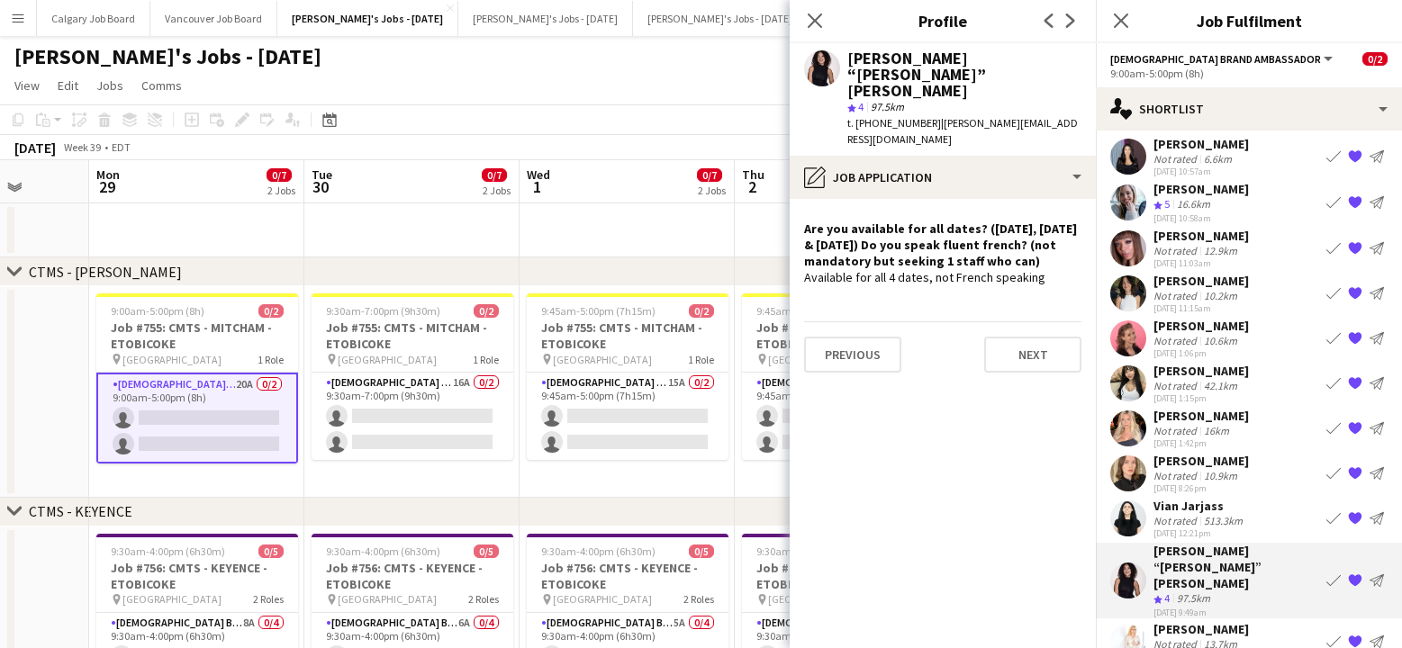
click at [670, 161] on app-board-header-date "Wed 1 0/7 2 Jobs" at bounding box center [627, 181] width 215 height 43
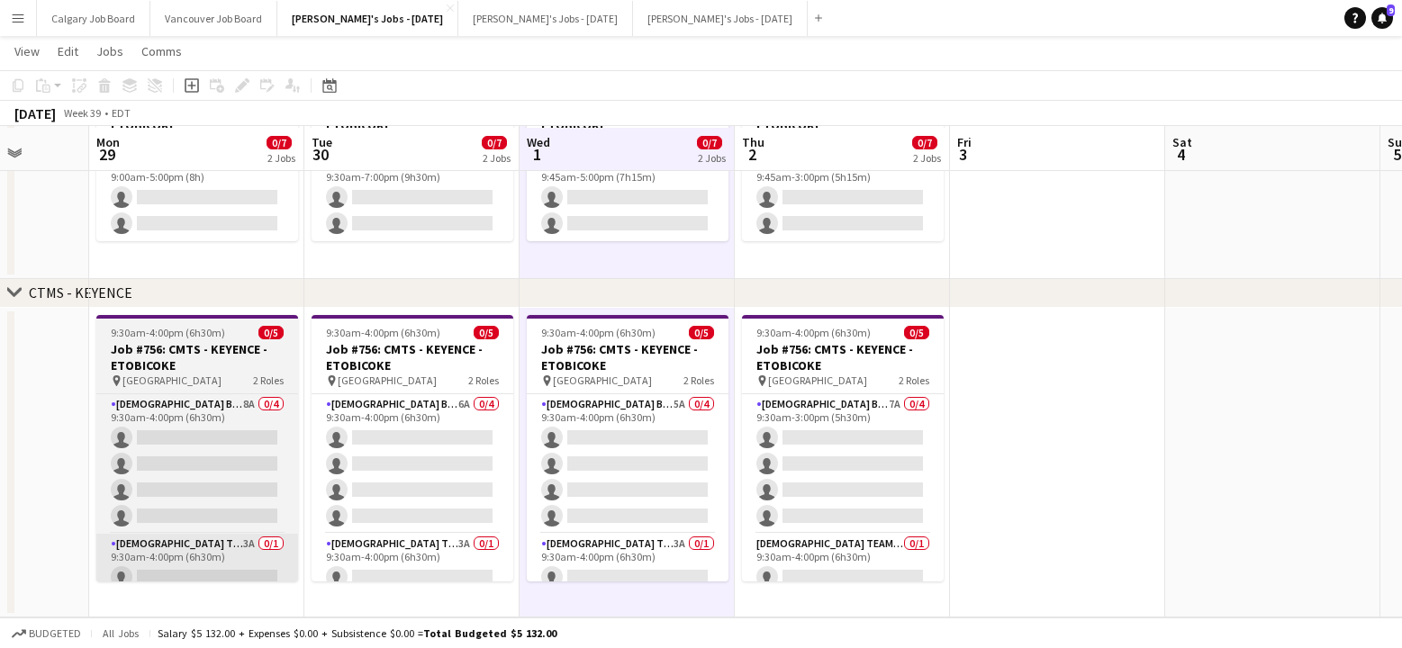
scroll to position [217, 0]
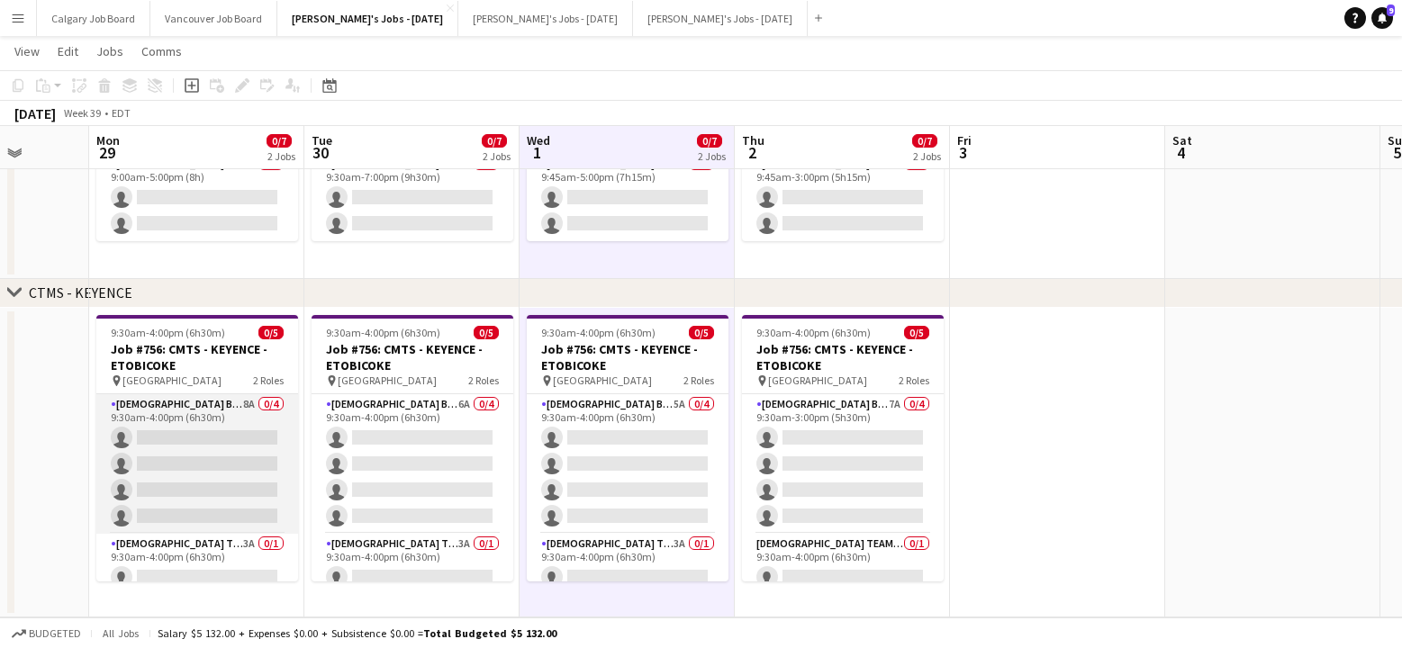
drag, startPoint x: 172, startPoint y: 450, endPoint x: 293, endPoint y: 425, distance: 123.3
click at [172, 450] on app-card-role "[DEMOGRAPHIC_DATA] Brand Ambassador 8A 0/4 9:30am-4:00pm (6h30m) single-neutral…" at bounding box center [197, 464] width 202 height 140
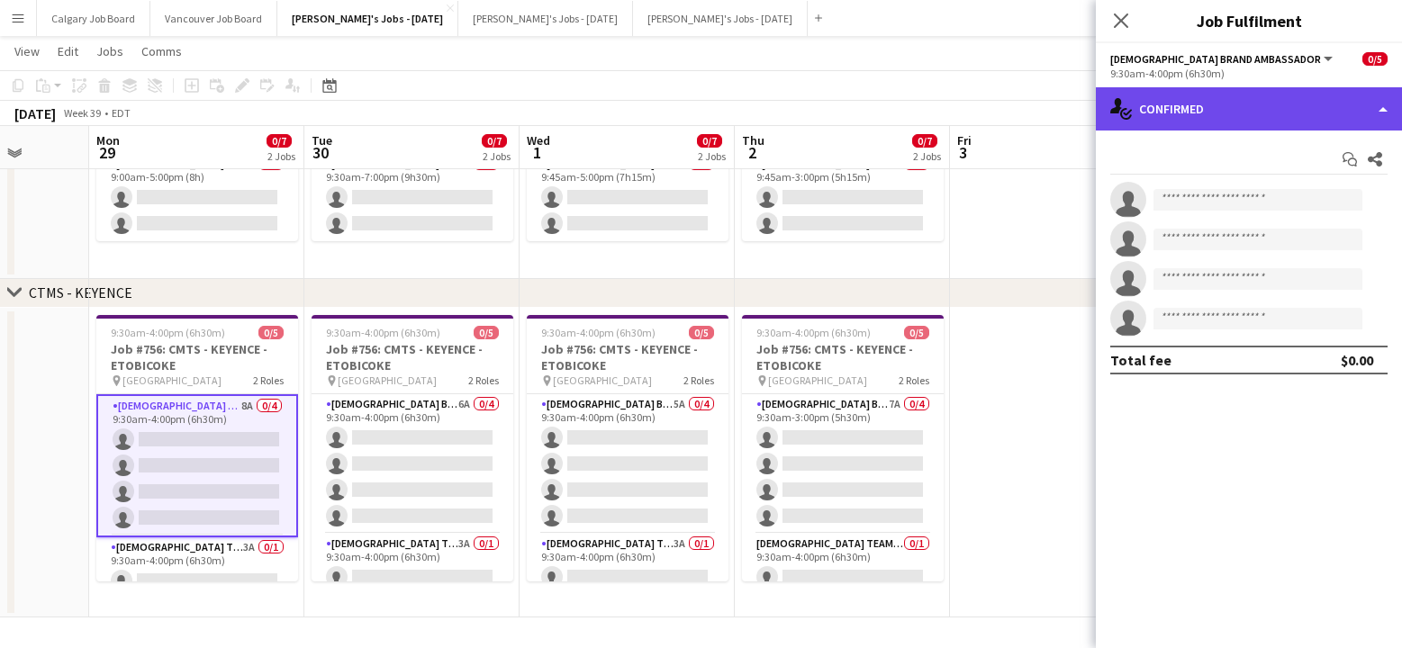
click at [1194, 122] on div "single-neutral-actions-check-2 Confirmed" at bounding box center [1249, 108] width 306 height 43
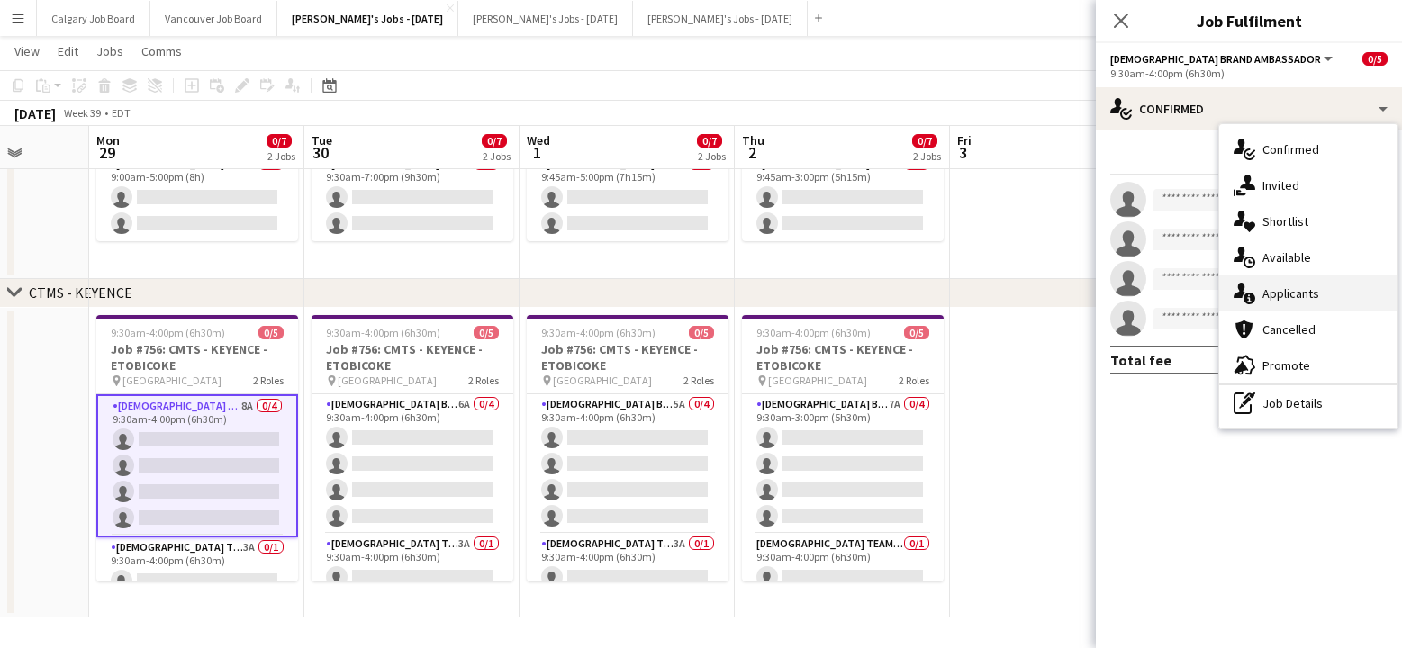
click at [1281, 286] on div "single-neutral-actions-information Applicants" at bounding box center [1308, 294] width 178 height 36
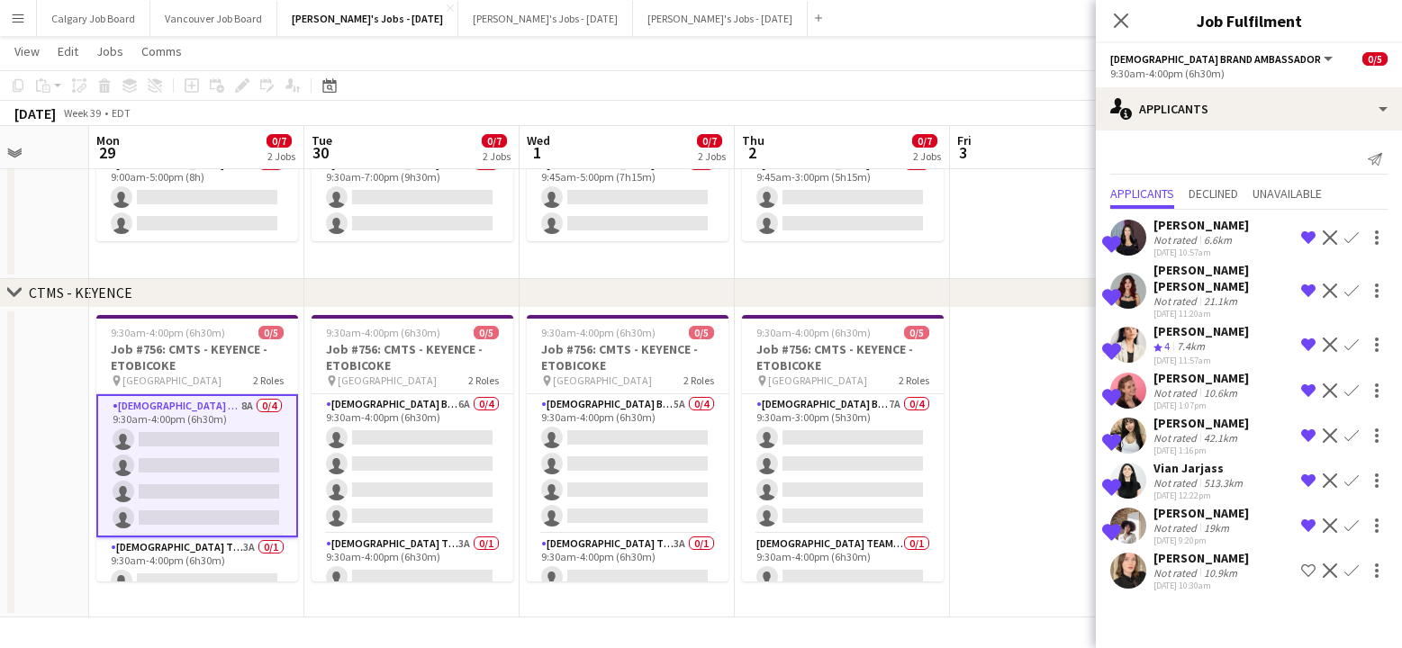
click at [1235, 570] on div "10.9km" at bounding box center [1221, 574] width 41 height 14
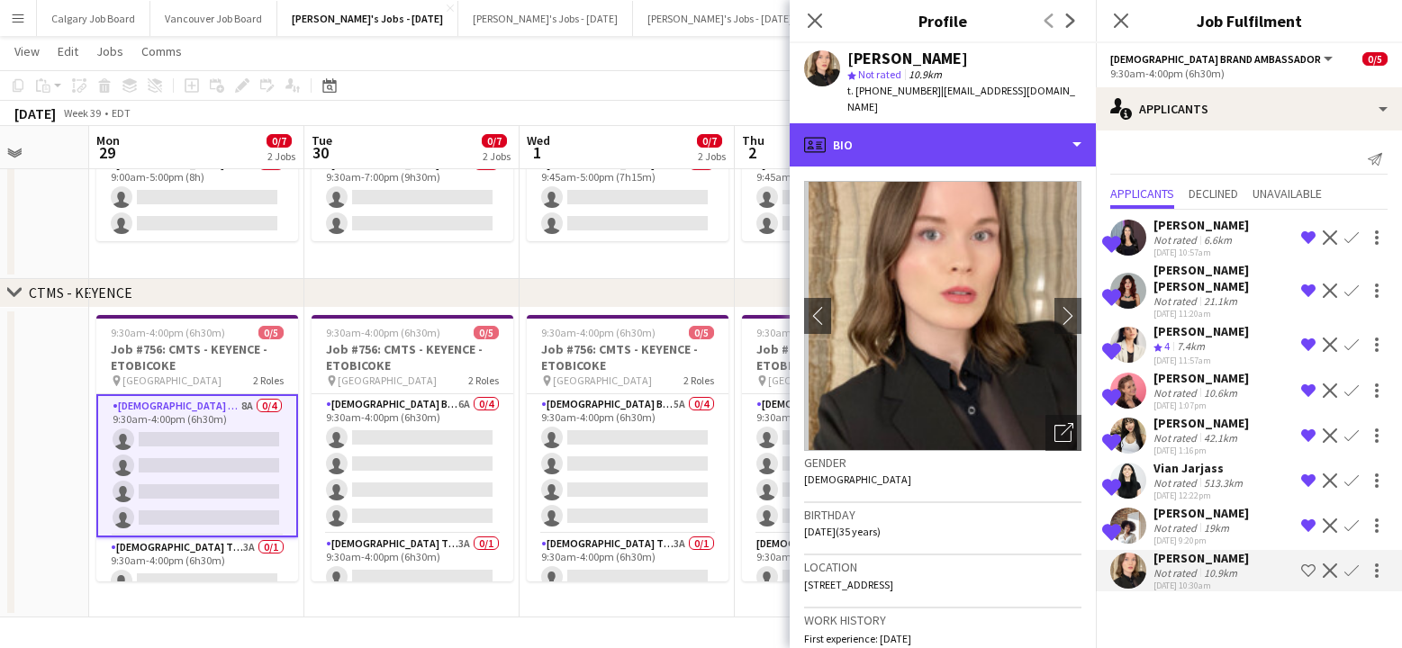
drag, startPoint x: 919, startPoint y: 121, endPoint x: 959, endPoint y: 195, distance: 85.0
click at [920, 123] on div "profile Bio" at bounding box center [943, 144] width 306 height 43
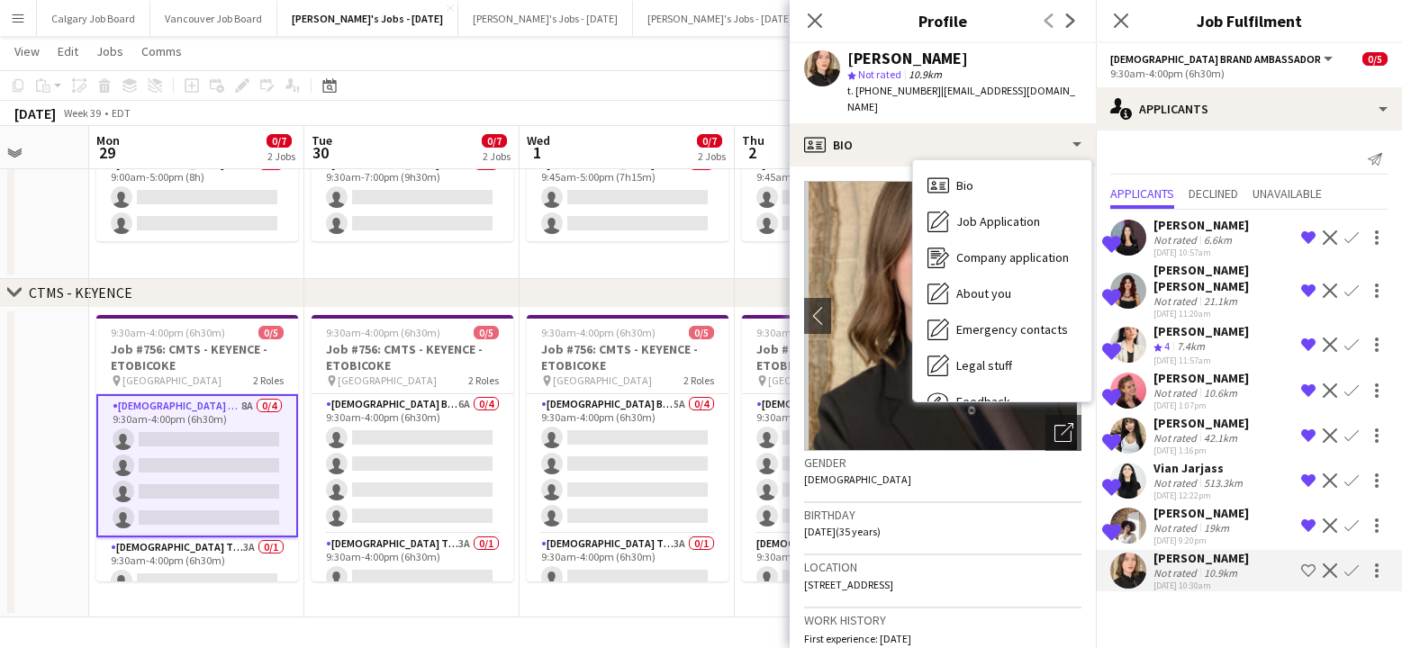
drag, startPoint x: 965, startPoint y: 207, endPoint x: 1270, endPoint y: 384, distance: 352.7
click at [965, 213] on span "Job Application" at bounding box center [998, 221] width 84 height 16
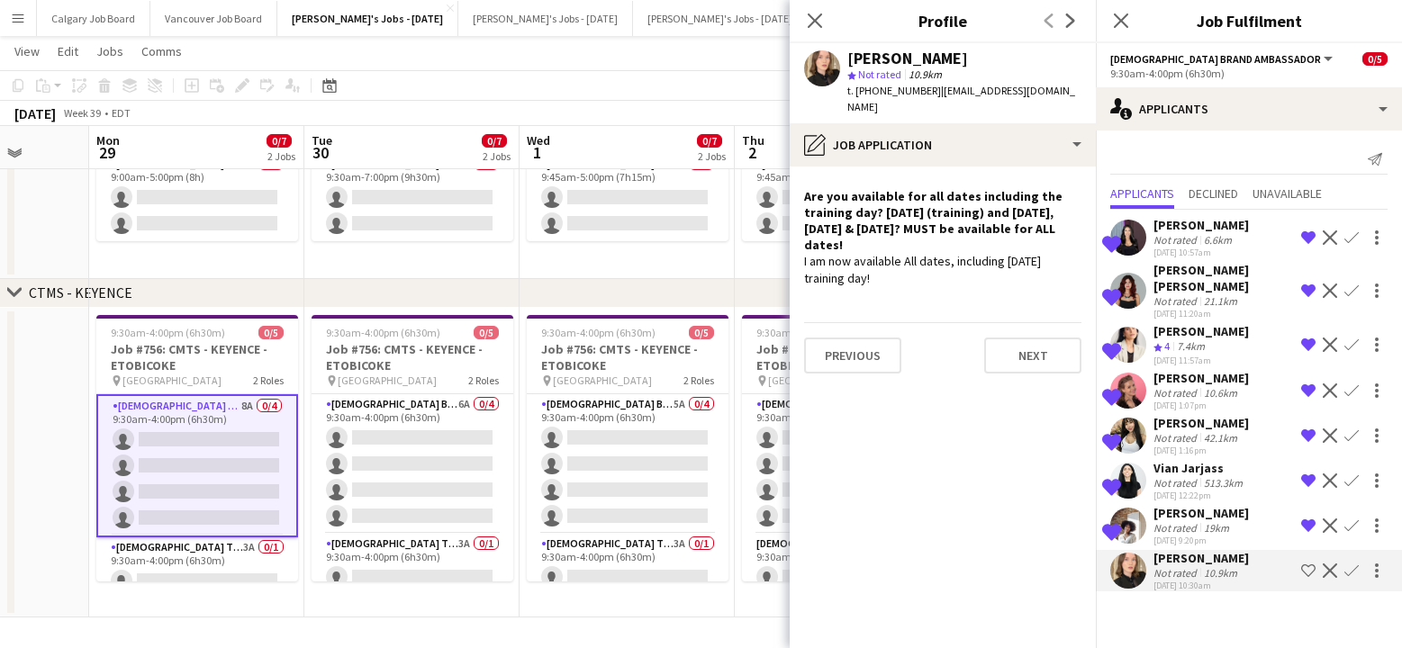
click at [1311, 576] on app-icon "Shortlist crew" at bounding box center [1308, 571] width 14 height 14
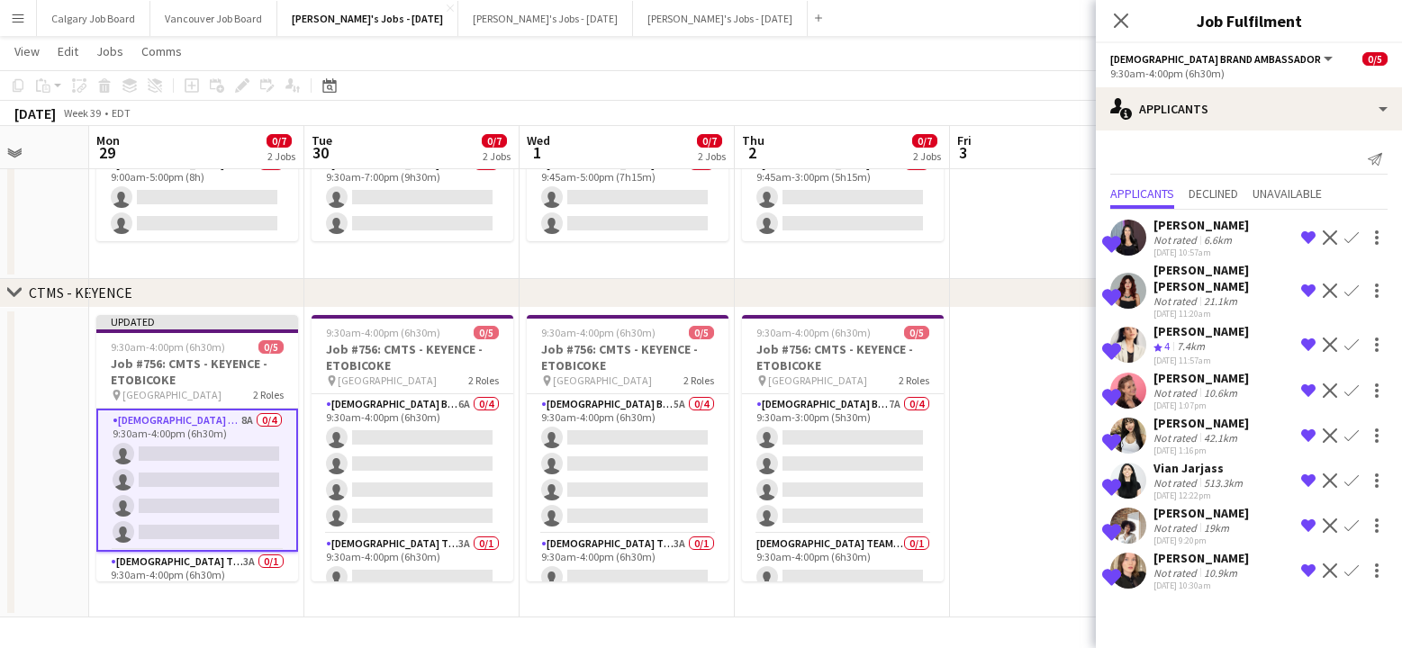
click at [1056, 485] on app-date-cell at bounding box center [1057, 463] width 215 height 310
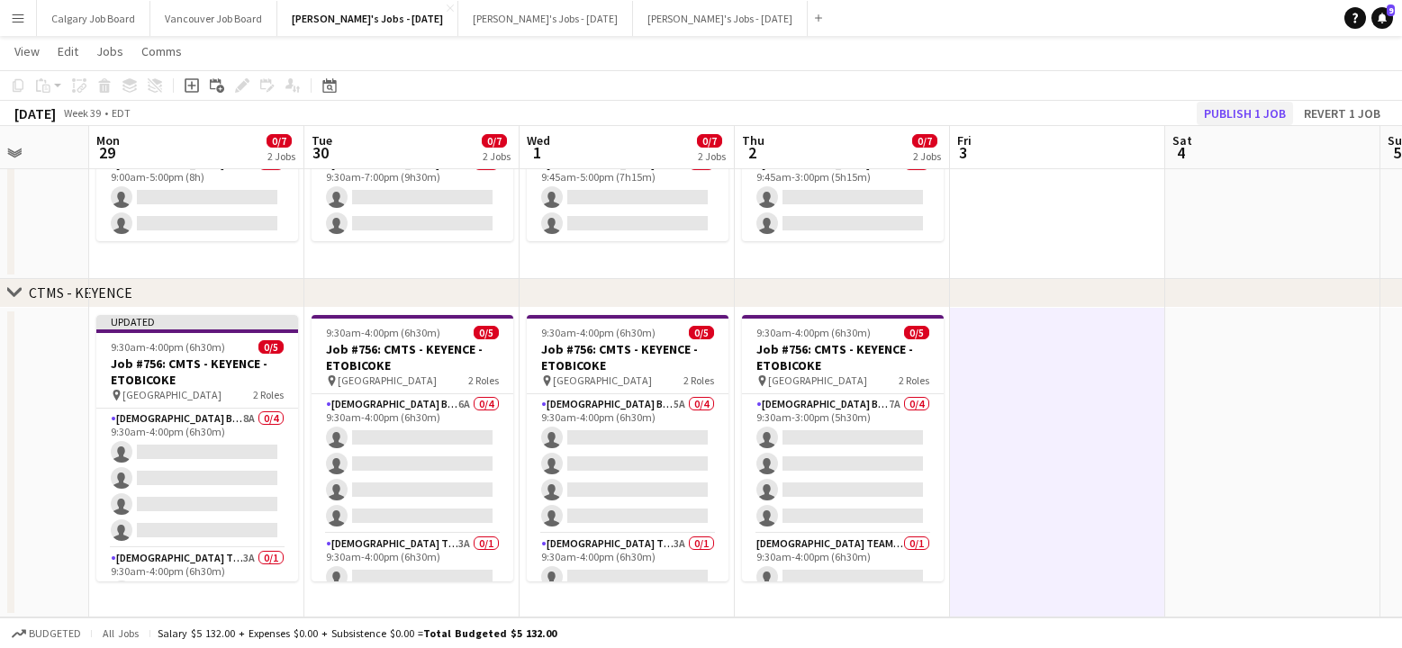
click at [1232, 122] on button "Publish 1 job" at bounding box center [1245, 113] width 96 height 23
